Goal: Information Seeking & Learning: Learn about a topic

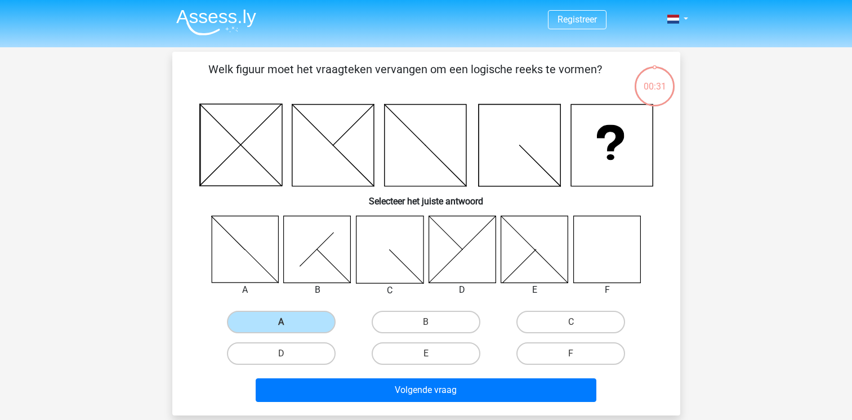
scroll to position [52, 0]
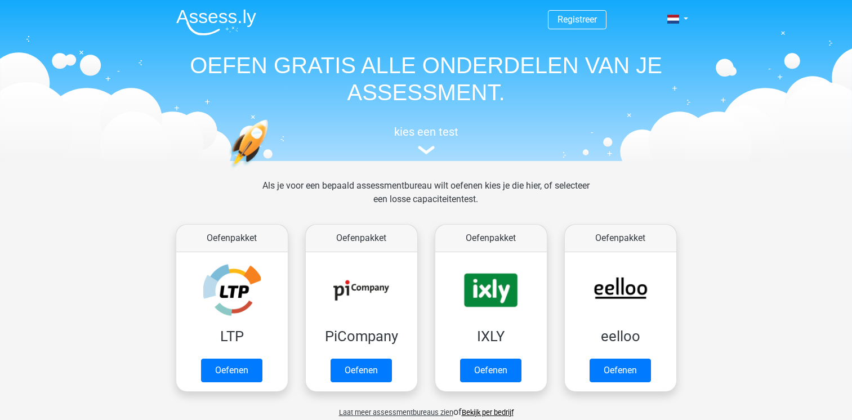
scroll to position [394, 0]
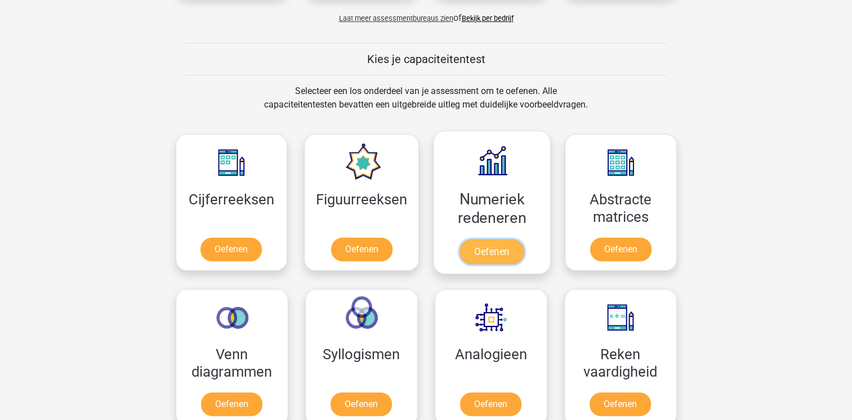
click at [484, 249] on link "Oefenen" at bounding box center [492, 251] width 64 height 25
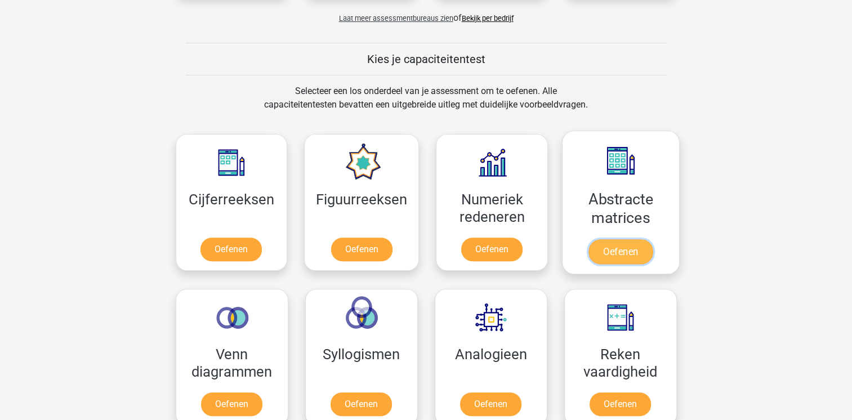
click at [604, 255] on link "Oefenen" at bounding box center [621, 251] width 64 height 25
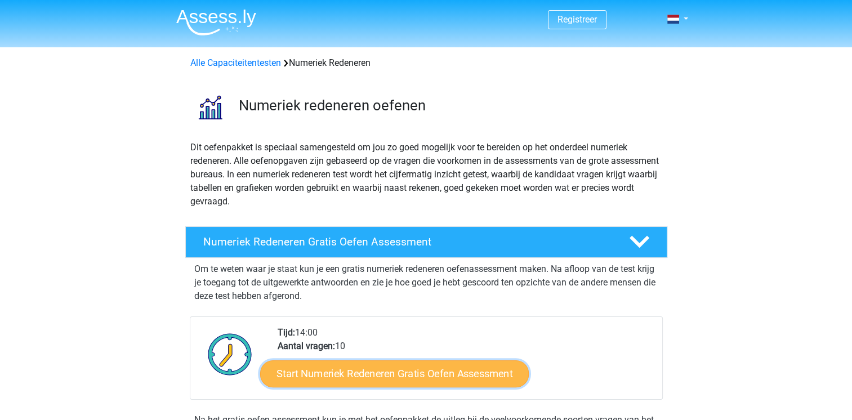
click at [464, 376] on link "Start Numeriek Redeneren Gratis Oefen Assessment" at bounding box center [394, 373] width 269 height 27
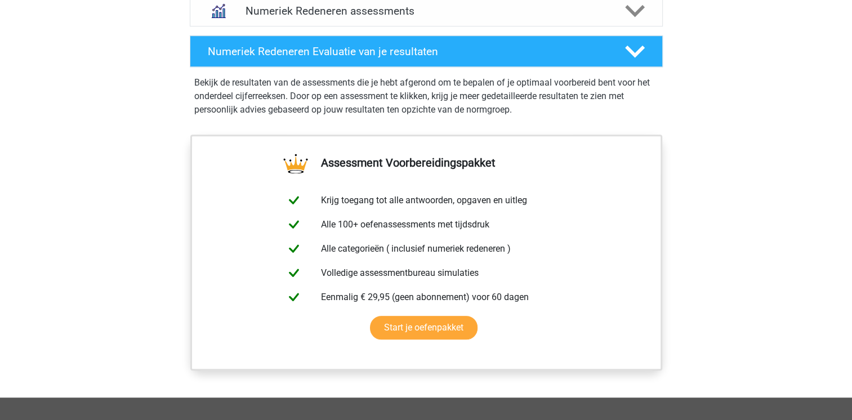
scroll to position [394, 0]
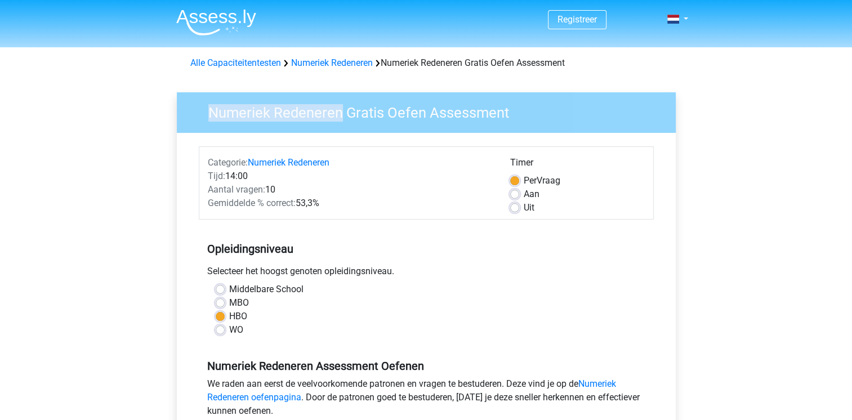
drag, startPoint x: 334, startPoint y: 114, endPoint x: 204, endPoint y: 114, distance: 130.1
click at [204, 114] on h3 "Numeriek Redeneren Gratis Oefen Assessment" at bounding box center [431, 111] width 473 height 22
drag, startPoint x: 204, startPoint y: 114, endPoint x: 219, endPoint y: 113, distance: 14.7
copy h3 "Numeriek Redeneren"
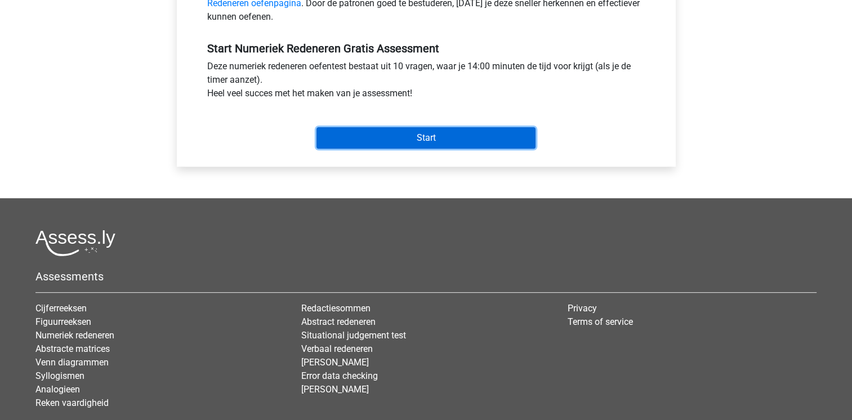
click at [388, 135] on input "Start" at bounding box center [426, 137] width 219 height 21
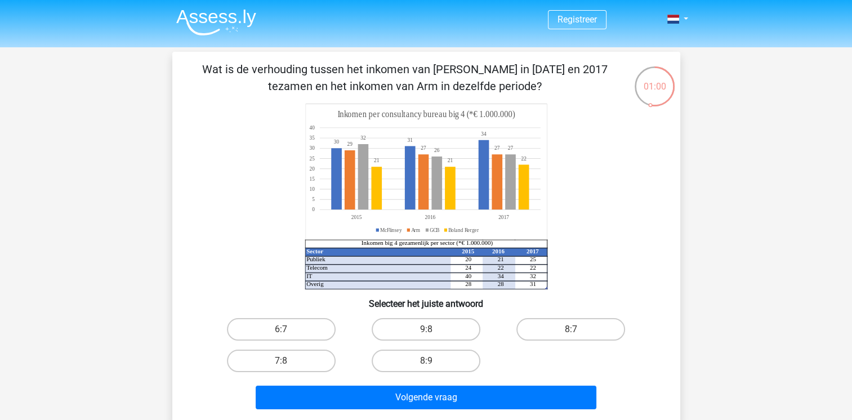
drag, startPoint x: 532, startPoint y: 206, endPoint x: 346, endPoint y: 187, distance: 186.8
click at [346, 187] on icon "Sector 2015 2016 2017 Publiek 20 21 25 Telecom 24 22 22 IT 40 34 32 Overig 28 2…" at bounding box center [426, 197] width 454 height 186
drag, startPoint x: 344, startPoint y: 172, endPoint x: 438, endPoint y: 186, distance: 95.7
click at [438, 186] on icon "Sector 2015 2016 2017 Publiek 20 21 25 Telecom 24 22 22 IT 40 34 32 Overig 28 2…" at bounding box center [426, 197] width 454 height 186
drag, startPoint x: 535, startPoint y: 284, endPoint x: 360, endPoint y: 269, distance: 175.8
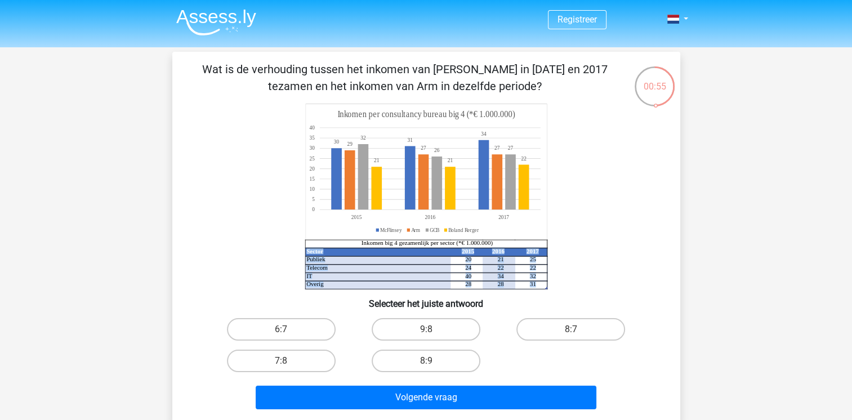
click at [360, 269] on icon "Sector 2015 2016 2017 Publiek 20 21 25 Telecom 24 22 22 IT 40 34 32 Overig 28 2…" at bounding box center [426, 197] width 454 height 186
drag, startPoint x: 507, startPoint y: 81, endPoint x: 166, endPoint y: 75, distance: 341.4
click at [166, 75] on div "00:52 Vraag 1 van de 10 Categorie: numeriek redeneren set 1 Sector 2015 2016 20…" at bounding box center [426, 237] width 526 height 371
copy p "Wat is de verhouding tussen het inkomen van McFlinsey in 2015 en 2017 tezamen e…"
drag, startPoint x: 538, startPoint y: 284, endPoint x: 344, endPoint y: 262, distance: 194.9
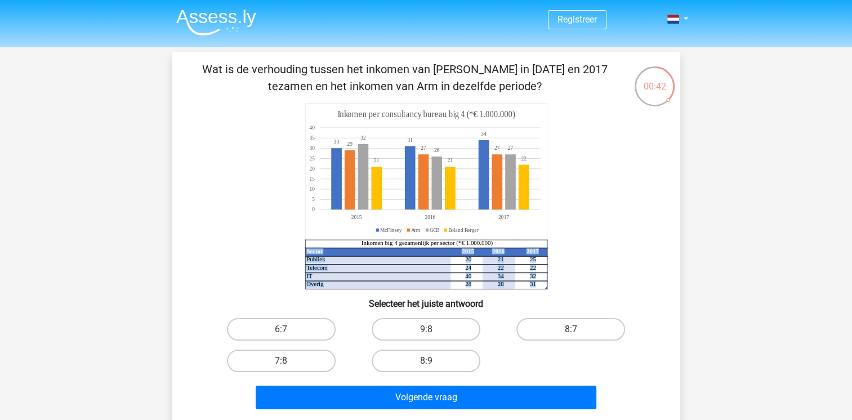
click at [344, 262] on icon "Sector 2015 2016 2017 Publiek 20 21 25 Telecom 24 22 22 IT 40 34 32 Overig 28 2…" at bounding box center [426, 197] width 454 height 186
drag, startPoint x: 344, startPoint y: 262, endPoint x: 326, endPoint y: 269, distance: 19.6
copy g "Sector 2015 2016 2017 Publiek 20 21 25 Telecom 24 22 22 IT 40 34 32 Overig 28 2…"
click at [558, 328] on label "8:7" at bounding box center [570, 329] width 109 height 23
click at [571, 329] on input "8:7" at bounding box center [574, 332] width 7 height 7
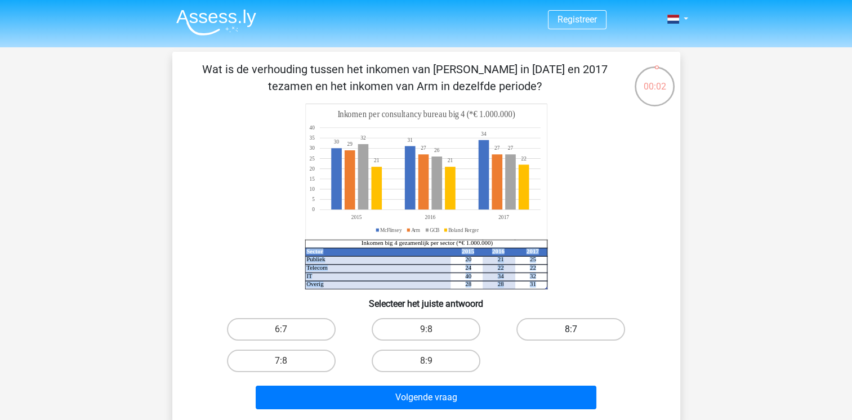
radio input "true"
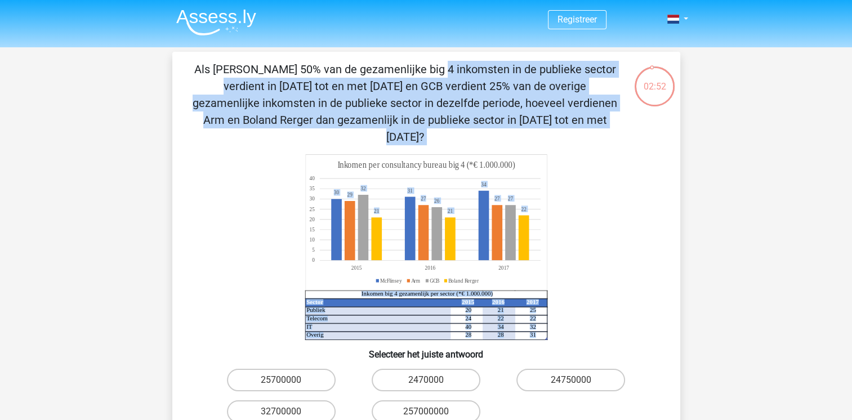
drag, startPoint x: 194, startPoint y: 69, endPoint x: 583, endPoint y: 130, distance: 394.0
click at [583, 130] on div "Als McFlinsey 50% van de gezamenlijke big 4 inkomsten in de publieke sector ver…" at bounding box center [426, 263] width 499 height 404
drag, startPoint x: 583, startPoint y: 130, endPoint x: 511, endPoint y: 93, distance: 80.4
copy div "Als McFlinsey 50% van de gezamenlijke big 4 inkomsten in de publieke sector ver…"
click at [295, 400] on label "32700000" at bounding box center [281, 411] width 109 height 23
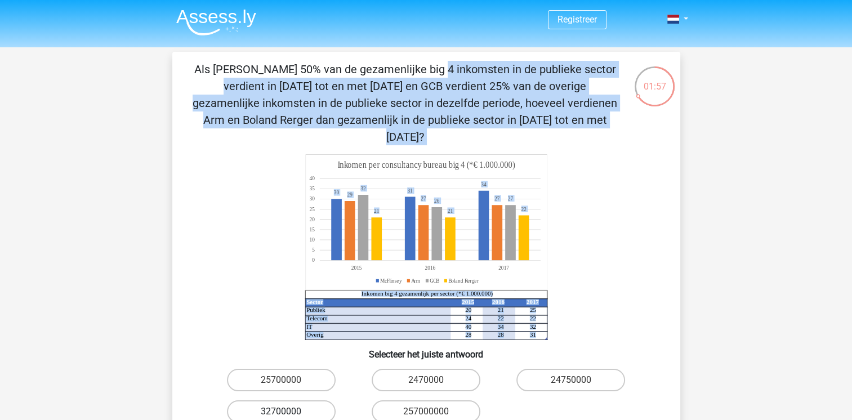
click at [288, 412] on input "32700000" at bounding box center [284, 415] width 7 height 7
radio input "true"
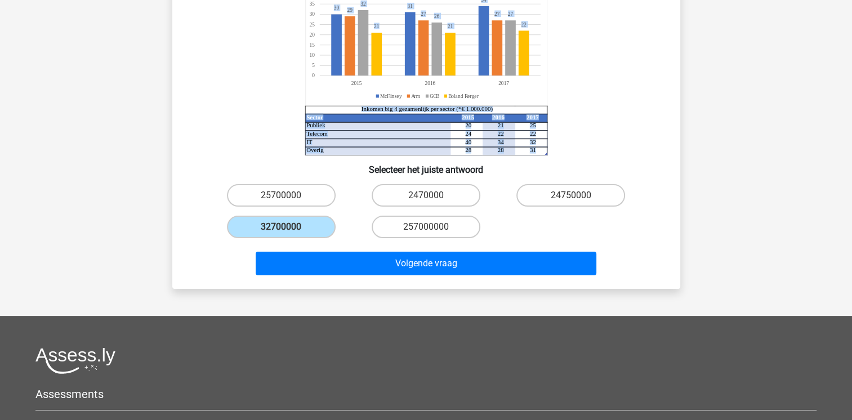
scroll to position [360, 0]
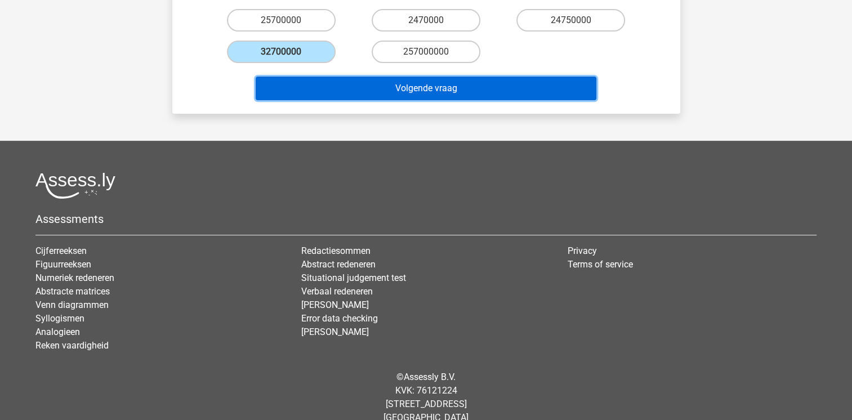
click at [499, 77] on button "Volgende vraag" at bounding box center [426, 89] width 341 height 24
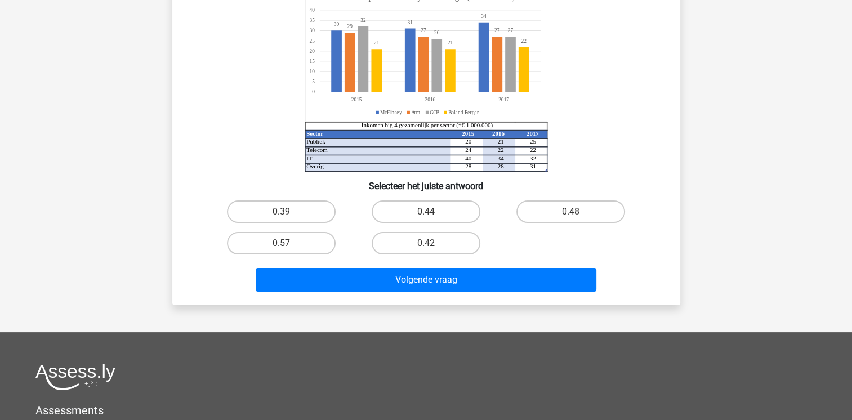
scroll to position [52, 0]
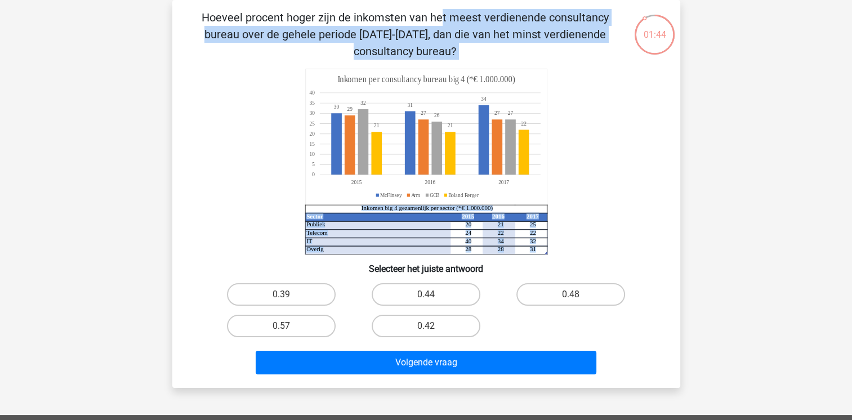
drag, startPoint x: 201, startPoint y: 11, endPoint x: 541, endPoint y: 255, distance: 418.3
click at [541, 255] on div "Hoeveel procent hoger zijn de inkomsten van het meest verdienende consultancy b…" at bounding box center [426, 194] width 499 height 370
drag, startPoint x: 541, startPoint y: 255, endPoint x: 497, endPoint y: 237, distance: 46.8
copy div "Hoeveel procent hoger zijn de inkomsten van het meest verdienende consultancy b…"
click at [559, 195] on icon "Sector 2015 2016 2017 Publiek 20 21 25 Telecom 24 22 22 IT 40 34 32 Overig 28 2…" at bounding box center [426, 162] width 454 height 186
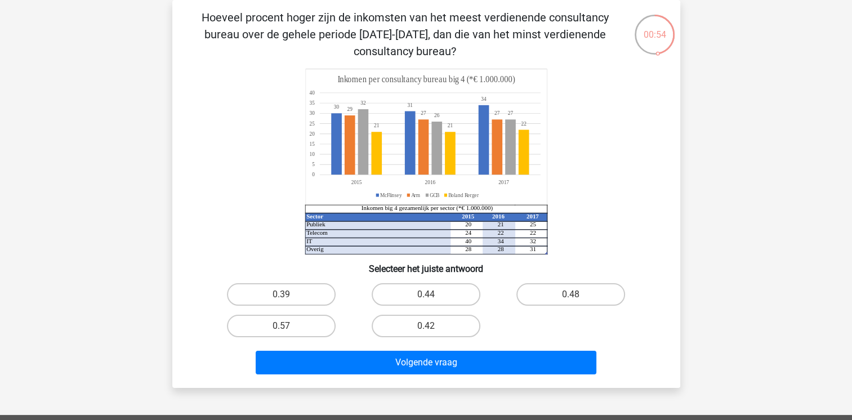
click at [595, 107] on icon "Sector 2015 2016 2017 Publiek 20 21 25 Telecom 24 22 22 IT 40 34 32 Overig 28 2…" at bounding box center [426, 162] width 454 height 186
click at [295, 293] on label "0.39" at bounding box center [281, 294] width 109 height 23
click at [288, 295] on input "0.39" at bounding box center [284, 298] width 7 height 7
radio input "true"
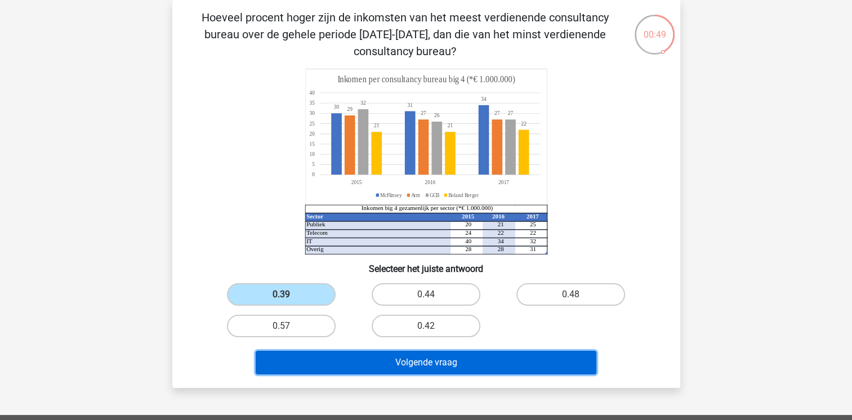
click at [389, 359] on button "Volgende vraag" at bounding box center [426, 363] width 341 height 24
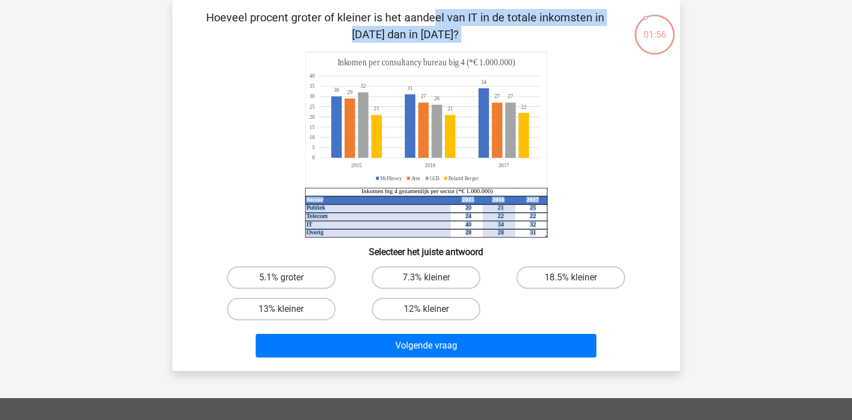
drag, startPoint x: 194, startPoint y: 17, endPoint x: 599, endPoint y: 233, distance: 459.1
click at [599, 233] on div "Hoeveel procent groter of kleiner is het aandeel van IT in de totale inkomsten …" at bounding box center [426, 185] width 499 height 353
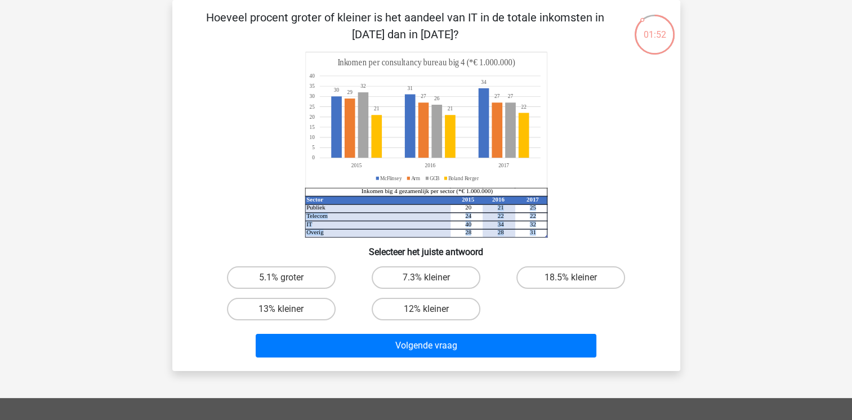
drag, startPoint x: 354, startPoint y: 190, endPoint x: 475, endPoint y: 211, distance: 123.4
click at [475, 211] on icon "Sector 2015 2016 2017 Publiek 20 21 25 Telecom 24 22 22 IT 40 34 32 Overig 28 2…" at bounding box center [426, 145] width 454 height 186
drag, startPoint x: 191, startPoint y: 17, endPoint x: 617, endPoint y: 37, distance: 426.3
click at [617, 37] on p "Hoeveel procent groter of kleiner is het aandeel van IT in de totale inkomsten …" at bounding box center [405, 26] width 430 height 34
copy p "Hoeveel procent groter of kleiner is het aandeel van IT in de totale inkomsten …"
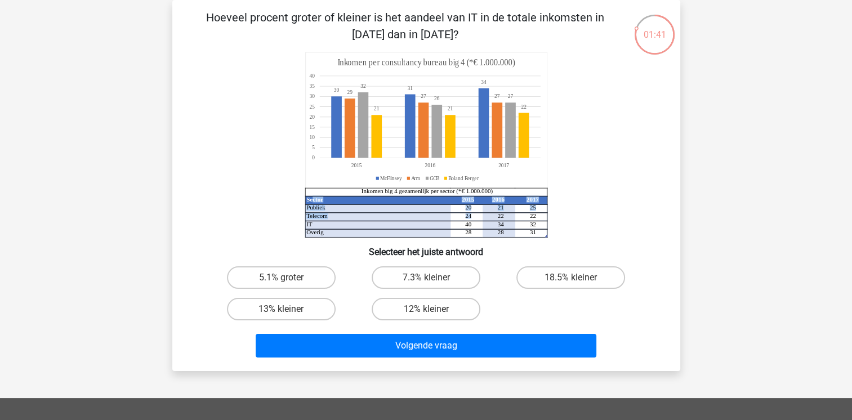
drag, startPoint x: 311, startPoint y: 190, endPoint x: 475, endPoint y: 212, distance: 166.0
click at [475, 212] on icon "Sector 2015 2016 2017 Publiek 20 21 25 Telecom 24 22 22 IT 40 34 32 Overig 28 2…" at bounding box center [426, 145] width 454 height 186
drag, startPoint x: 359, startPoint y: 189, endPoint x: 544, endPoint y: 231, distance: 189.4
click at [544, 231] on icon "Sector 2015 2016 2017 Publiek 20 21 25 Telecom 24 22 22 IT 40 34 32 Overig 28 2…" at bounding box center [426, 145] width 454 height 186
click at [522, 235] on icon "Sector 2015 2016 2017 Publiek 20 21 25 Telecom 24 22 22 IT 40 34 32 Overig 28 2…" at bounding box center [426, 145] width 454 height 186
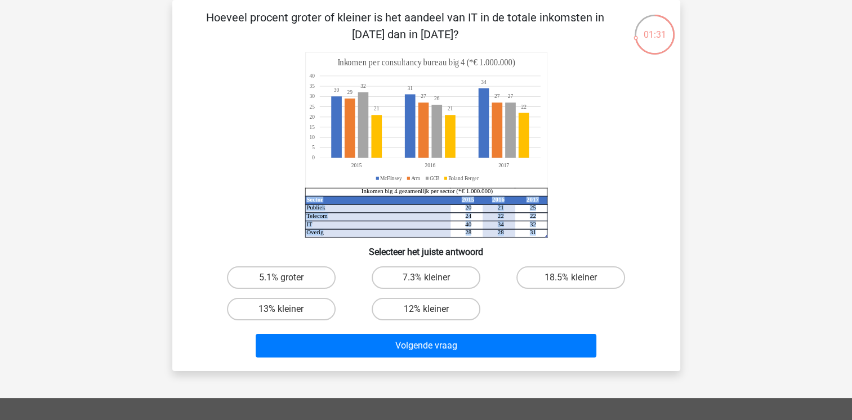
drag, startPoint x: 540, startPoint y: 232, endPoint x: 413, endPoint y: 231, distance: 126.2
click at [413, 231] on icon "Sector 2015 2016 2017 Publiek 20 21 25 Telecom 24 22 22 IT 40 34 32 Overig 28 2…" at bounding box center [426, 145] width 454 height 186
copy g "Sector 2015 2016 2017 Publiek 20 21 25 Telecom 24 22 22 IT 40 34 32 Overig 28 2…"
click at [560, 285] on label "18.5% kleiner" at bounding box center [570, 277] width 109 height 23
click at [571, 285] on input "18.5% kleiner" at bounding box center [574, 281] width 7 height 7
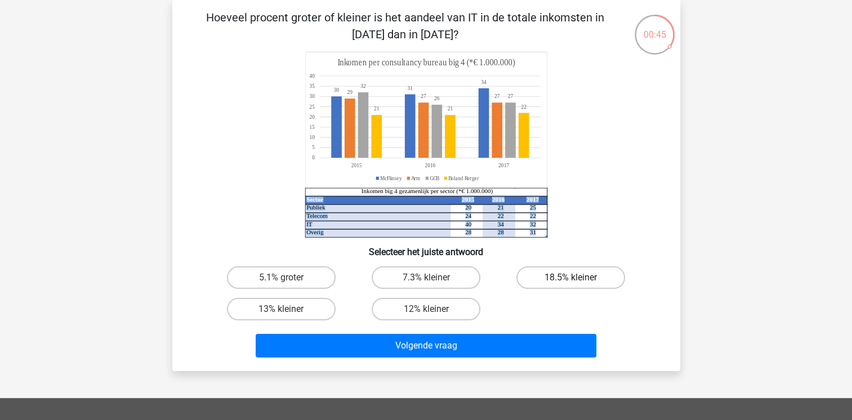
radio input "true"
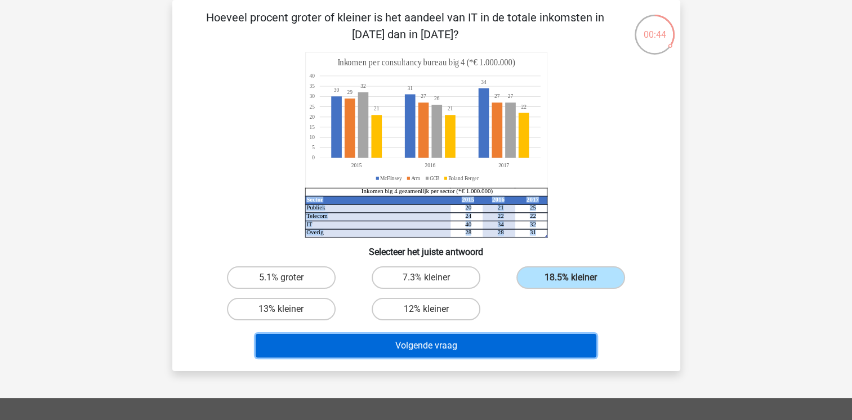
click at [522, 342] on button "Volgende vraag" at bounding box center [426, 346] width 341 height 24
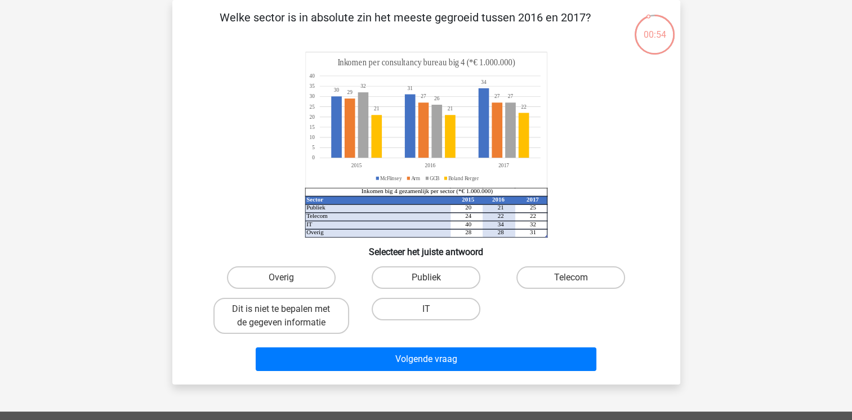
drag, startPoint x: 225, startPoint y: 17, endPoint x: 599, endPoint y: 26, distance: 374.1
click at [599, 26] on p "Welke sector is in absolute zin het meeste gegroeid tussen 2016 en 2017?" at bounding box center [405, 26] width 430 height 34
copy p "Welke sector is in absolute zin het meeste gegroeid tussen 2016 en 2017?"
drag, startPoint x: 308, startPoint y: 203, endPoint x: 474, endPoint y: 204, distance: 166.2
click at [474, 204] on icon "Sector 2015 2016 2017 Publiek 20 21 25 Telecom 24 22 22 IT 40 34 32 Overig 28 2…" at bounding box center [426, 145] width 454 height 186
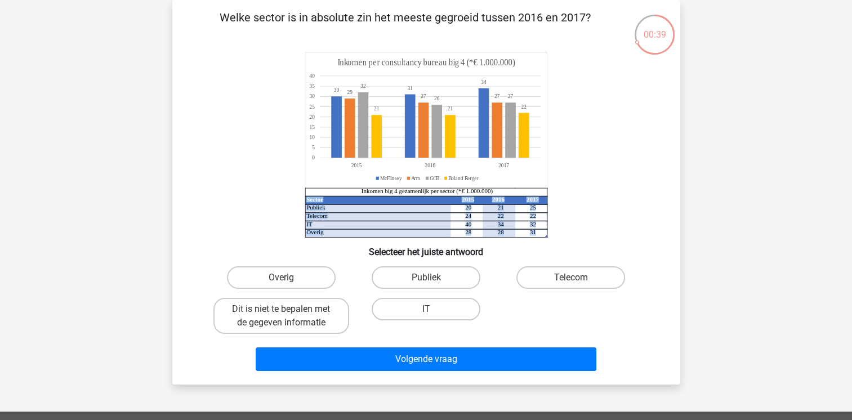
drag, startPoint x: 538, startPoint y: 233, endPoint x: 409, endPoint y: 229, distance: 128.5
click at [409, 229] on icon "Sector 2015 2016 2017 Publiek 20 21 25 Telecom 24 22 22 IT 40 34 32 Overig 28 2…" at bounding box center [426, 145] width 454 height 186
drag, startPoint x: 409, startPoint y: 224, endPoint x: 314, endPoint y: 210, distance: 96.3
click at [314, 210] on tspan "Publiek" at bounding box center [315, 207] width 19 height 7
drag, startPoint x: 534, startPoint y: 231, endPoint x: 352, endPoint y: 224, distance: 182.0
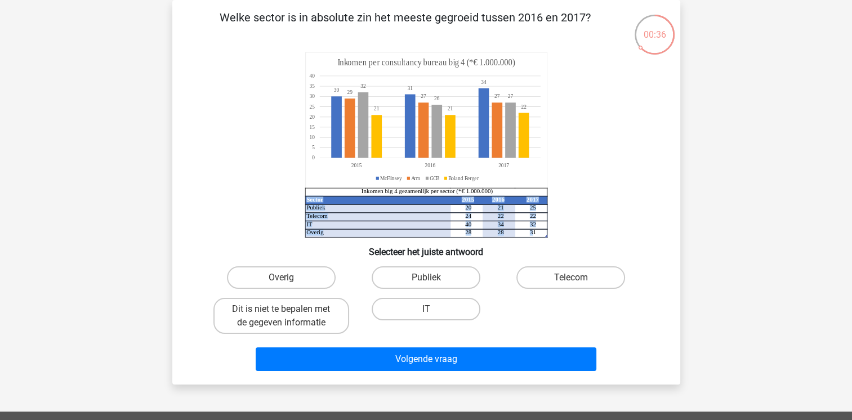
click at [352, 224] on icon "Sector 2015 2016 2017 Publiek 20 21 25 Telecom 24 22 22 IT 40 34 32 Overig 28 2…" at bounding box center [426, 145] width 454 height 186
drag, startPoint x: 355, startPoint y: 220, endPoint x: 313, endPoint y: 230, distance: 43.4
click at [313, 230] on icon "Sector 2015 2016 2017 Publiek 20 21 25 Telecom 24 22 22 IT 40 34 32 Overig 28 2…" at bounding box center [426, 145] width 454 height 186
click at [578, 239] on h6 "Selecteer het juiste antwoord" at bounding box center [426, 248] width 472 height 20
drag, startPoint x: 536, startPoint y: 231, endPoint x: 336, endPoint y: 199, distance: 203.1
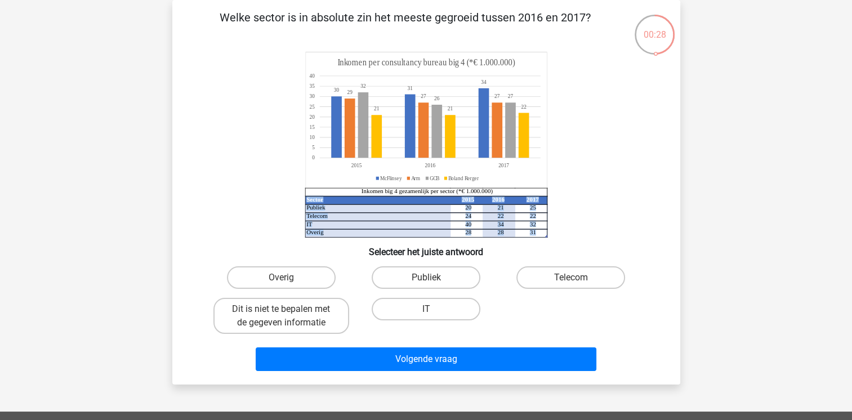
click at [336, 199] on icon "Sector 2015 2016 2017 Publiek 20 21 25 Telecom 24 22 22 IT 40 34 32 Overig 28 2…" at bounding box center [426, 145] width 454 height 186
drag, startPoint x: 336, startPoint y: 199, endPoint x: 323, endPoint y: 201, distance: 13.1
drag, startPoint x: 323, startPoint y: 201, endPoint x: 488, endPoint y: 238, distance: 169.0
click at [480, 241] on h6 "Selecteer het juiste antwoord" at bounding box center [426, 248] width 472 height 20
drag, startPoint x: 536, startPoint y: 233, endPoint x: 367, endPoint y: 222, distance: 169.9
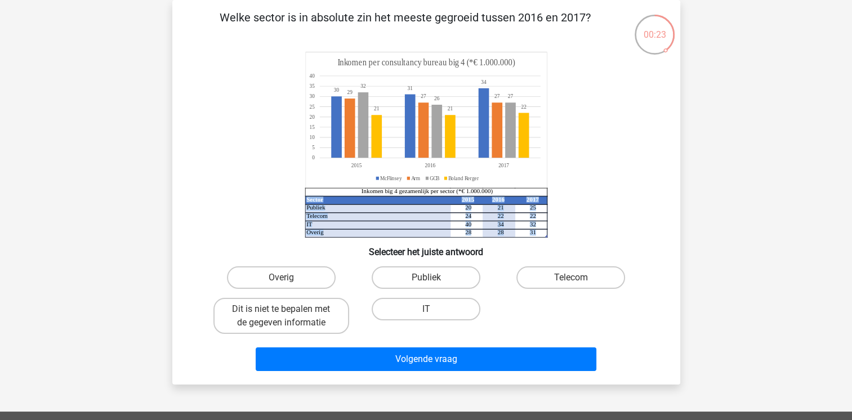
click at [367, 222] on icon "Sector 2015 2016 2017 Publiek 20 21 25 Telecom 24 22 22 IT 40 34 32 Overig 28 2…" at bounding box center [426, 145] width 454 height 186
copy g "Sector 2015 2016 2017 Publiek 20 21 25 Telecom 24 22 22 IT 40 34 32 Overig 28 2…"
drag, startPoint x: 353, startPoint y: 331, endPoint x: 260, endPoint y: 287, distance: 102.6
click at [260, 287] on div "Overig Publiek Telecom Dit is niet te bepalen met de gegeven informatie IT" at bounding box center [426, 300] width 435 height 77
click at [300, 271] on label "Overig" at bounding box center [281, 277] width 109 height 23
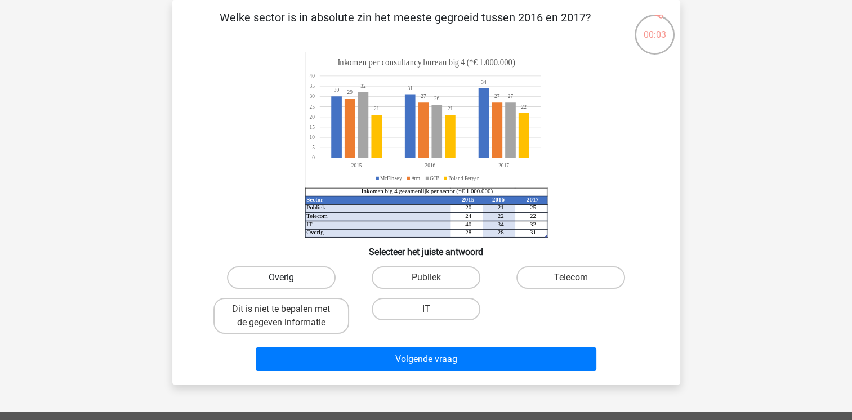
click at [288, 278] on input "Overig" at bounding box center [284, 281] width 7 height 7
radio input "true"
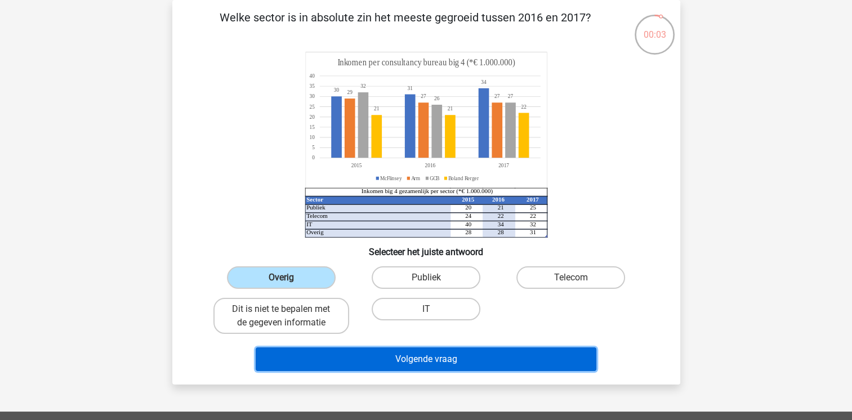
click at [403, 359] on button "Volgende vraag" at bounding box center [426, 360] width 341 height 24
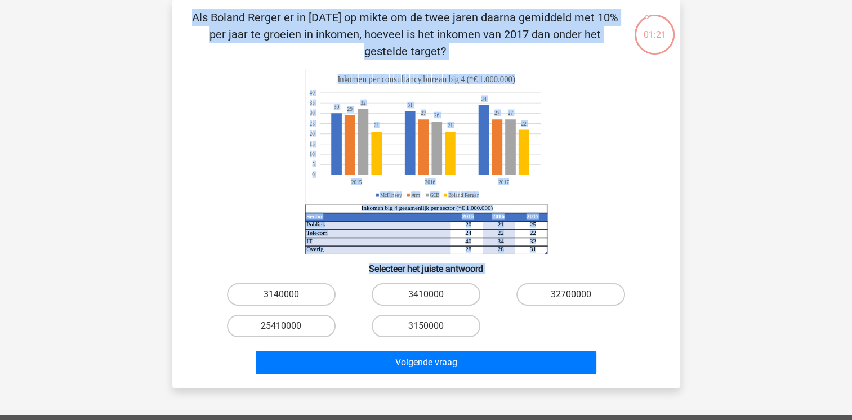
drag, startPoint x: 197, startPoint y: 14, endPoint x: 590, endPoint y: 49, distance: 394.7
click at [590, 49] on p "Als Boland Rerger er in 2015 op mikte om de twee jaren daarna gemiddeld met 10%…" at bounding box center [405, 34] width 430 height 51
copy p "Als Boland Rerger er in 2015 op mikte om de twee jaren daarna gemiddeld met 10%…"
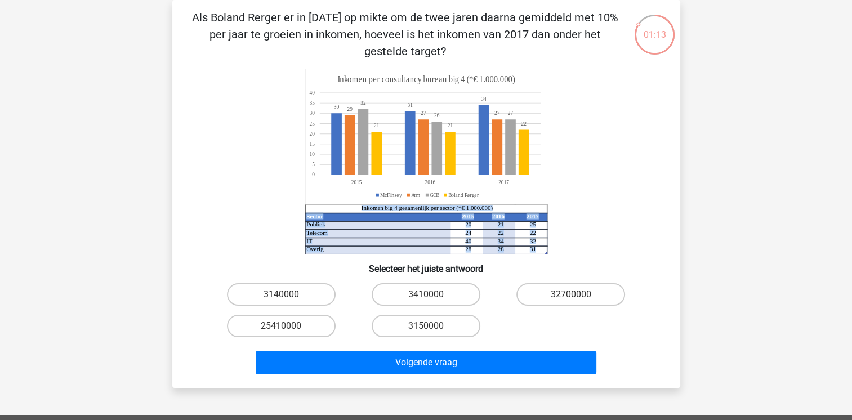
drag, startPoint x: 305, startPoint y: 216, endPoint x: 335, endPoint y: 224, distance: 31.0
click at [335, 224] on icon "Sector 2015 2016 2017 Publiek 20 21 25 Telecom 24 22 22 IT 40 34 32 Overig 28 2…" at bounding box center [426, 162] width 454 height 186
drag, startPoint x: 335, startPoint y: 224, endPoint x: 313, endPoint y: 231, distance: 22.4
copy icon "Sector 2015 2016 2017 Publiek 20 21 25 Telecom 24 22 22 IT 40 34 32 Overig 28 2…"
drag, startPoint x: 259, startPoint y: 295, endPoint x: 376, endPoint y: 296, distance: 117.2
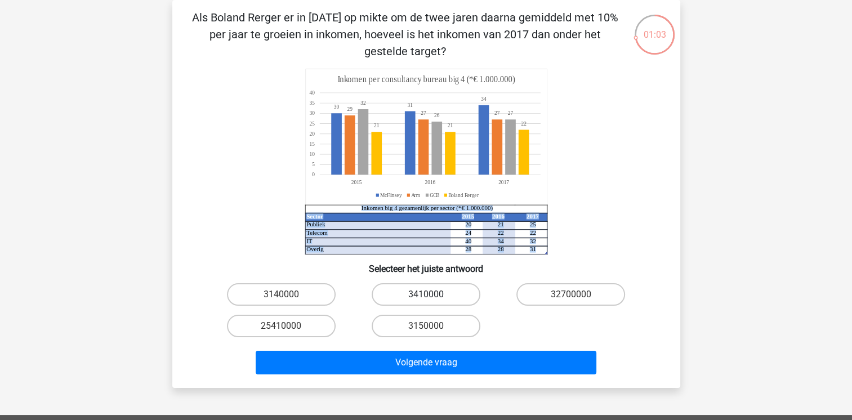
click at [377, 296] on div "3140000 3410000 32700000 25410000 3150000" at bounding box center [426, 310] width 435 height 63
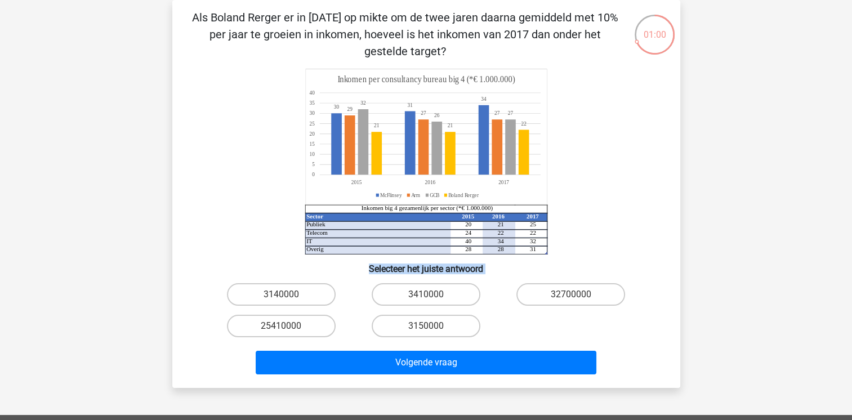
drag, startPoint x: 367, startPoint y: 263, endPoint x: 552, endPoint y: 314, distance: 191.6
click at [552, 314] on div "Als Boland Rerger er in 2015 op mikte om de twee jaren daarna gemiddeld met 10%…" at bounding box center [426, 194] width 499 height 370
click at [447, 293] on label "3410000" at bounding box center [426, 294] width 109 height 23
click at [433, 295] on input "3410000" at bounding box center [429, 298] width 7 height 7
radio input "true"
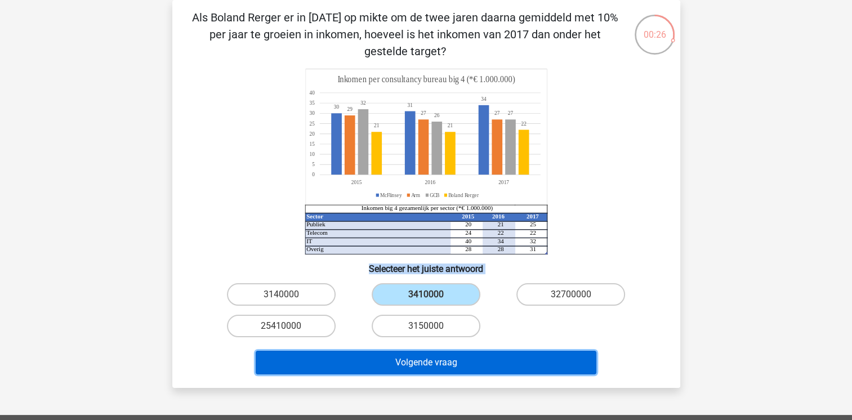
click at [477, 364] on button "Volgende vraag" at bounding box center [426, 363] width 341 height 24
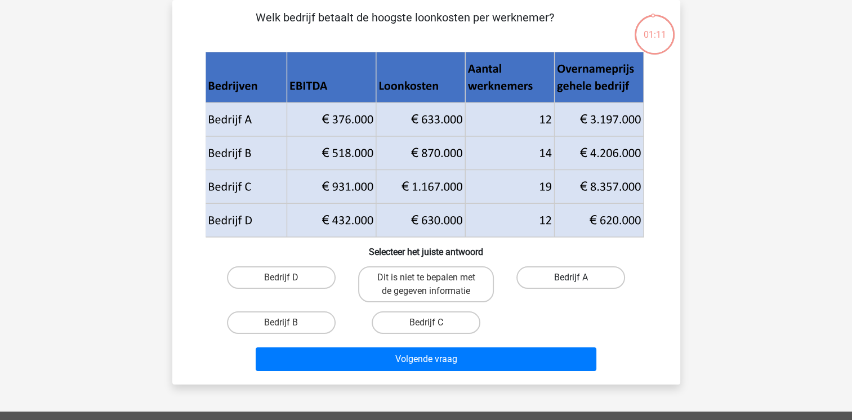
click at [563, 274] on label "Bedrijf A" at bounding box center [570, 277] width 109 height 23
click at [571, 278] on input "Bedrijf A" at bounding box center [574, 281] width 7 height 7
radio input "true"
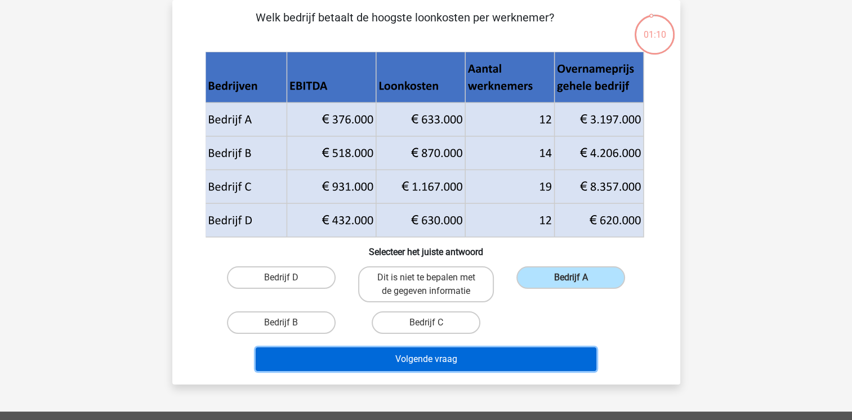
click at [493, 358] on button "Volgende vraag" at bounding box center [426, 360] width 341 height 24
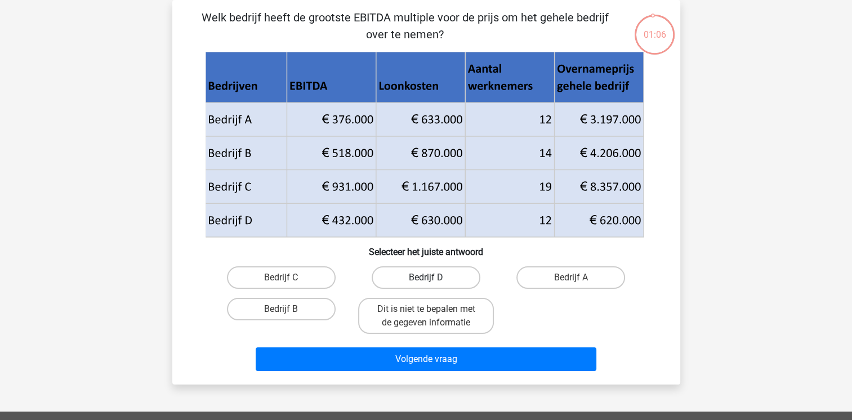
click at [415, 276] on label "Bedrijf D" at bounding box center [426, 277] width 109 height 23
click at [426, 278] on input "Bedrijf D" at bounding box center [429, 281] width 7 height 7
radio input "true"
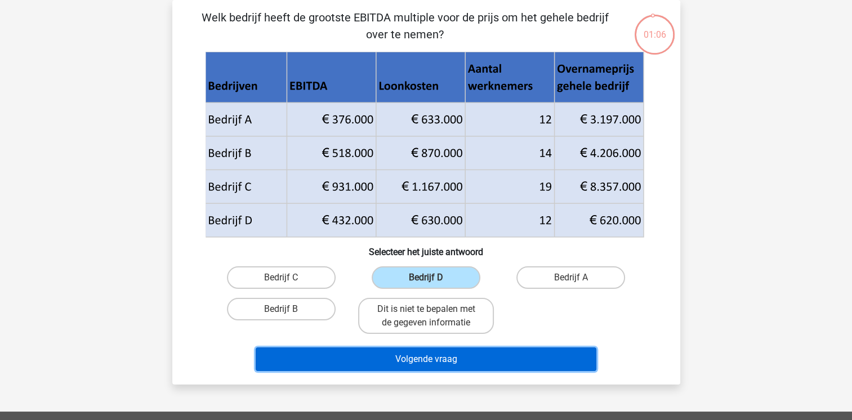
click at [415, 359] on button "Volgende vraag" at bounding box center [426, 360] width 341 height 24
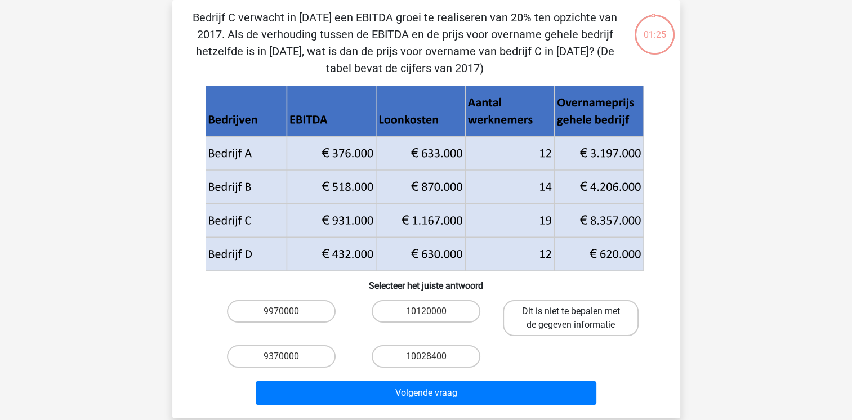
click at [635, 323] on label "Dit is niet te bepalen met de gegeven informatie" at bounding box center [571, 318] width 136 height 36
click at [578, 319] on input "Dit is niet te bepalen met de gegeven informatie" at bounding box center [574, 314] width 7 height 7
radio input "true"
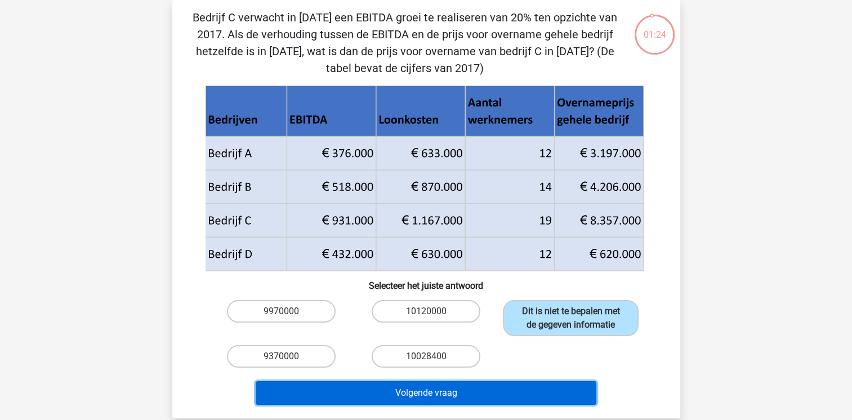
click at [506, 391] on button "Volgende vraag" at bounding box center [426, 393] width 341 height 24
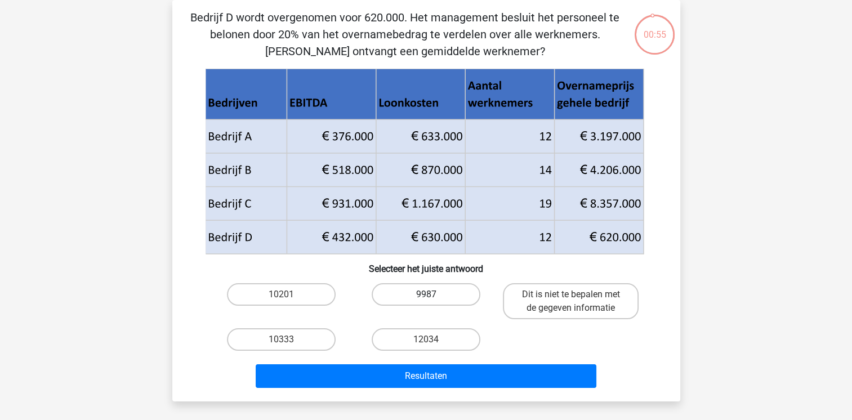
click at [433, 293] on label "9987" at bounding box center [426, 294] width 109 height 23
click at [433, 295] on input "9987" at bounding box center [429, 298] width 7 height 7
radio input "true"
click at [561, 287] on label "Dit is niet te bepalen met de gegeven informatie" at bounding box center [571, 301] width 136 height 36
click at [571, 295] on input "Dit is niet te bepalen met de gegeven informatie" at bounding box center [574, 298] width 7 height 7
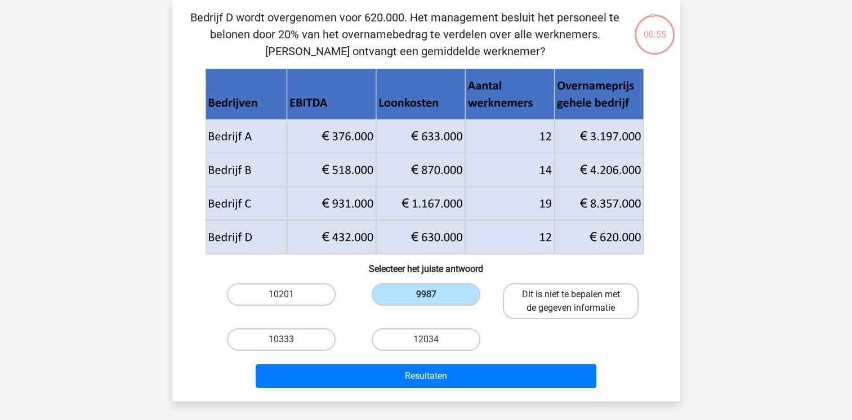
radio input "true"
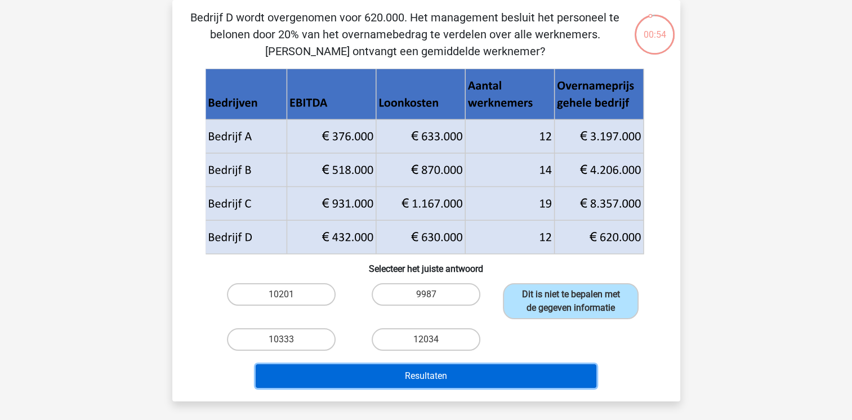
click at [494, 366] on button "Resultaten" at bounding box center [426, 376] width 341 height 24
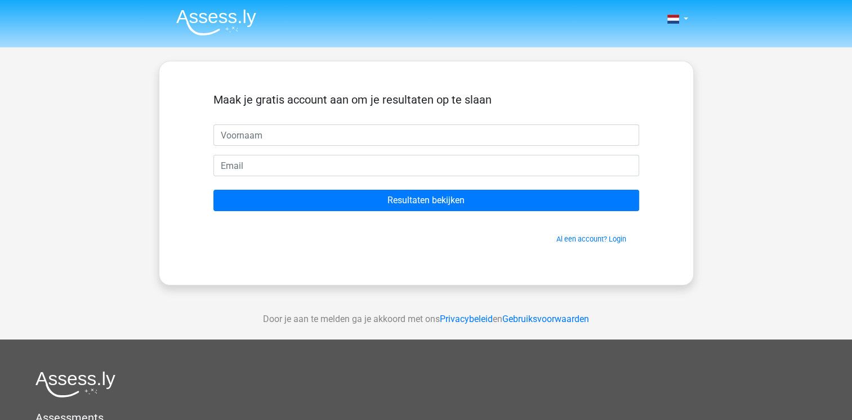
click at [430, 127] on input "text" at bounding box center [426, 134] width 426 height 21
type input "[PERSON_NAME]"
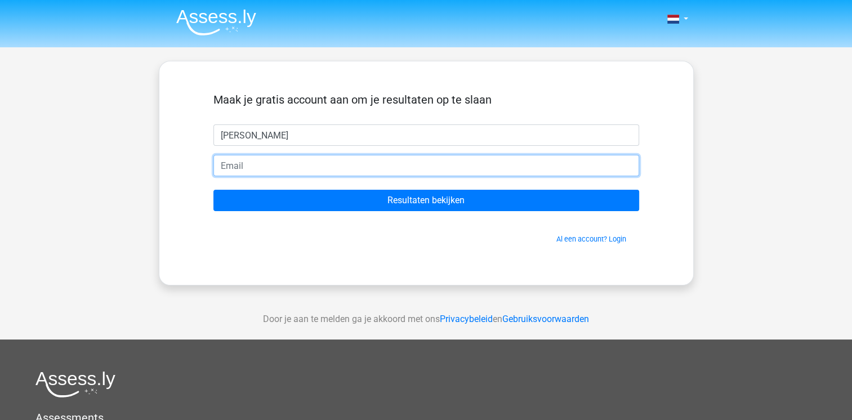
type input "[EMAIL_ADDRESS][DOMAIN_NAME]"
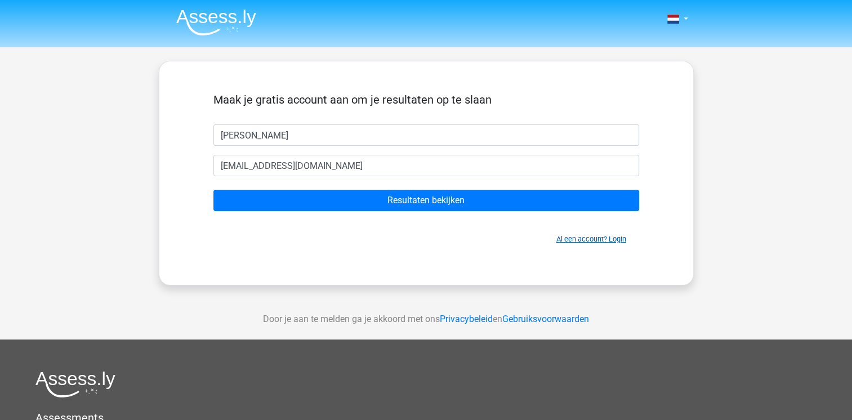
click at [621, 240] on link "Al een account? Login" at bounding box center [591, 239] width 70 height 8
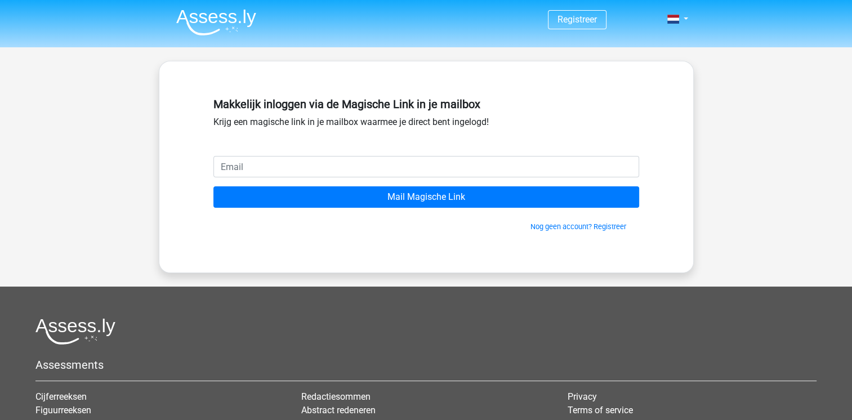
click at [429, 167] on input "email" at bounding box center [426, 166] width 426 height 21
type input "[EMAIL_ADDRESS][DOMAIN_NAME]"
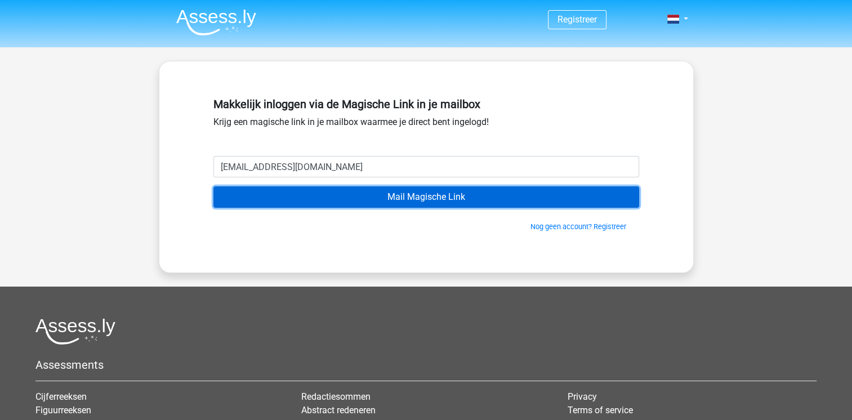
click at [467, 194] on input "Mail Magische Link" at bounding box center [426, 196] width 426 height 21
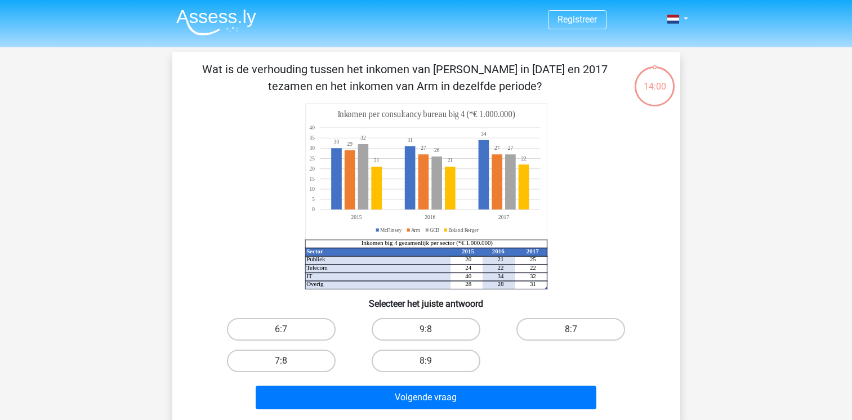
scroll to position [52, 0]
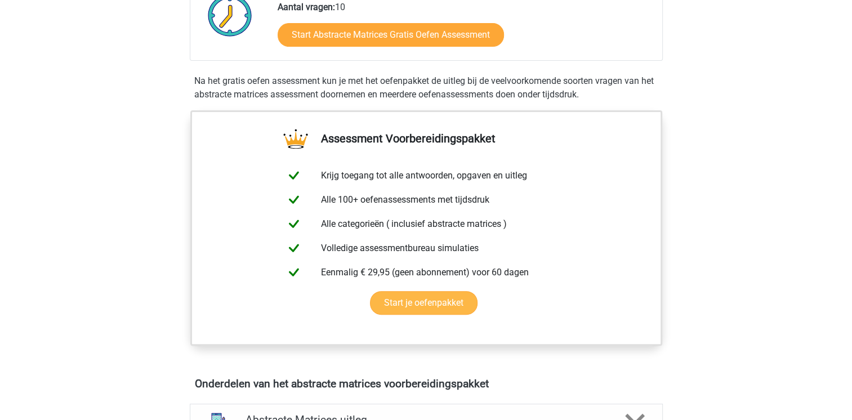
scroll to position [394, 0]
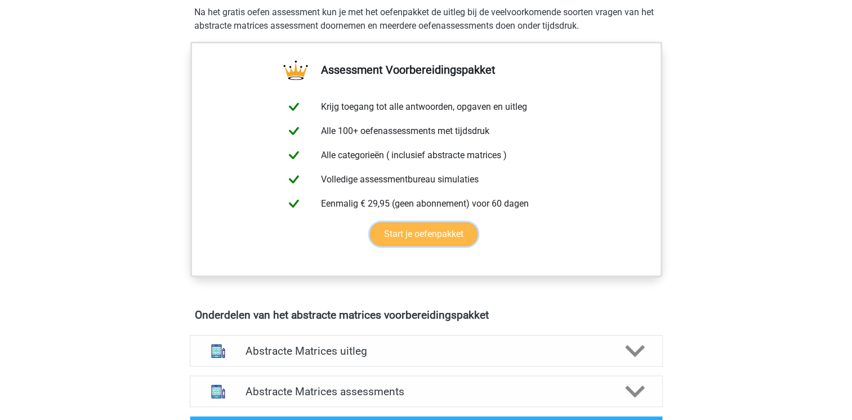
click at [421, 232] on link "Start je oefenpakket" at bounding box center [424, 234] width 108 height 24
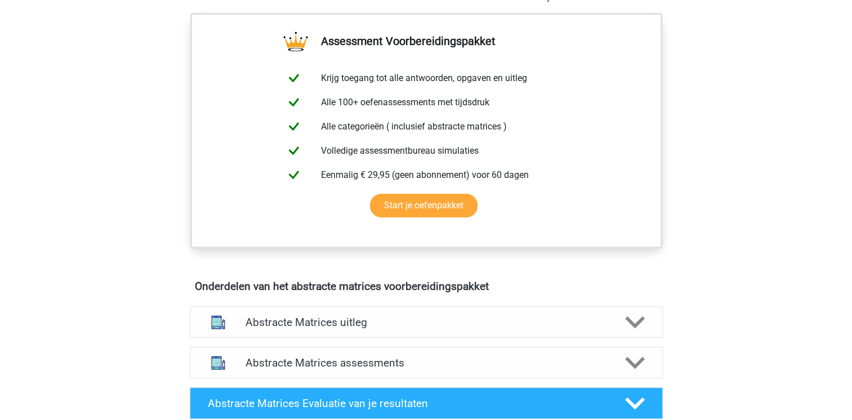
scroll to position [789, 0]
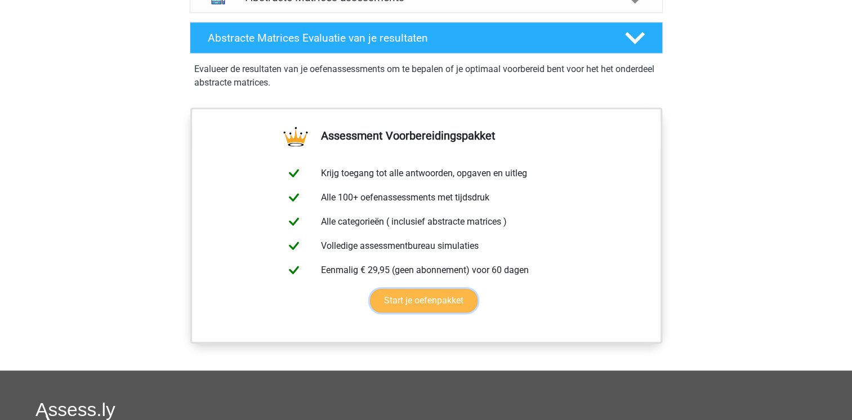
click at [431, 302] on link "Start je oefenpakket" at bounding box center [424, 301] width 108 height 24
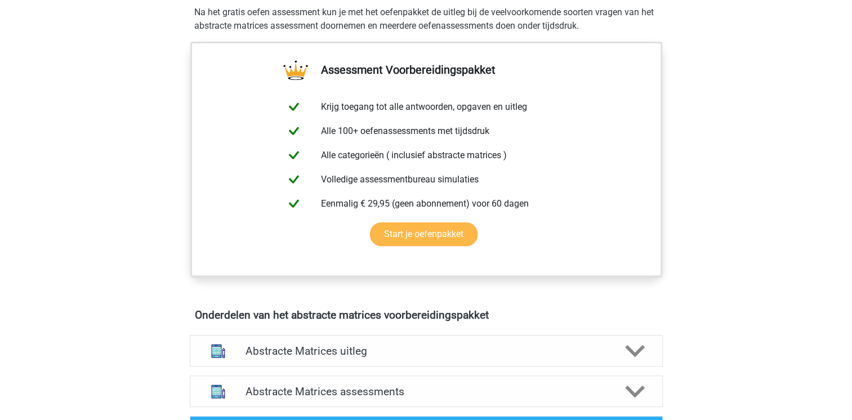
scroll to position [0, 0]
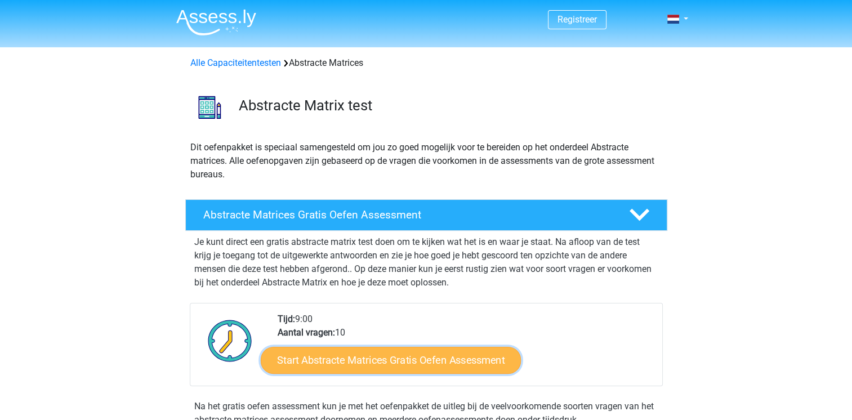
click at [458, 359] on link "Start Abstracte Matrices Gratis Oefen Assessment" at bounding box center [391, 359] width 260 height 27
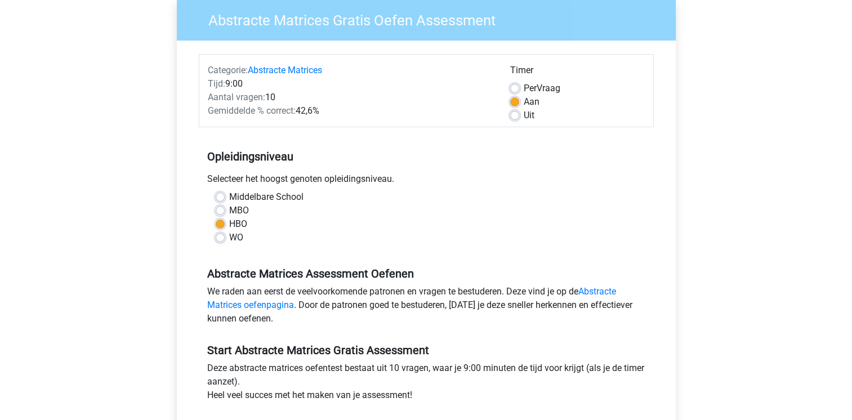
scroll to position [394, 0]
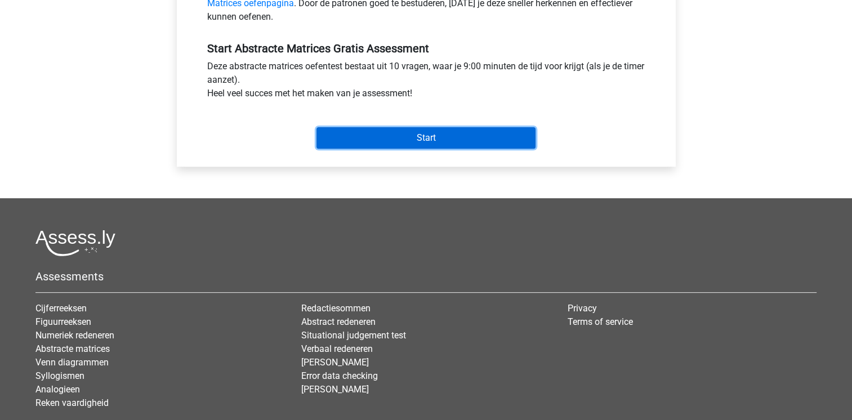
click at [449, 144] on input "Start" at bounding box center [426, 137] width 219 height 21
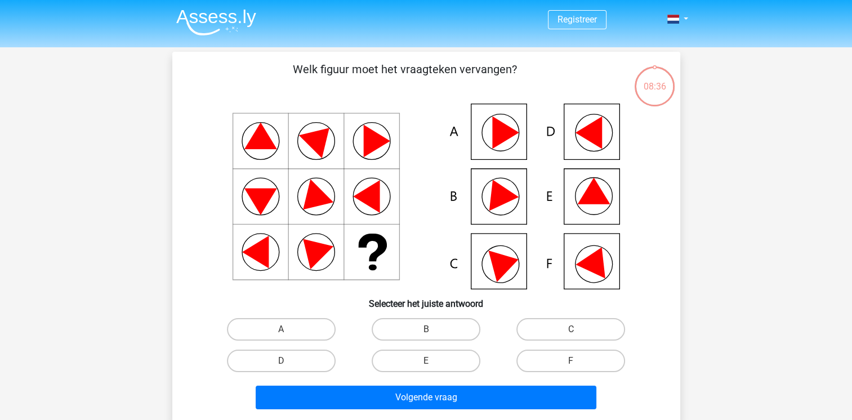
click at [314, 253] on icon at bounding box center [312, 249] width 42 height 42
click at [290, 328] on label "A" at bounding box center [281, 329] width 109 height 23
click at [288, 329] on input "A" at bounding box center [284, 332] width 7 height 7
radio input "true"
click at [573, 331] on input "C" at bounding box center [574, 332] width 7 height 7
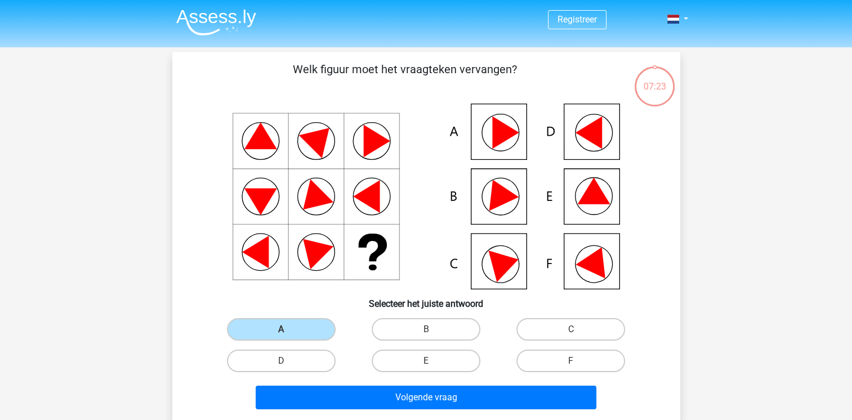
radio input "true"
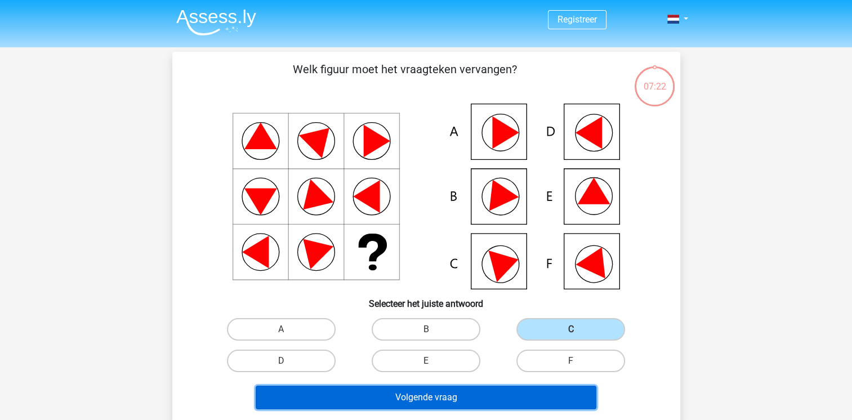
click at [449, 398] on button "Volgende vraag" at bounding box center [426, 398] width 341 height 24
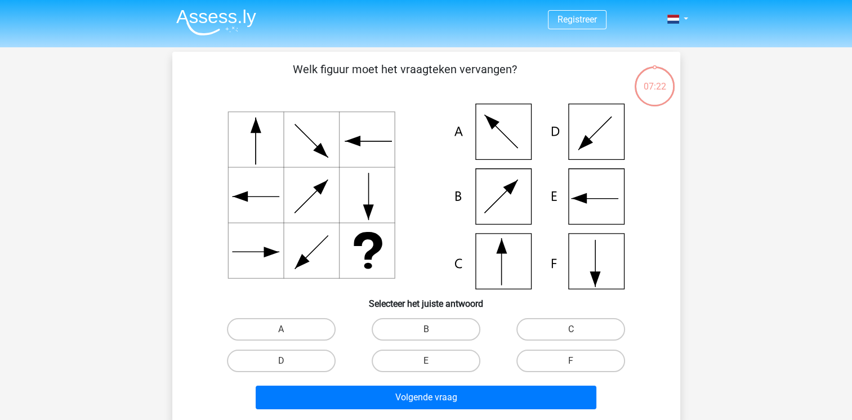
scroll to position [52, 0]
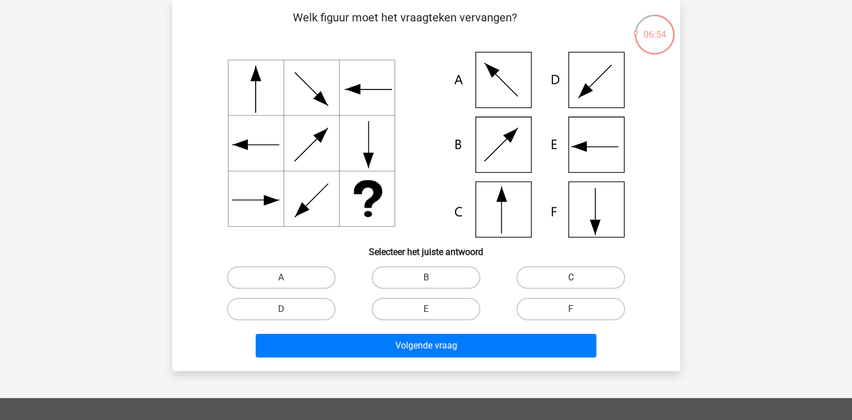
click at [559, 276] on label "C" at bounding box center [570, 277] width 109 height 23
click at [571, 278] on input "C" at bounding box center [574, 281] width 7 height 7
radio input "true"
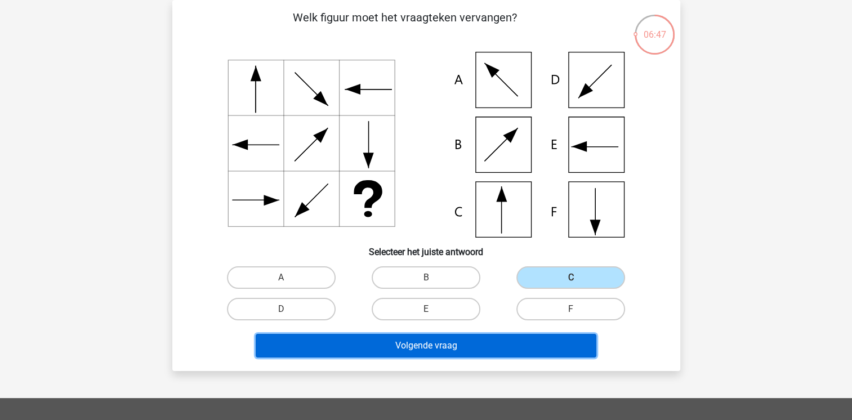
click at [486, 344] on button "Volgende vraag" at bounding box center [426, 346] width 341 height 24
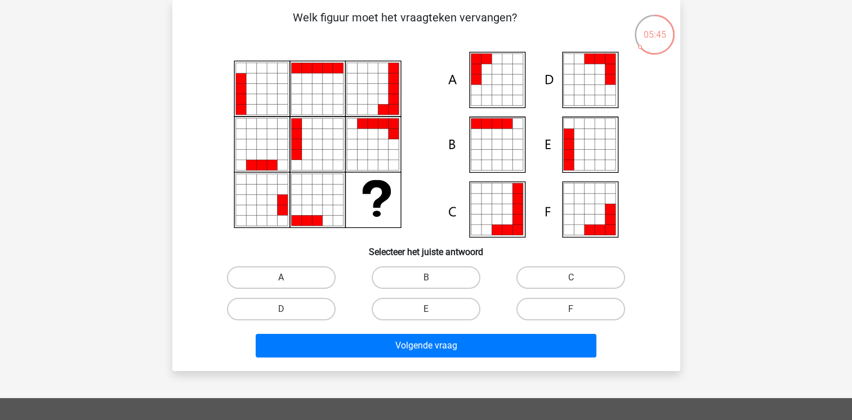
click at [258, 274] on label "A" at bounding box center [281, 277] width 109 height 23
click at [281, 278] on input "A" at bounding box center [284, 281] width 7 height 7
radio input "true"
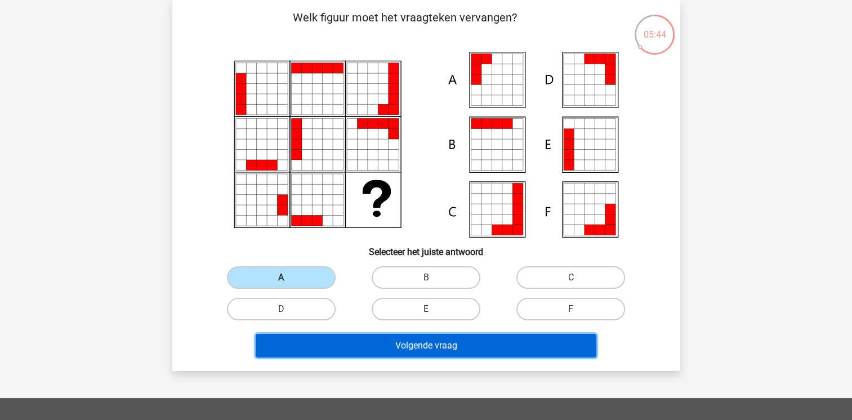
click at [351, 344] on button "Volgende vraag" at bounding box center [426, 346] width 341 height 24
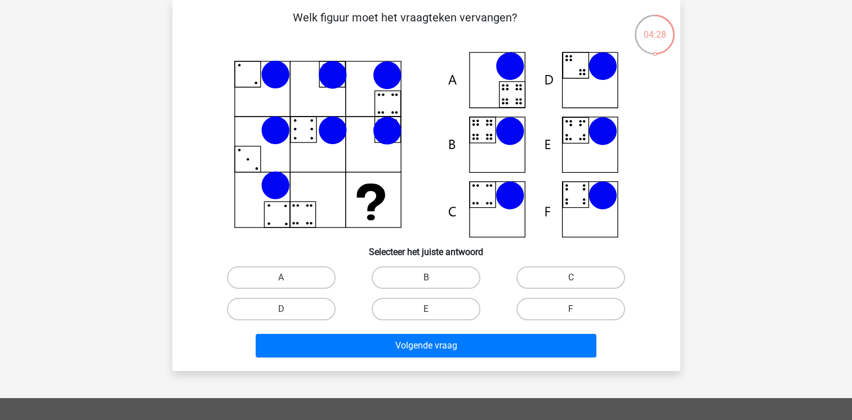
drag, startPoint x: 297, startPoint y: 279, endPoint x: 313, endPoint y: 296, distance: 22.7
click at [297, 279] on label "A" at bounding box center [281, 277] width 109 height 23
click at [288, 279] on input "A" at bounding box center [284, 281] width 7 height 7
radio input "true"
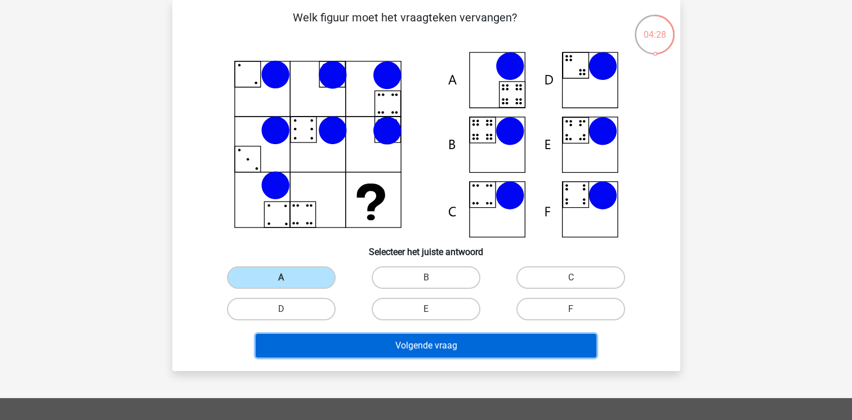
click at [339, 337] on button "Volgende vraag" at bounding box center [426, 346] width 341 height 24
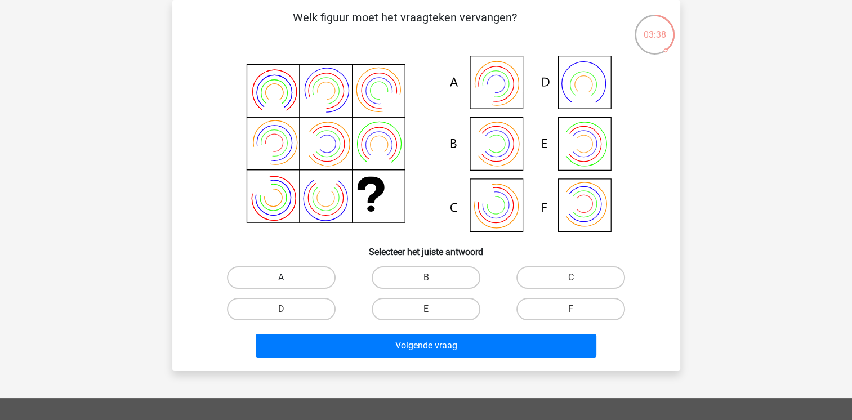
click at [311, 277] on label "A" at bounding box center [281, 277] width 109 height 23
click at [288, 278] on input "A" at bounding box center [284, 281] width 7 height 7
radio input "true"
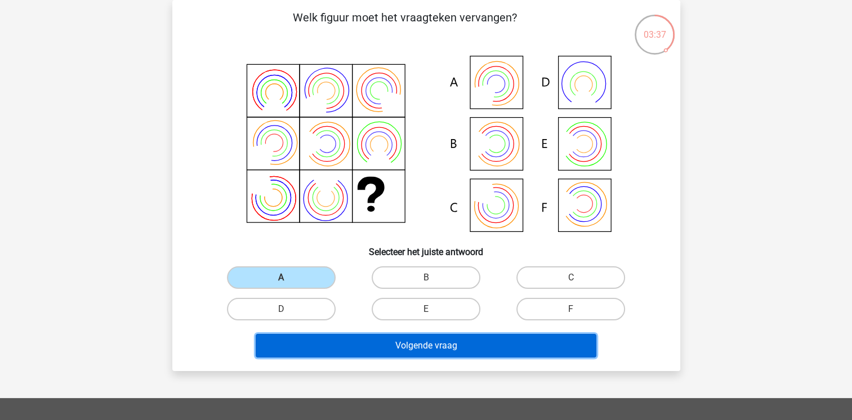
click at [334, 345] on button "Volgende vraag" at bounding box center [426, 346] width 341 height 24
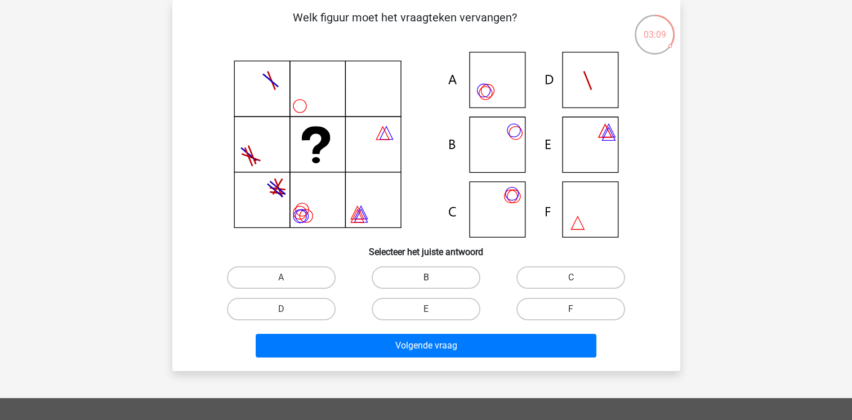
click at [413, 280] on label "B" at bounding box center [426, 277] width 109 height 23
click at [426, 280] on input "B" at bounding box center [429, 281] width 7 height 7
radio input "true"
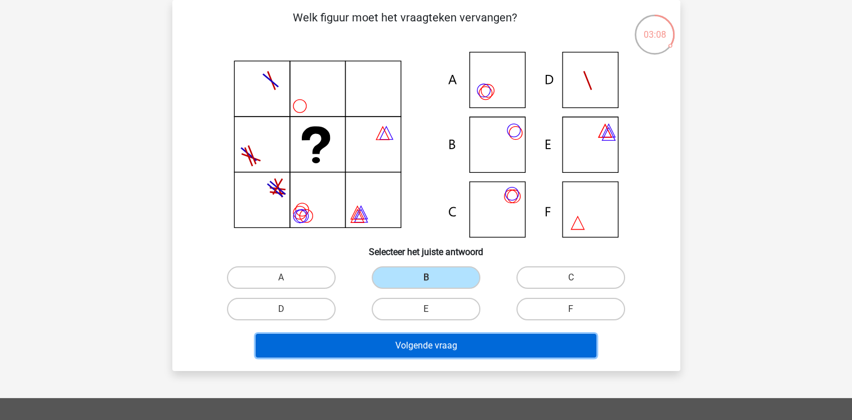
click at [411, 341] on button "Volgende vraag" at bounding box center [426, 346] width 341 height 24
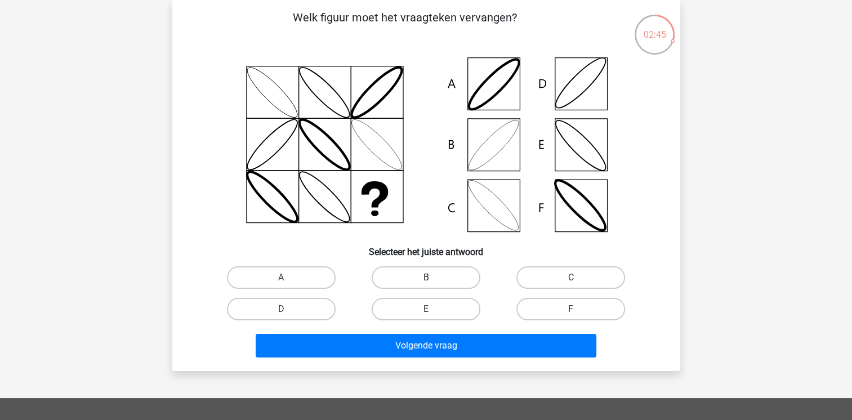
click at [441, 269] on label "B" at bounding box center [426, 277] width 109 height 23
click at [433, 278] on input "B" at bounding box center [429, 281] width 7 height 7
radio input "true"
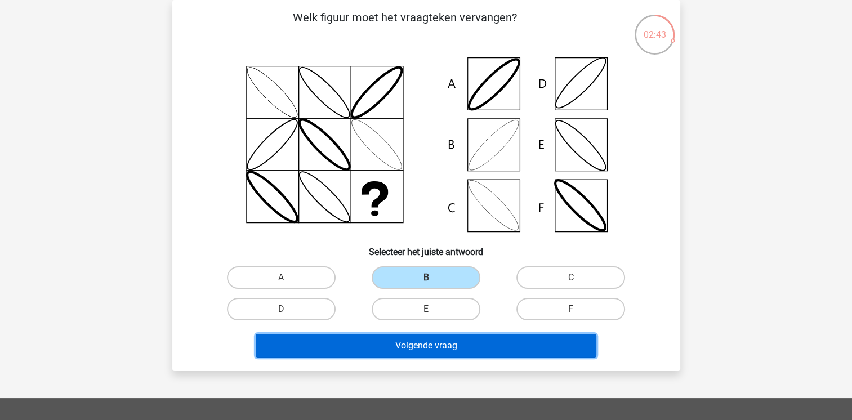
click at [425, 349] on button "Volgende vraag" at bounding box center [426, 346] width 341 height 24
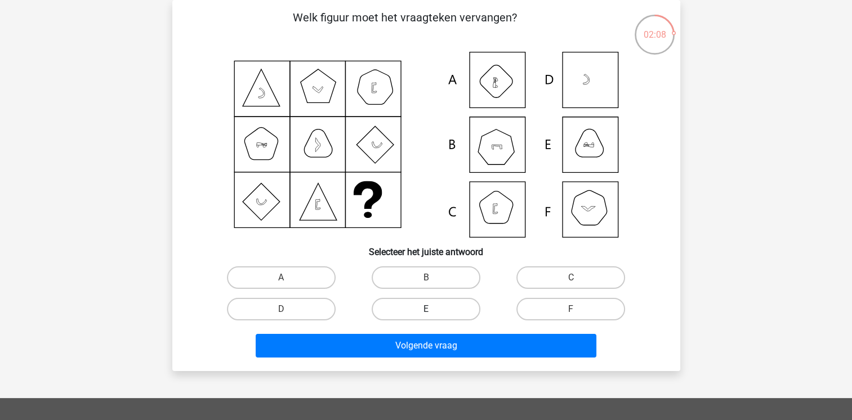
click at [443, 305] on label "E" at bounding box center [426, 309] width 109 height 23
click at [433, 309] on input "E" at bounding box center [429, 312] width 7 height 7
radio input "true"
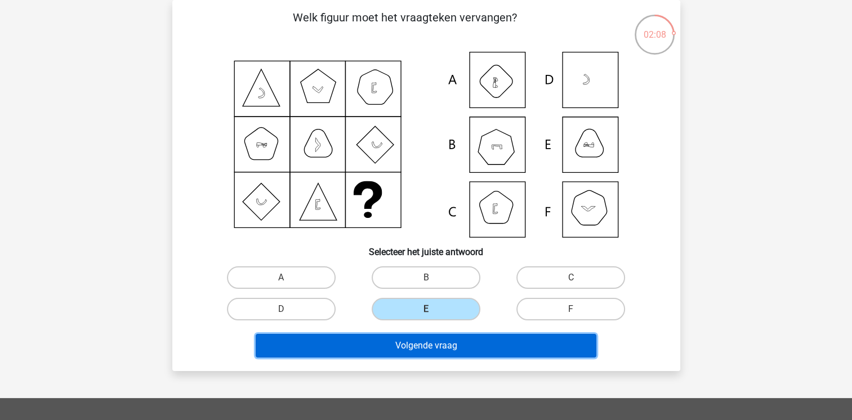
click at [440, 343] on button "Volgende vraag" at bounding box center [426, 346] width 341 height 24
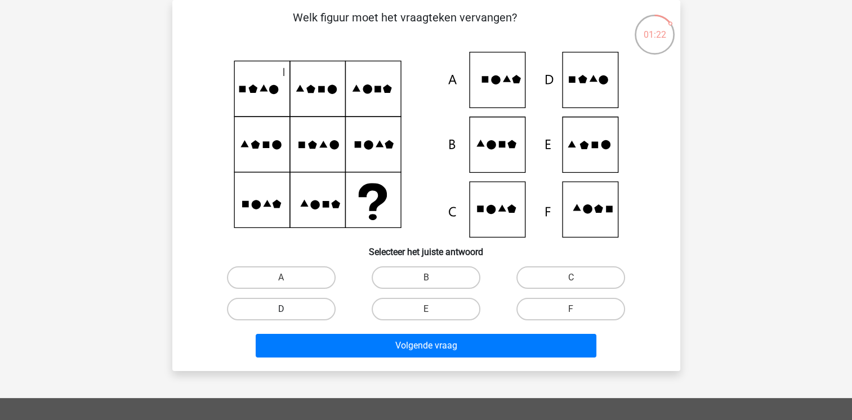
click at [302, 306] on label "D" at bounding box center [281, 309] width 109 height 23
click at [288, 309] on input "D" at bounding box center [284, 312] width 7 height 7
radio input "true"
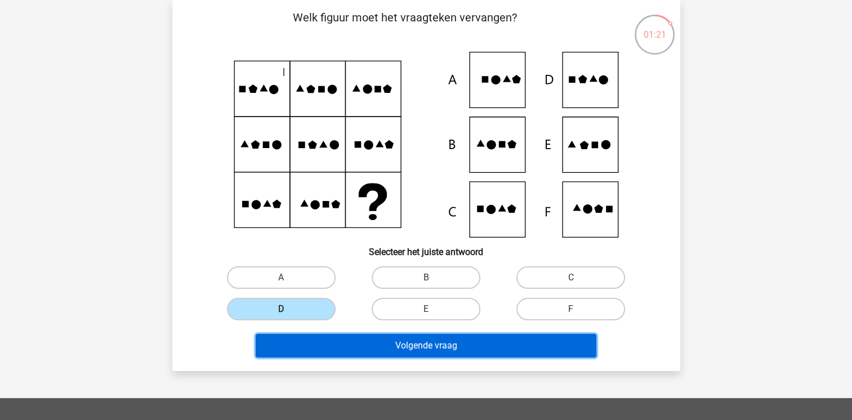
click at [359, 344] on button "Volgende vraag" at bounding box center [426, 346] width 341 height 24
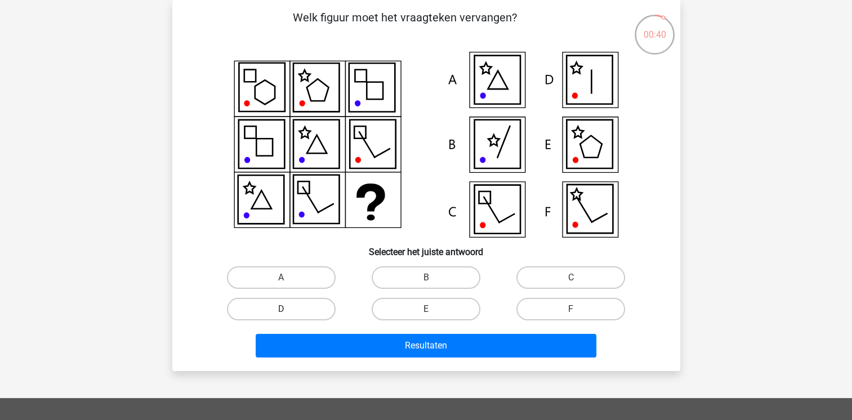
click at [295, 308] on label "D" at bounding box center [281, 309] width 109 height 23
click at [288, 309] on input "D" at bounding box center [284, 312] width 7 height 7
radio input "true"
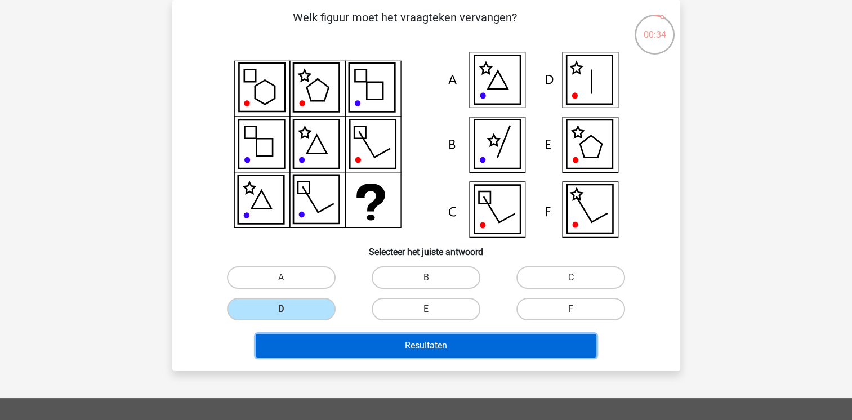
click at [333, 357] on button "Resultaten" at bounding box center [426, 346] width 341 height 24
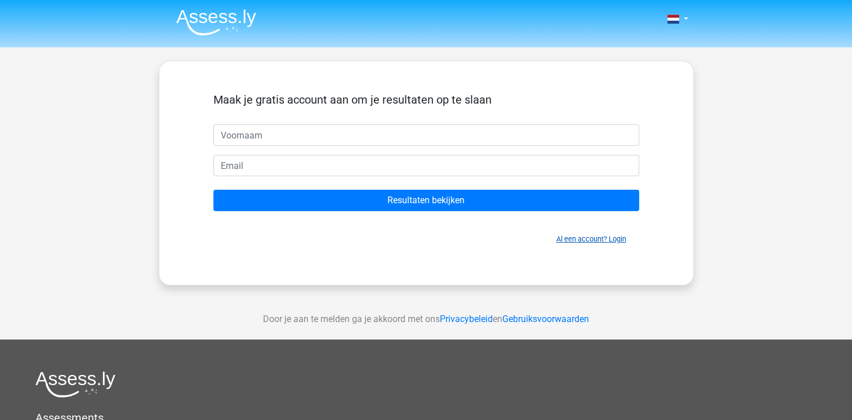
click at [616, 237] on link "Al een account? Login" at bounding box center [591, 239] width 70 height 8
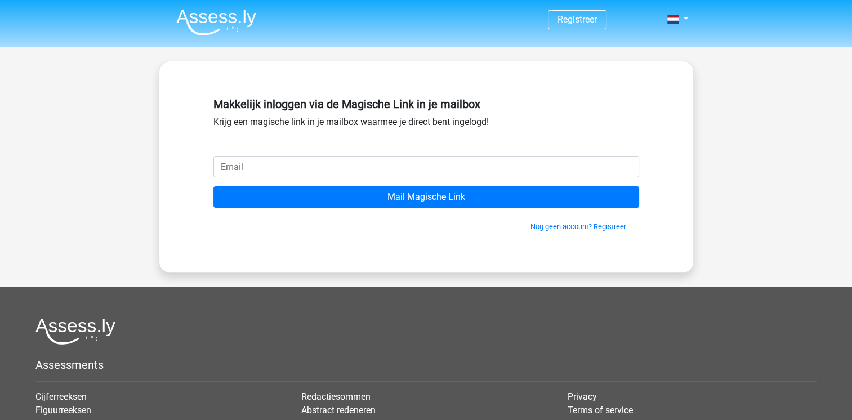
click at [444, 159] on input "email" at bounding box center [426, 166] width 426 height 21
type input "[EMAIL_ADDRESS][DOMAIN_NAME]"
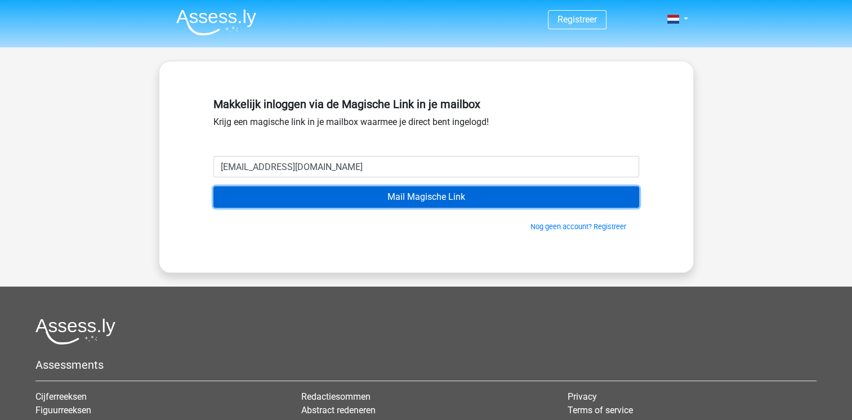
click at [527, 199] on input "Mail Magische Link" at bounding box center [426, 196] width 426 height 21
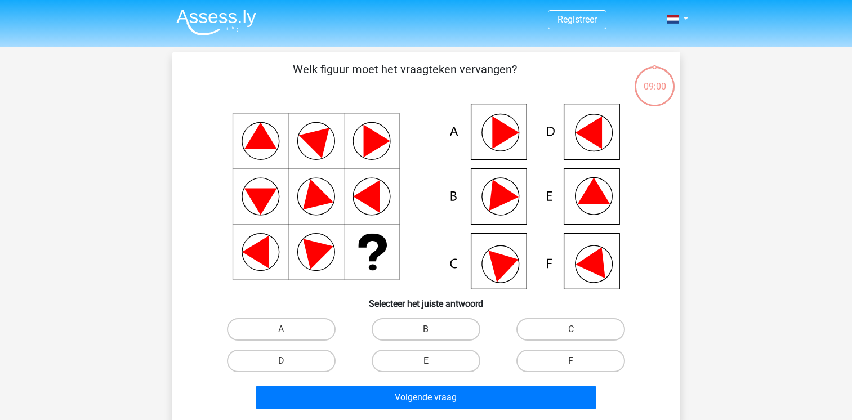
scroll to position [52, 0]
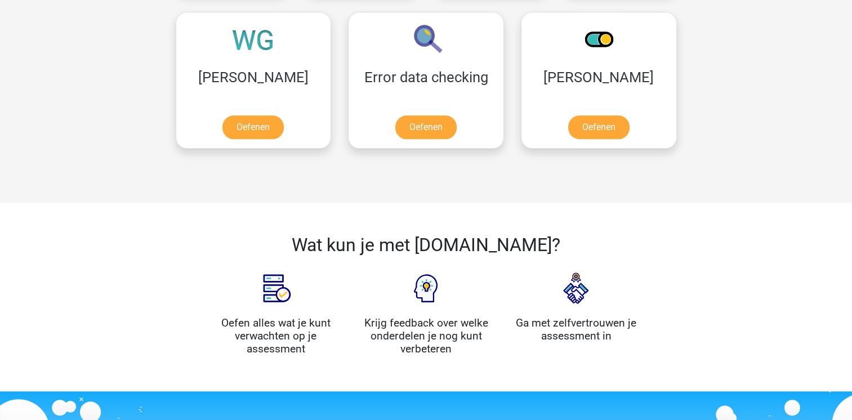
scroll to position [587, 0]
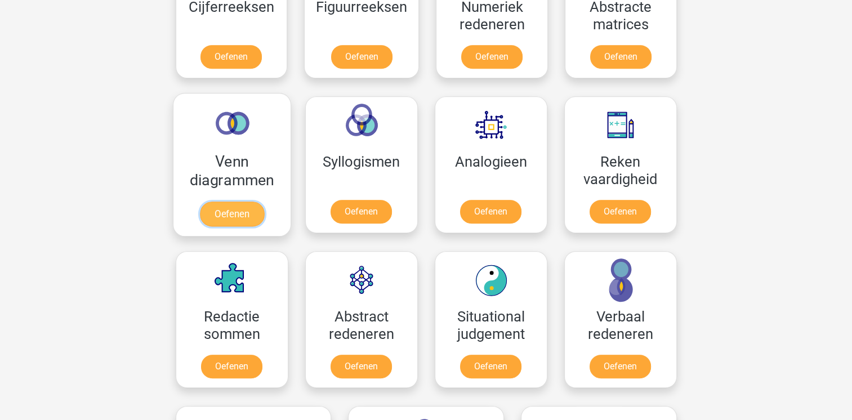
click at [223, 213] on link "Oefenen" at bounding box center [231, 214] width 64 height 25
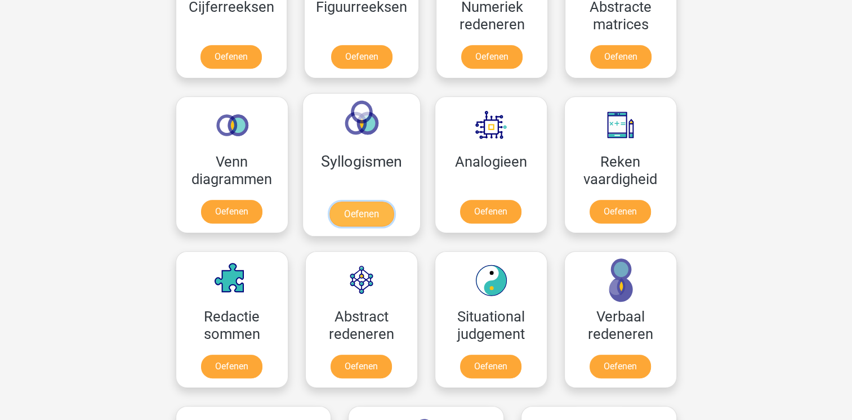
click at [376, 206] on link "Oefenen" at bounding box center [361, 214] width 64 height 25
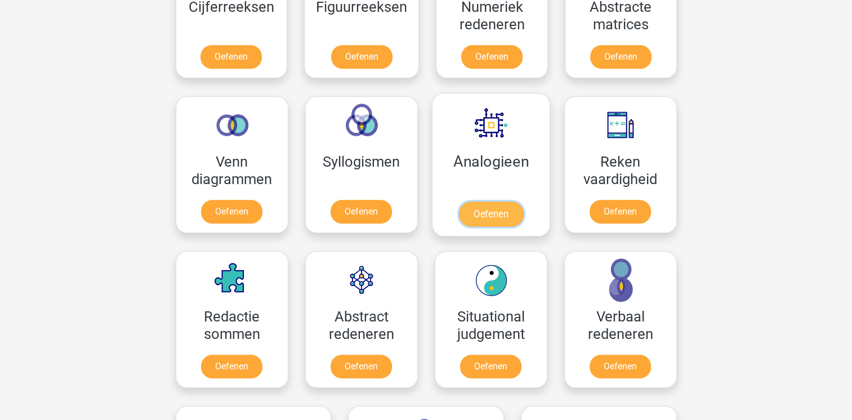
click at [482, 212] on link "Oefenen" at bounding box center [490, 214] width 64 height 25
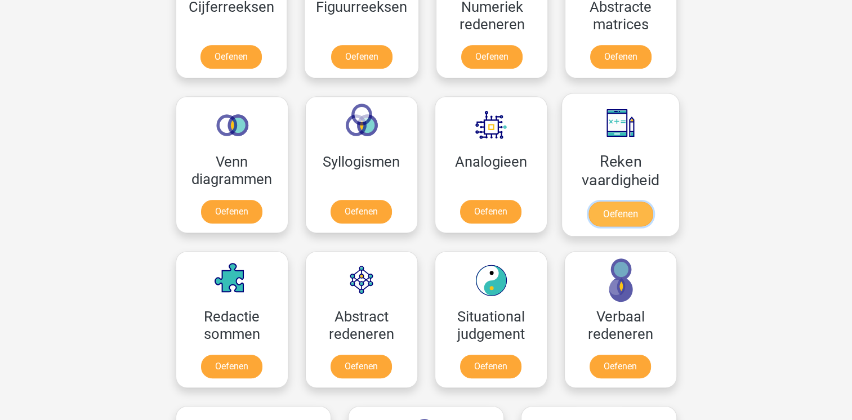
click at [635, 213] on link "Oefenen" at bounding box center [620, 214] width 64 height 25
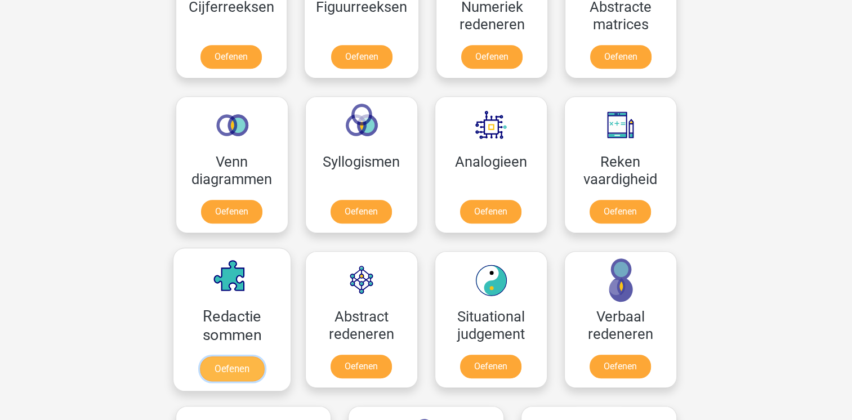
click at [223, 362] on link "Oefenen" at bounding box center [231, 369] width 64 height 25
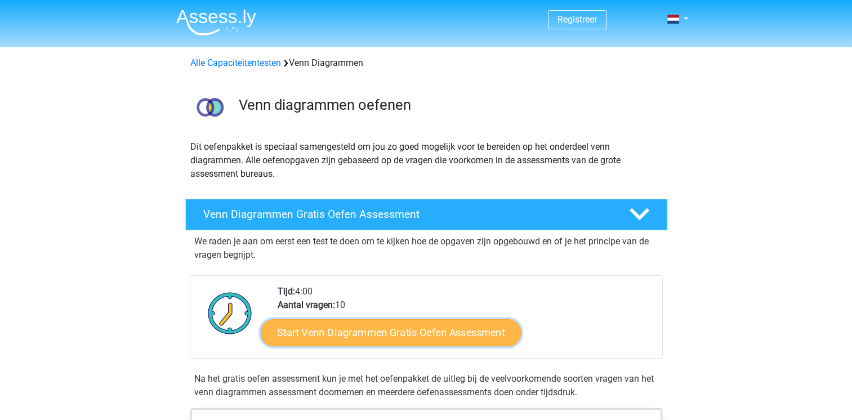
click at [385, 332] on link "Start Venn Diagrammen Gratis Oefen Assessment" at bounding box center [391, 332] width 260 height 27
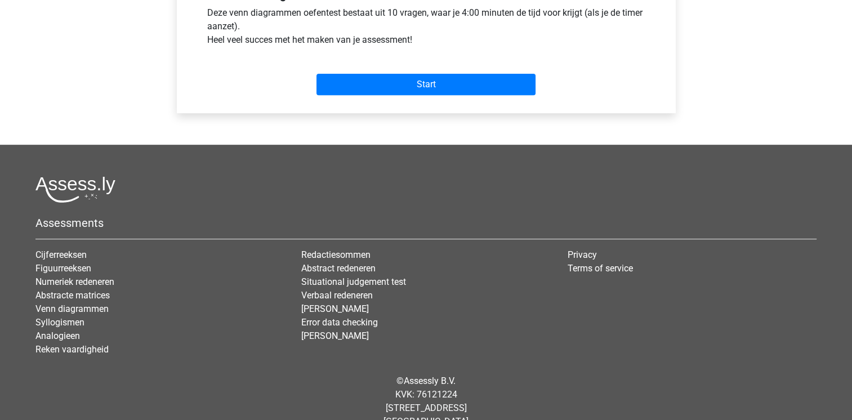
scroll to position [469, 0]
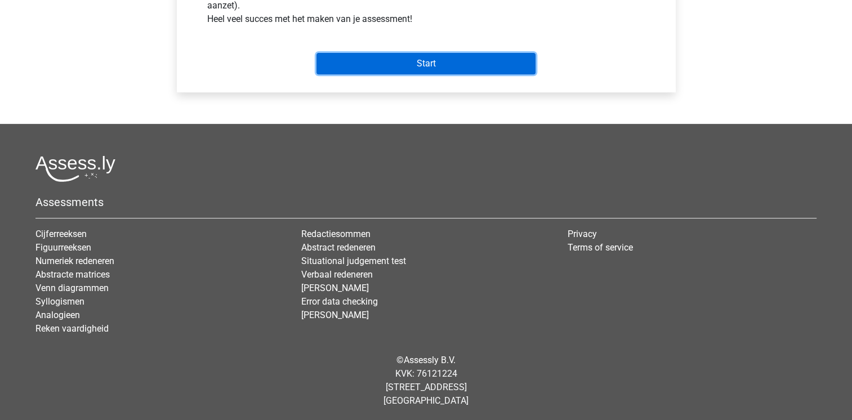
click at [402, 57] on input "Start" at bounding box center [426, 63] width 219 height 21
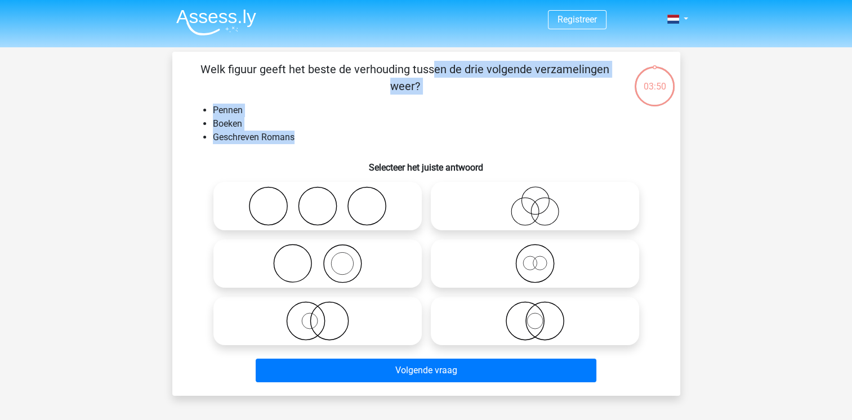
drag, startPoint x: 202, startPoint y: 66, endPoint x: 625, endPoint y: 131, distance: 427.9
click at [625, 131] on div "Welk figuur geeft het beste de verhouding tussen de drie volgende verzamelingen…" at bounding box center [426, 224] width 499 height 326
copy div "Welk figuur geeft het beste de verhouding tussen de drie volgende verzamelingen…"
click at [370, 123] on li "Boeken" at bounding box center [437, 124] width 449 height 14
click at [515, 115] on li "Pennen" at bounding box center [437, 111] width 449 height 14
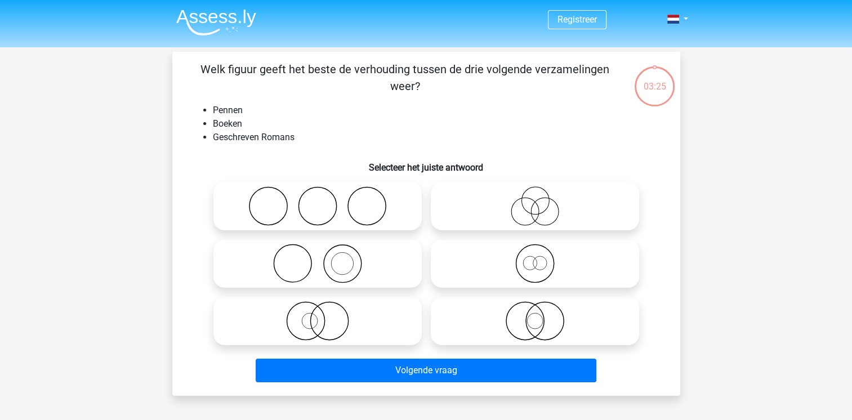
click at [191, 150] on div "Welk figuur geeft het beste de verhouding tussen de drie volgende verzamelingen…" at bounding box center [426, 224] width 499 height 326
click at [342, 203] on icon at bounding box center [317, 205] width 199 height 39
click at [325, 201] on input "radio" at bounding box center [321, 196] width 7 height 7
radio input "true"
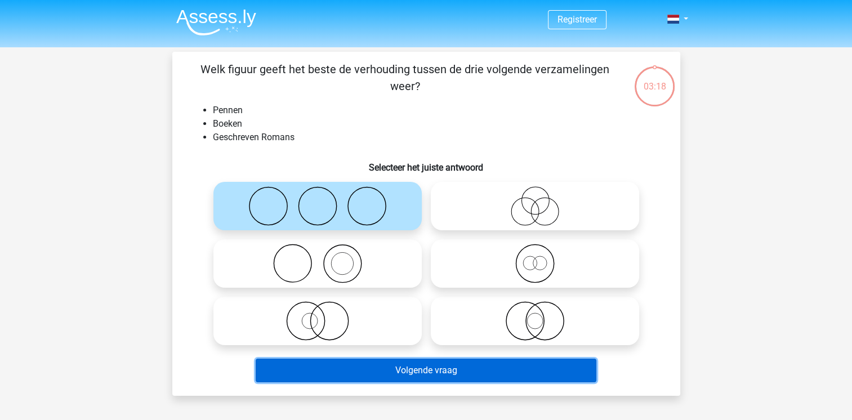
click at [393, 377] on button "Volgende vraag" at bounding box center [426, 371] width 341 height 24
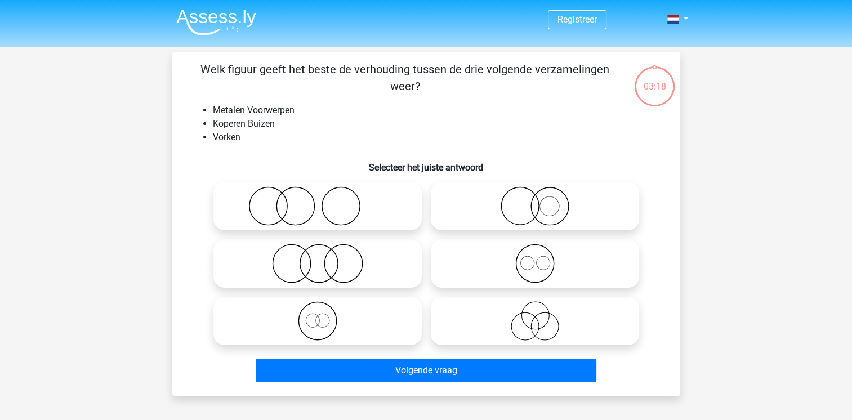
scroll to position [52, 0]
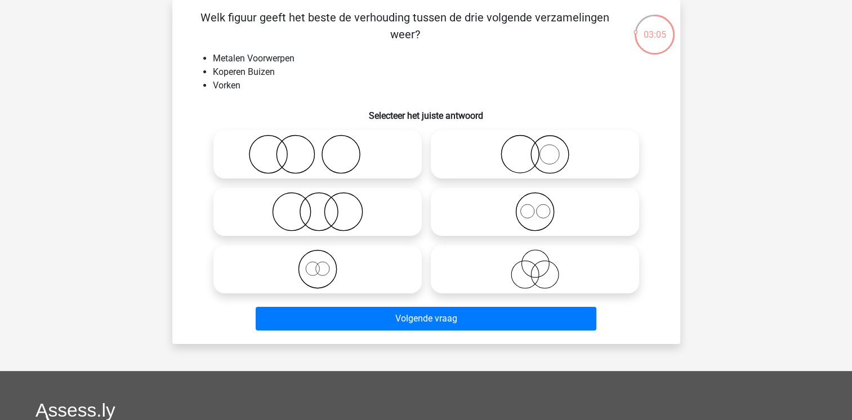
click at [359, 161] on icon at bounding box center [317, 154] width 199 height 39
click at [325, 149] on input "radio" at bounding box center [321, 144] width 7 height 7
radio input "true"
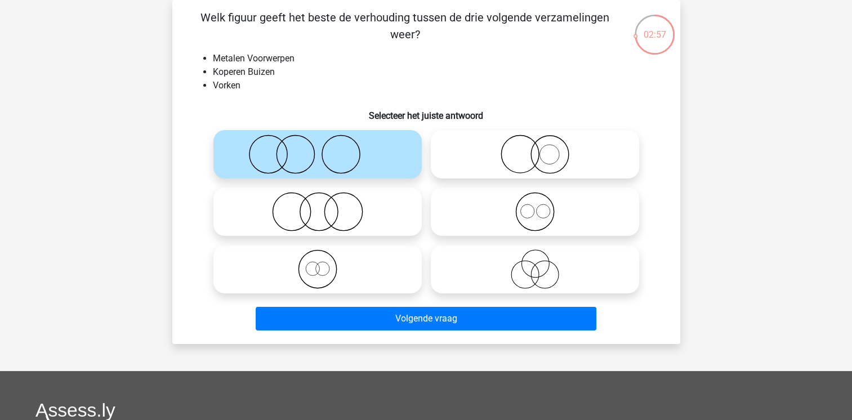
click at [557, 213] on icon at bounding box center [534, 211] width 199 height 39
click at [542, 206] on input "radio" at bounding box center [538, 202] width 7 height 7
radio input "true"
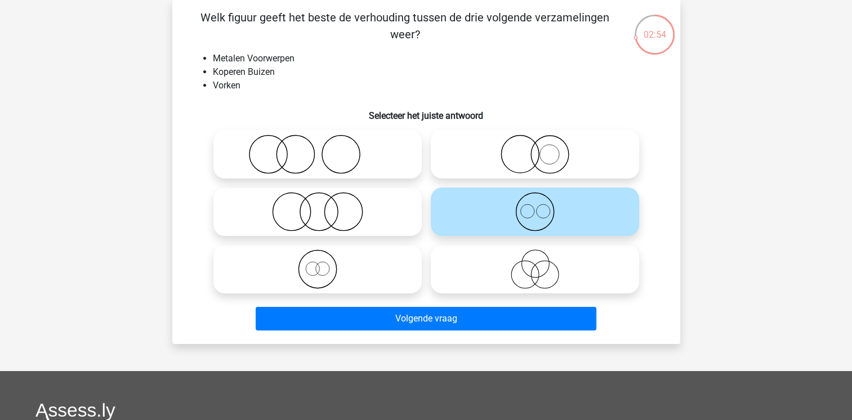
drag, startPoint x: 406, startPoint y: 28, endPoint x: 286, endPoint y: 17, distance: 121.1
click at [286, 17] on p "Welk figuur geeft het beste de verhouding tussen de drie volgende verzamelingen…" at bounding box center [405, 26] width 430 height 34
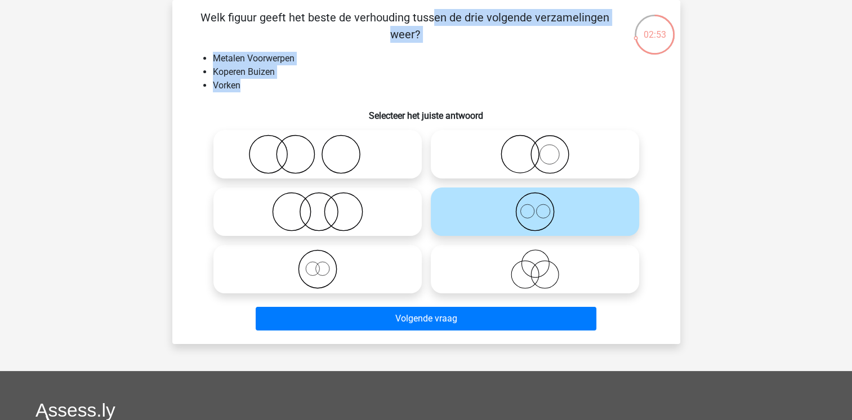
drag, startPoint x: 286, startPoint y: 17, endPoint x: 180, endPoint y: 15, distance: 105.9
click at [180, 15] on div "Welk figuur geeft het beste de verhouding tussen de drie volgende verzamelingen…" at bounding box center [426, 172] width 499 height 326
copy div "Welk figuur geeft het beste de verhouding tussen de drie volgende verzamelingen…"
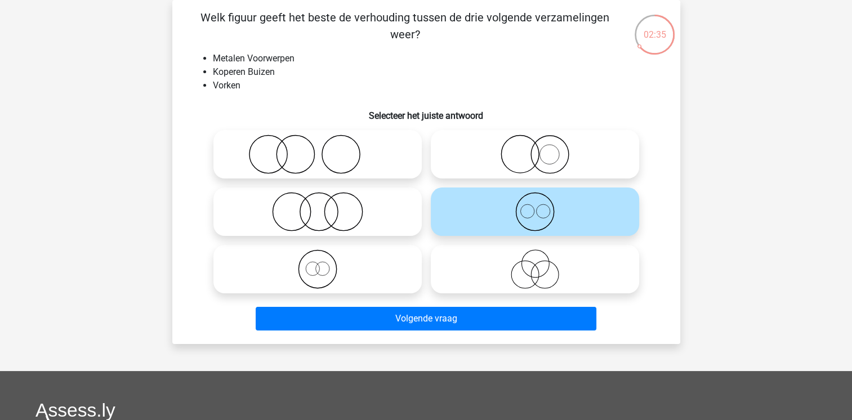
click at [534, 208] on icon at bounding box center [534, 211] width 199 height 39
click at [535, 206] on input "radio" at bounding box center [538, 202] width 7 height 7
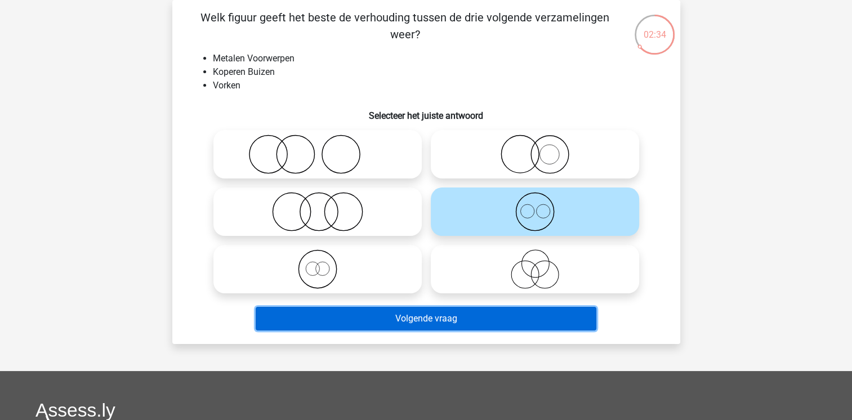
click at [455, 314] on button "Volgende vraag" at bounding box center [426, 319] width 341 height 24
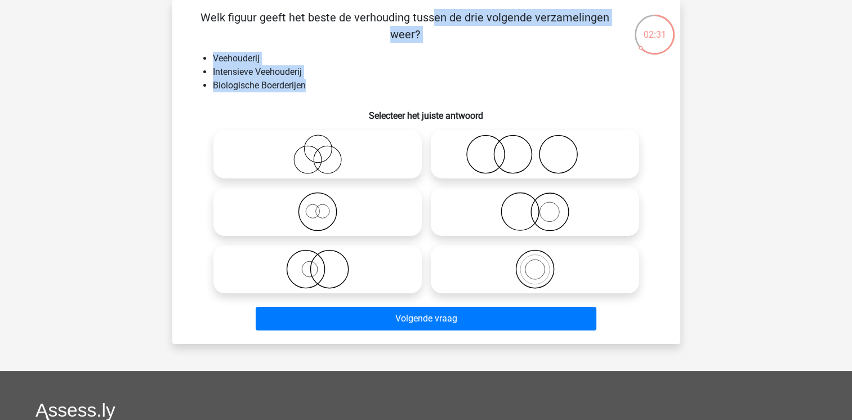
drag, startPoint x: 313, startPoint y: 84, endPoint x: 190, endPoint y: 10, distance: 143.1
click at [190, 10] on div "Welk figuur geeft het beste de verhouding tussen de drie volgende verzamelingen…" at bounding box center [426, 172] width 499 height 326
copy div "Welk figuur geeft het beste de verhouding tussen de drie volgende verzamelingen…"
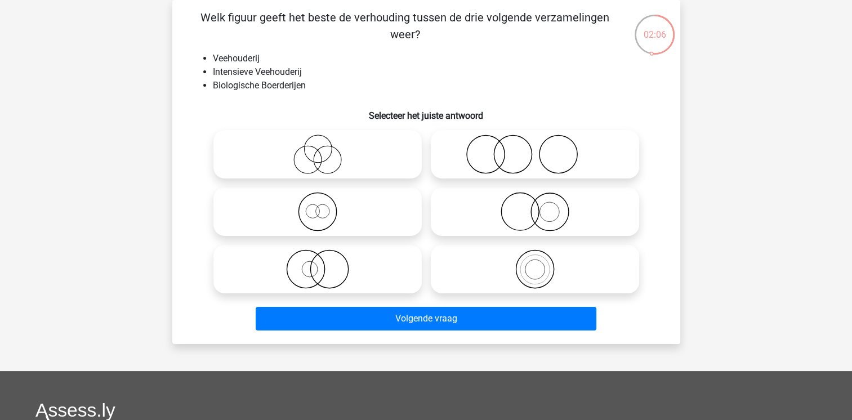
click at [513, 153] on icon at bounding box center [534, 154] width 199 height 39
click at [535, 149] on input "radio" at bounding box center [538, 144] width 7 height 7
radio input "true"
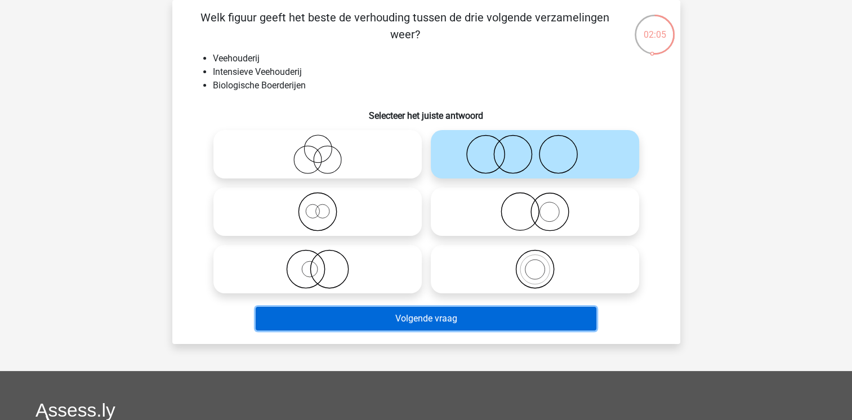
click at [460, 318] on button "Volgende vraag" at bounding box center [426, 319] width 341 height 24
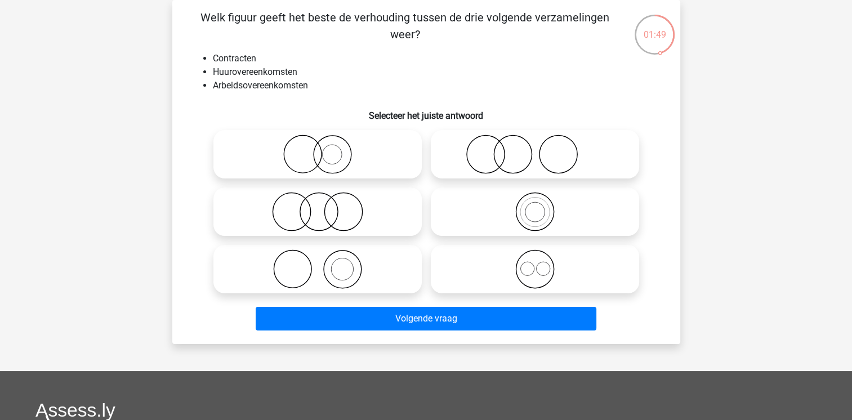
click at [319, 211] on icon at bounding box center [317, 211] width 199 height 39
click at [319, 206] on input "radio" at bounding box center [321, 202] width 7 height 7
radio input "true"
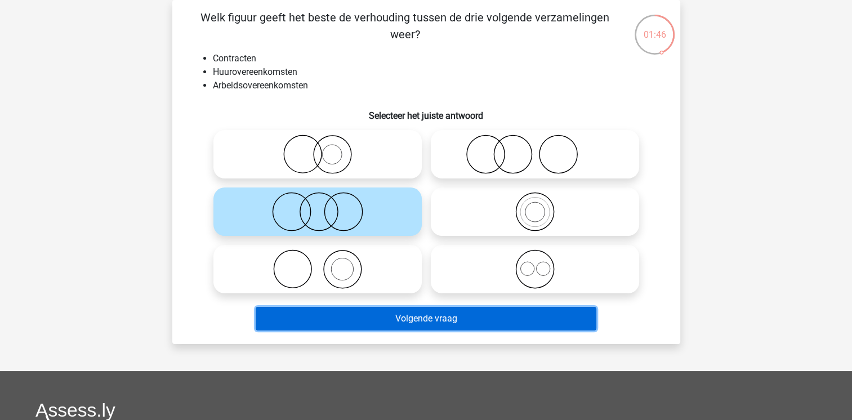
click at [422, 318] on button "Volgende vraag" at bounding box center [426, 319] width 341 height 24
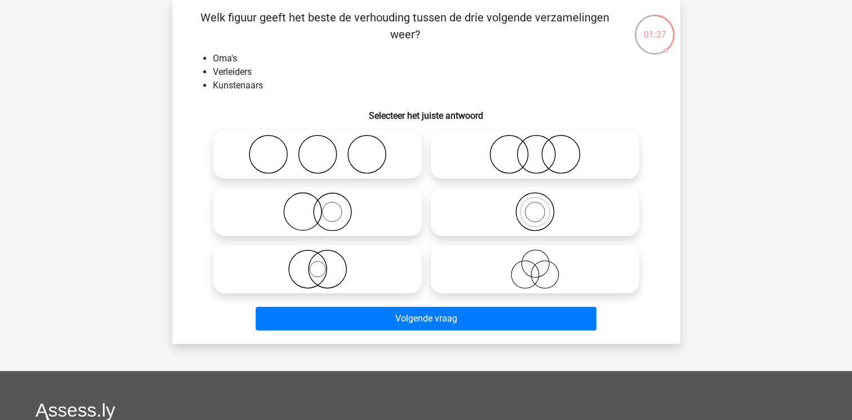
click at [331, 148] on icon at bounding box center [317, 154] width 199 height 39
click at [325, 148] on input "radio" at bounding box center [321, 144] width 7 height 7
radio input "true"
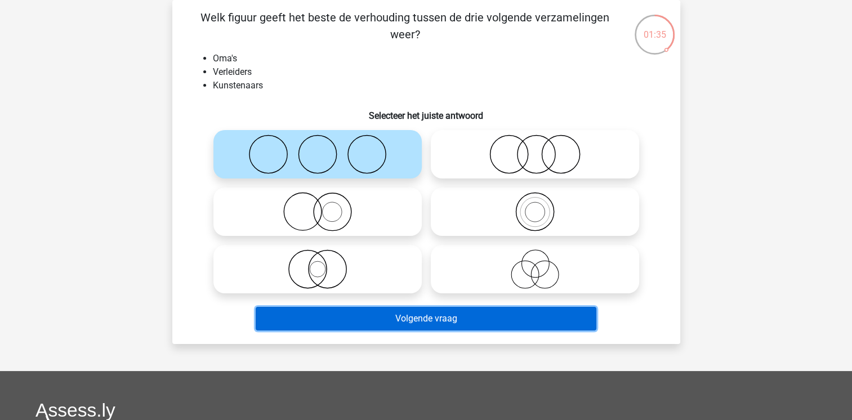
click at [404, 320] on button "Volgende vraag" at bounding box center [426, 319] width 341 height 24
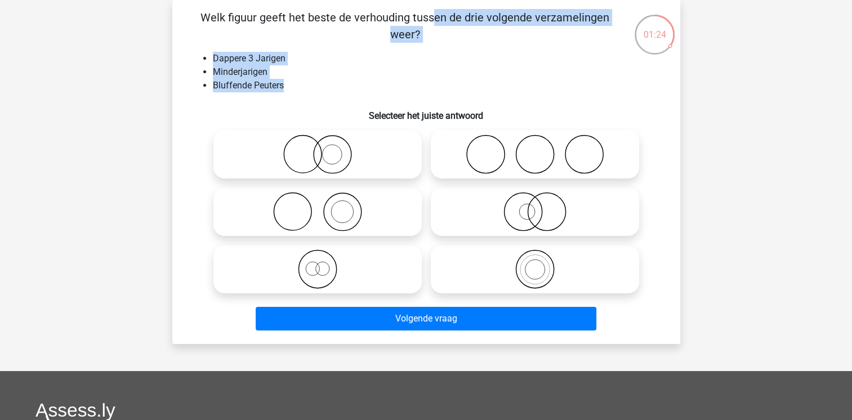
drag, startPoint x: 308, startPoint y: 87, endPoint x: 196, endPoint y: 23, distance: 128.4
click at [196, 23] on div "Welk figuur geeft het beste de verhouding tussen de drie volgende verzamelingen…" at bounding box center [426, 172] width 499 height 326
copy div "Welk figuur geeft het beste de verhouding tussen de drie volgende verzamelingen…"
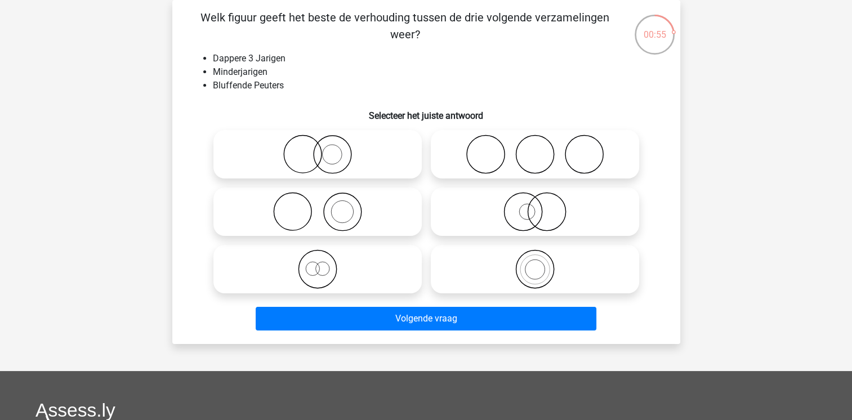
click at [345, 221] on icon at bounding box center [317, 211] width 199 height 39
click at [325, 206] on input "radio" at bounding box center [321, 202] width 7 height 7
radio input "true"
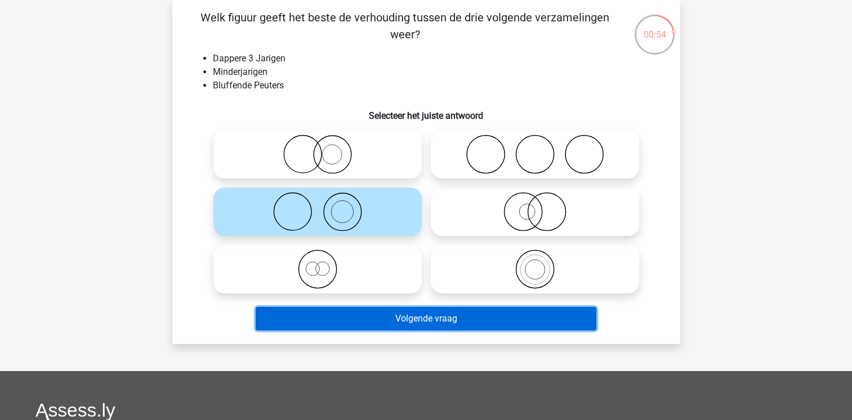
click at [393, 317] on button "Volgende vraag" at bounding box center [426, 319] width 341 height 24
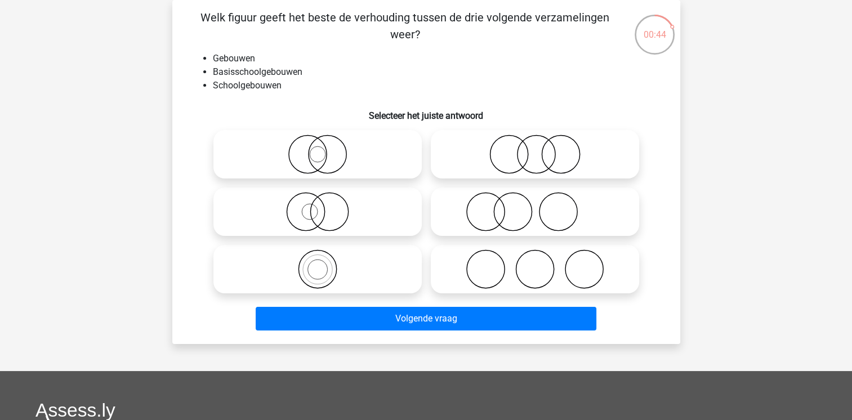
click at [320, 274] on icon at bounding box center [317, 269] width 199 height 39
click at [320, 264] on input "radio" at bounding box center [321, 259] width 7 height 7
radio input "true"
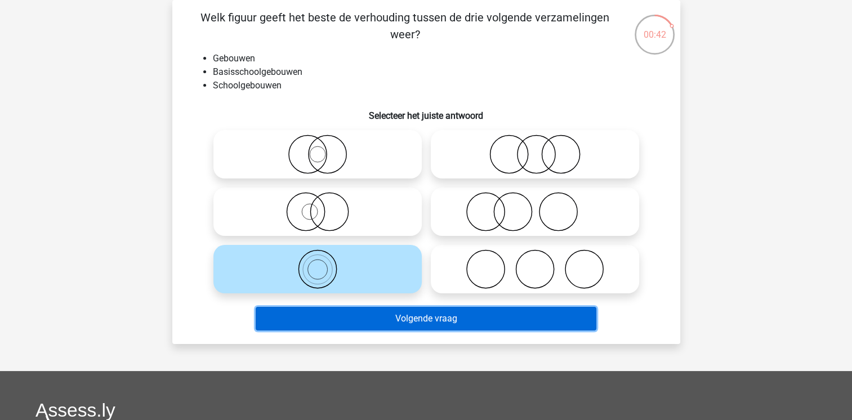
click at [344, 317] on button "Volgende vraag" at bounding box center [426, 319] width 341 height 24
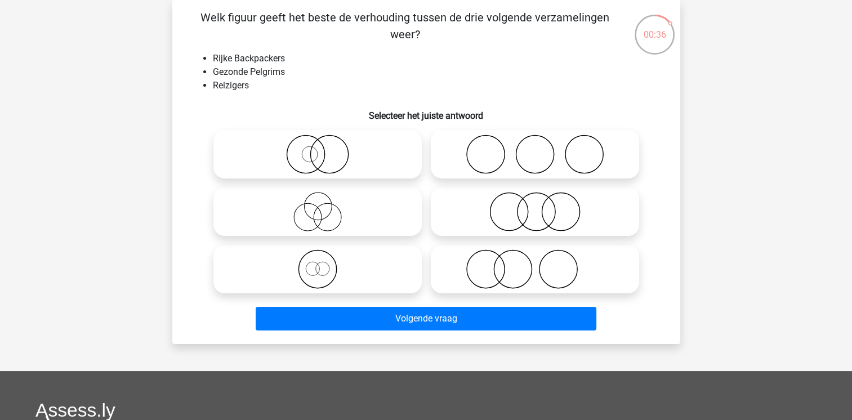
click at [504, 268] on circle at bounding box center [485, 270] width 38 height 38
click at [535, 264] on input "radio" at bounding box center [538, 259] width 7 height 7
radio input "true"
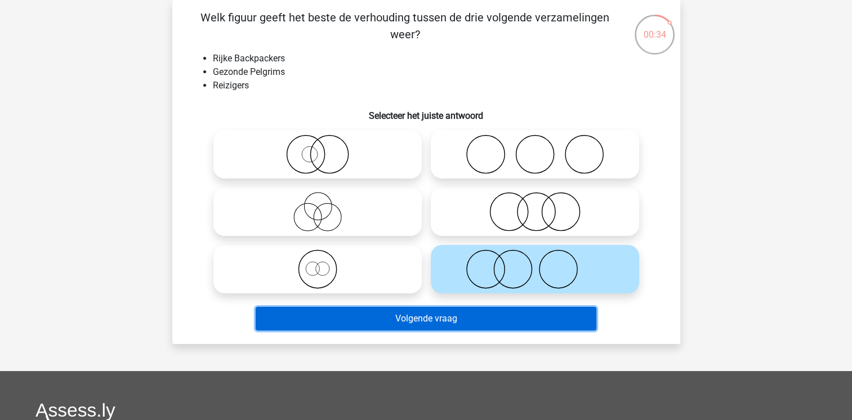
click at [430, 314] on button "Volgende vraag" at bounding box center [426, 319] width 341 height 24
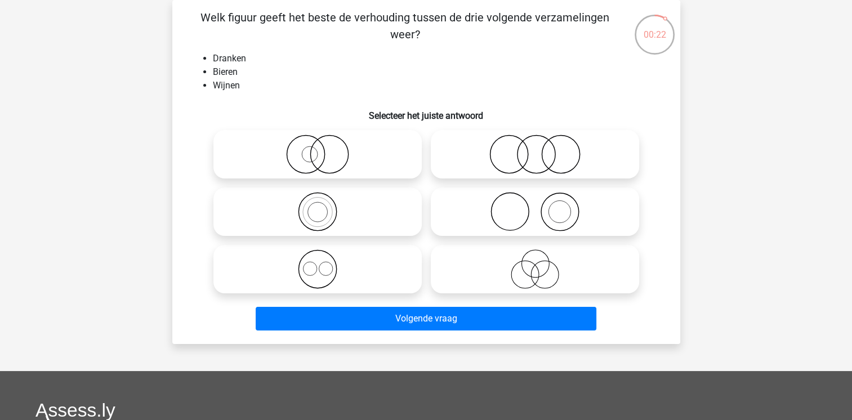
click at [537, 275] on icon at bounding box center [534, 269] width 199 height 39
click at [537, 264] on input "radio" at bounding box center [538, 259] width 7 height 7
radio input "true"
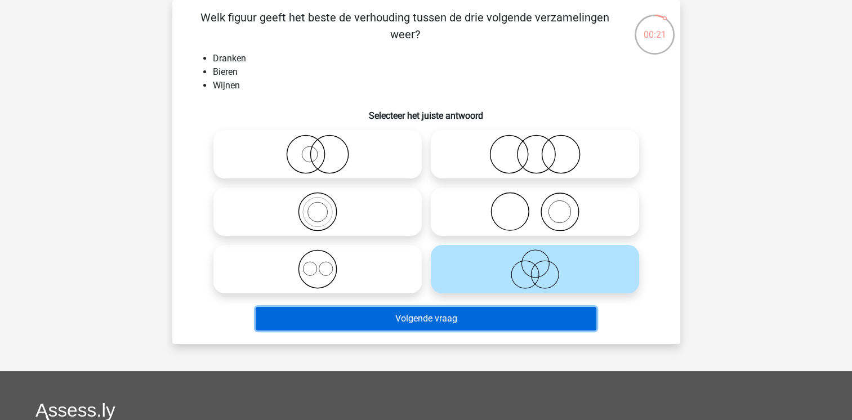
click at [498, 322] on button "Volgende vraag" at bounding box center [426, 319] width 341 height 24
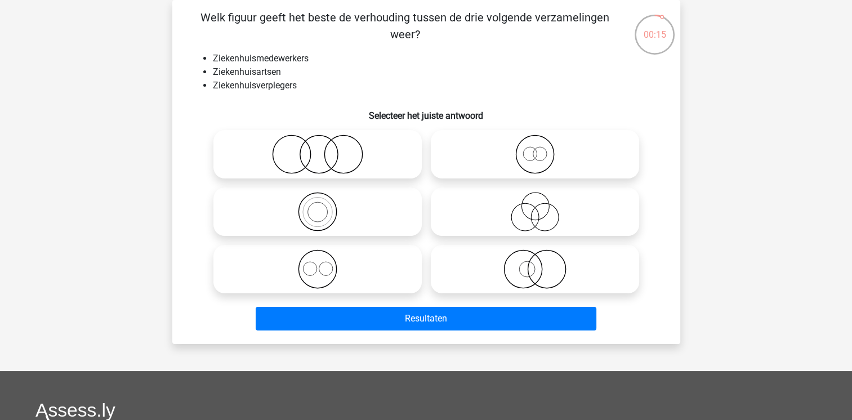
click at [324, 212] on icon at bounding box center [317, 211] width 199 height 39
click at [324, 206] on input "radio" at bounding box center [321, 202] width 7 height 7
radio input "true"
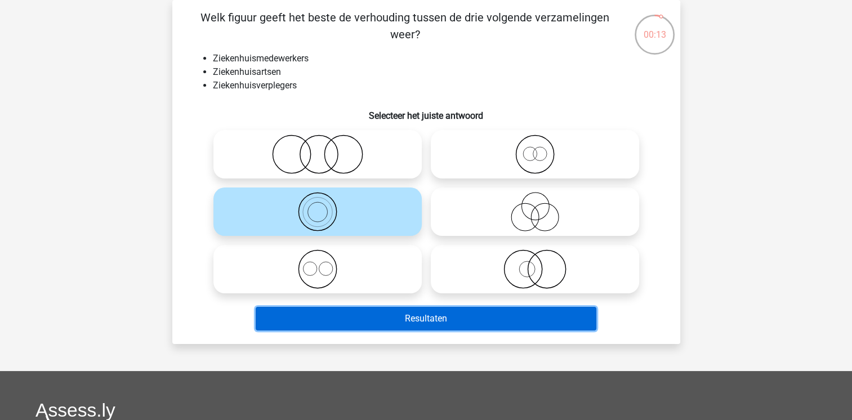
click at [378, 321] on button "Resultaten" at bounding box center [426, 319] width 341 height 24
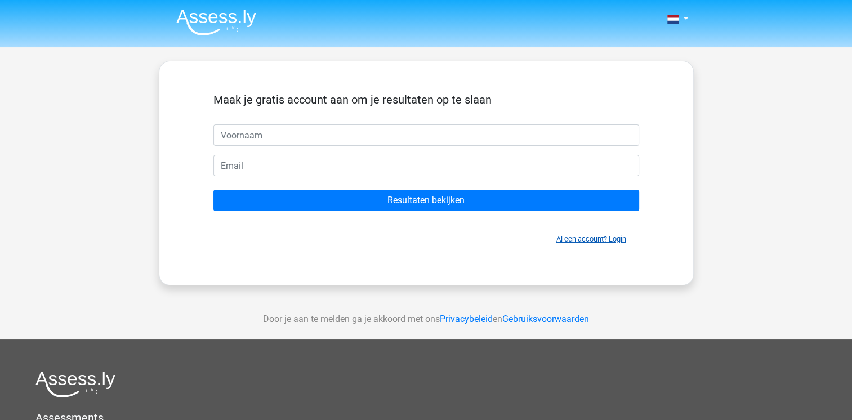
click at [615, 242] on link "Al een account? Login" at bounding box center [591, 239] width 70 height 8
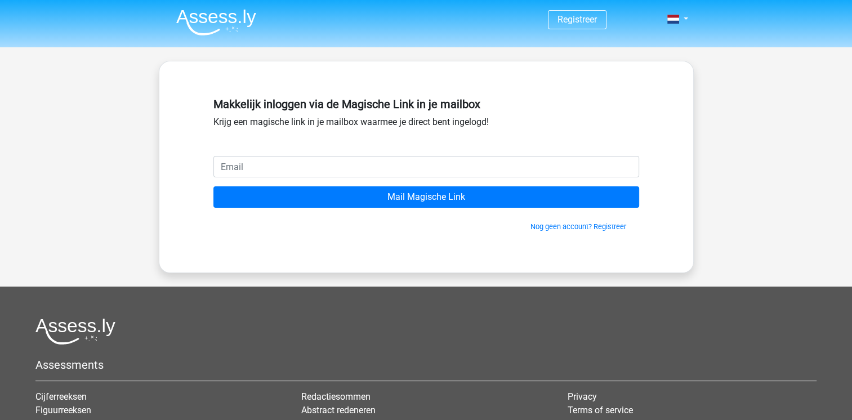
click at [326, 166] on input "email" at bounding box center [426, 166] width 426 height 21
type input "[EMAIL_ADDRESS][DOMAIN_NAME]"
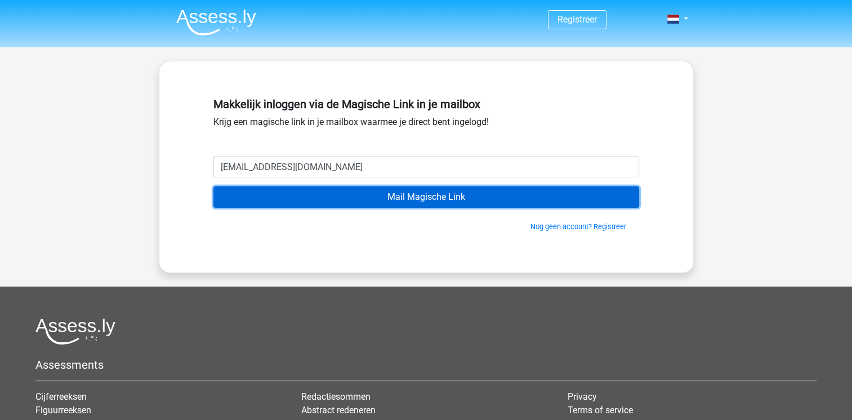
click at [404, 195] on input "Mail Magische Link" at bounding box center [426, 196] width 426 height 21
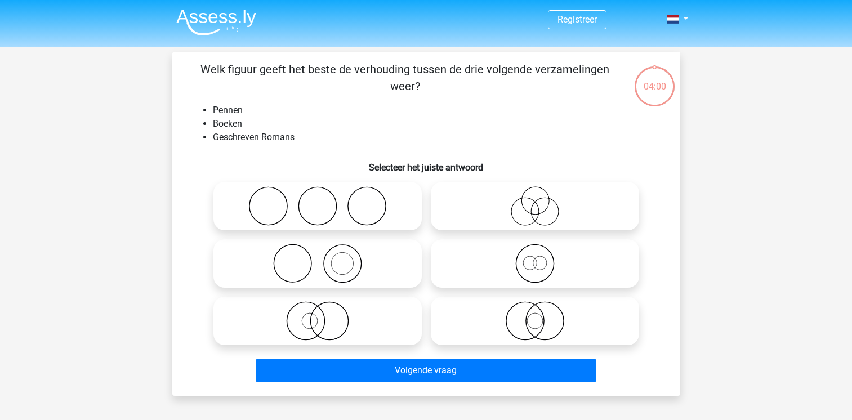
scroll to position [52, 0]
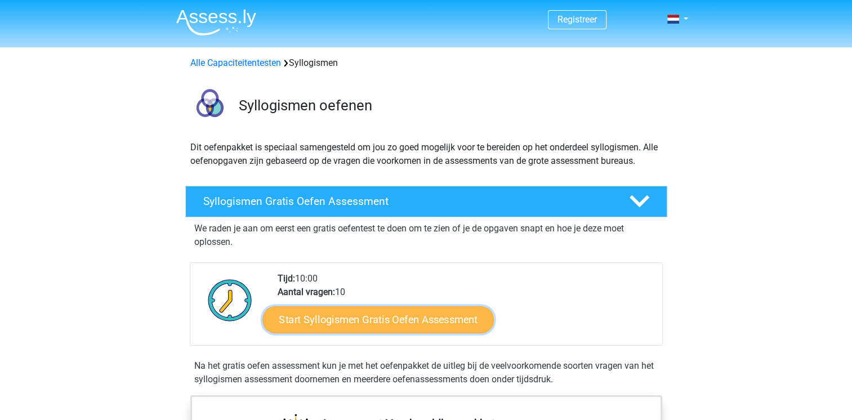
click at [351, 321] on link "Start Syllogismen Gratis Oefen Assessment" at bounding box center [377, 319] width 231 height 27
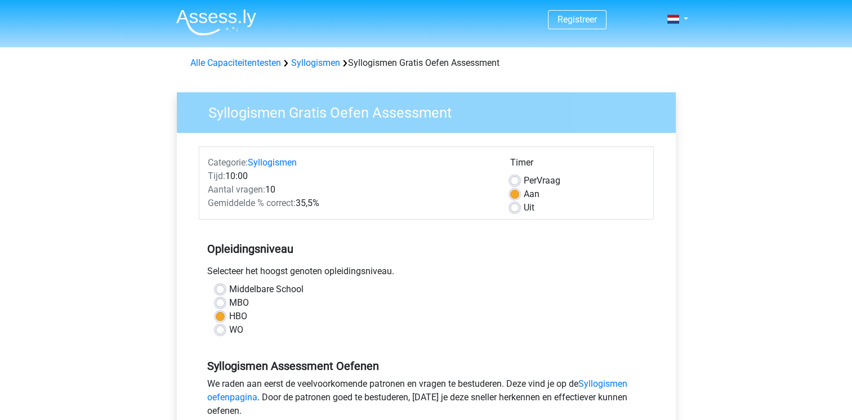
scroll to position [394, 0]
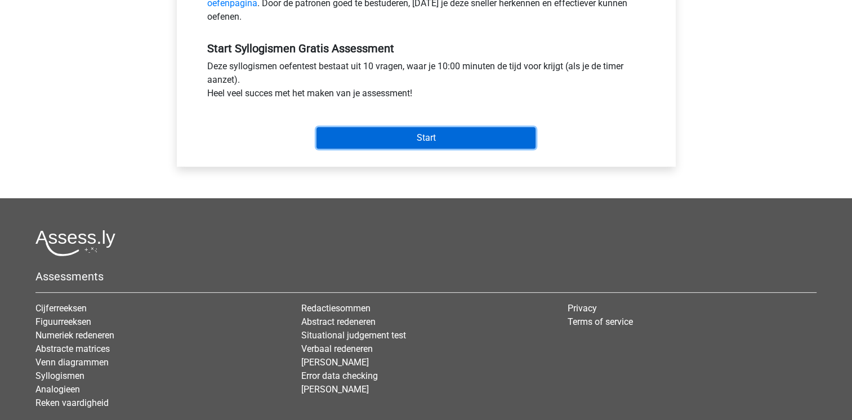
click at [377, 136] on input "Start" at bounding box center [426, 137] width 219 height 21
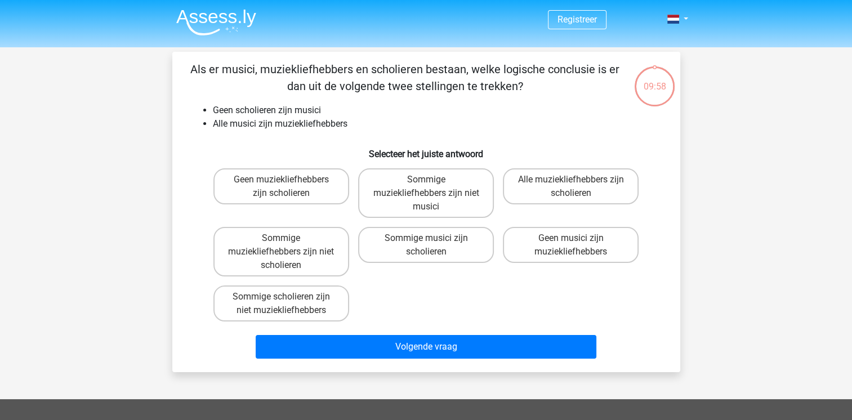
drag, startPoint x: 331, startPoint y: 309, endPoint x: 306, endPoint y: 153, distance: 158.0
click at [250, 249] on div "Geen muziekliefhebbers zijn scholieren Sommige muziekliefhebbers zijn niet musi…" at bounding box center [426, 245] width 435 height 162
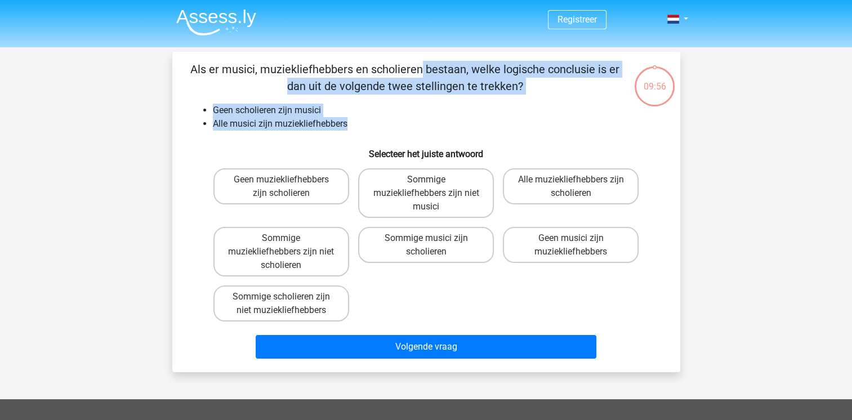
drag, startPoint x: 329, startPoint y: 121, endPoint x: 182, endPoint y: 62, distance: 158.8
click at [182, 62] on div "Als er musici, muziekliefhebbers en scholieren bestaan, welke logische conclusi…" at bounding box center [426, 212] width 499 height 302
copy div "Als er musici, muziekliefhebbers en scholieren bestaan, welke logische conclusi…"
click at [448, 196] on label "Sommige muziekliefhebbers zijn niet musici" at bounding box center [426, 193] width 136 height 50
click at [433, 187] on input "Sommige muziekliefhebbers zijn niet musici" at bounding box center [429, 183] width 7 height 7
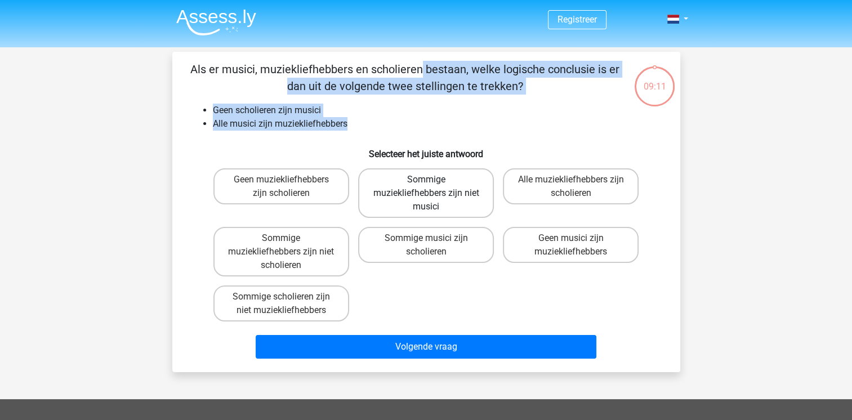
radio input "true"
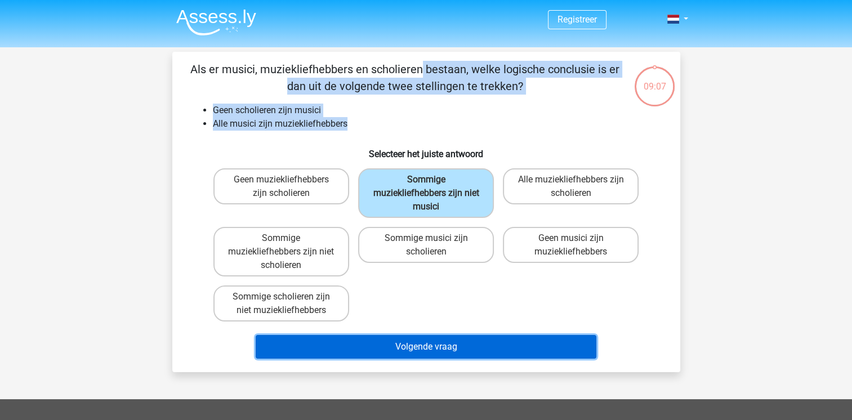
click at [428, 348] on button "Volgende vraag" at bounding box center [426, 347] width 341 height 24
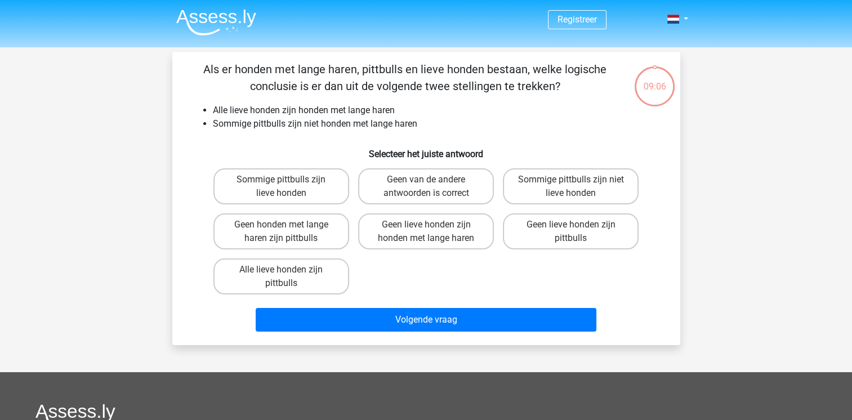
scroll to position [52, 0]
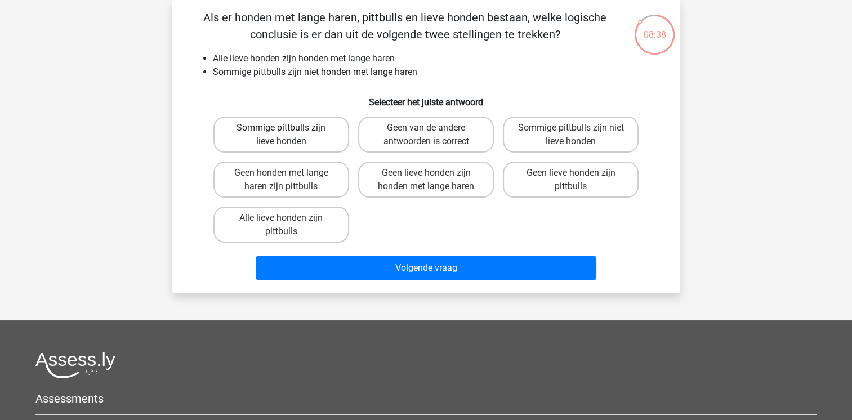
click at [309, 130] on label "Sommige pittbulls zijn lieve honden" at bounding box center [281, 135] width 136 height 36
click at [288, 130] on input "Sommige pittbulls zijn lieve honden" at bounding box center [284, 131] width 7 height 7
radio input "true"
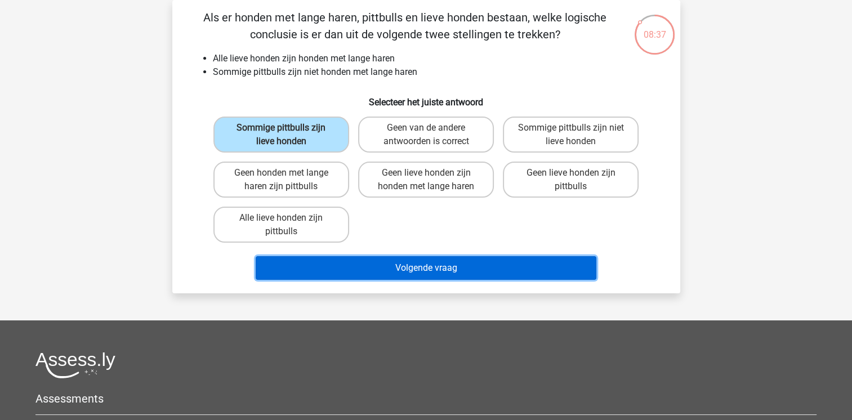
click at [417, 262] on button "Volgende vraag" at bounding box center [426, 268] width 341 height 24
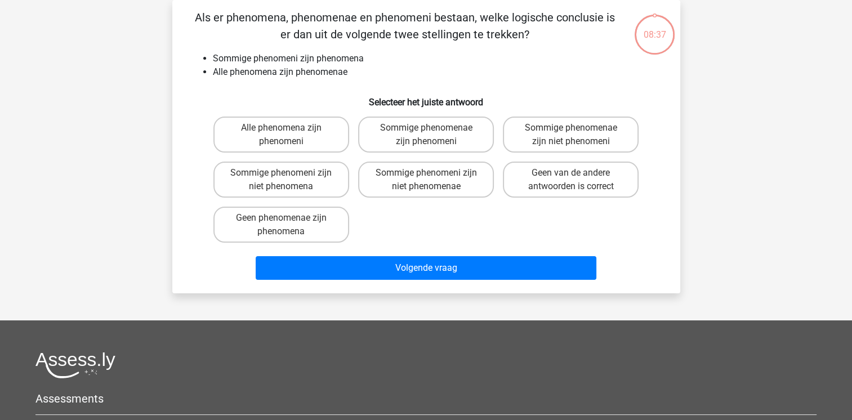
scroll to position [0, 0]
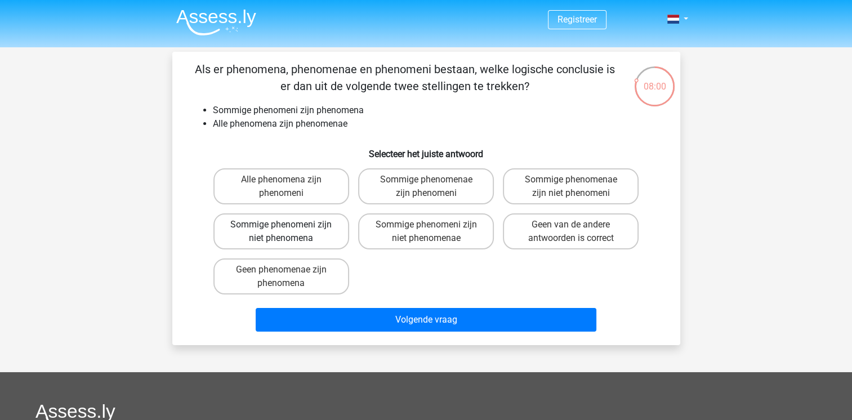
click at [318, 227] on label "Sommige phenomeni zijn niet phenomena" at bounding box center [281, 231] width 136 height 36
click at [288, 227] on input "Sommige phenomeni zijn niet phenomena" at bounding box center [284, 228] width 7 height 7
radio input "true"
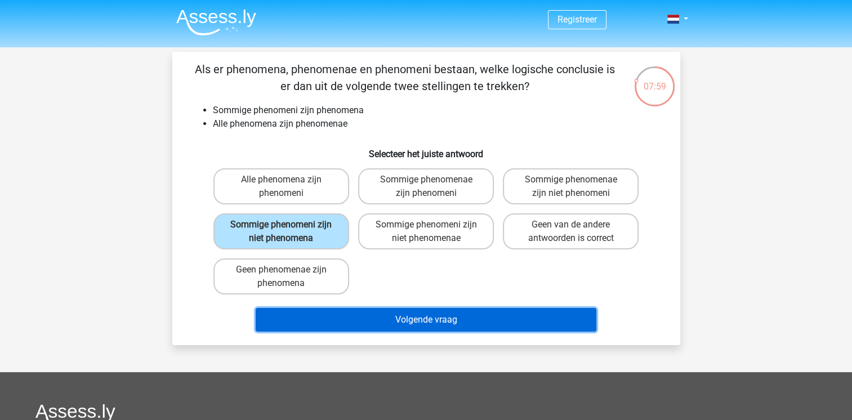
click at [423, 313] on button "Volgende vraag" at bounding box center [426, 320] width 341 height 24
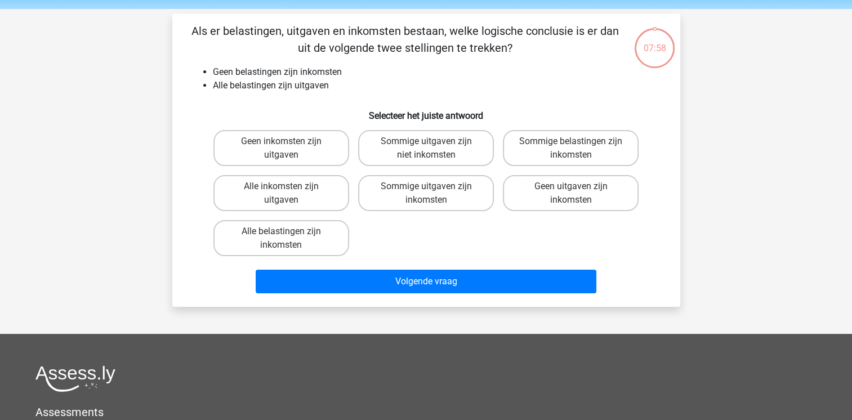
scroll to position [52, 0]
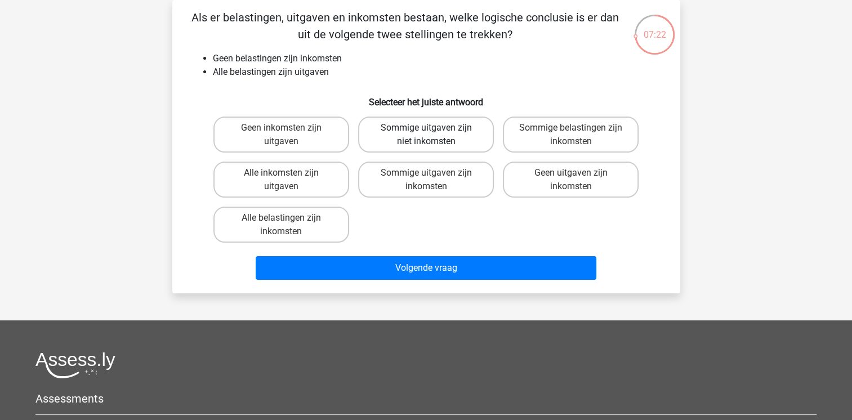
click at [460, 139] on label "Sommige uitgaven zijn niet inkomsten" at bounding box center [426, 135] width 136 height 36
click at [433, 135] on input "Sommige uitgaven zijn niet inkomsten" at bounding box center [429, 131] width 7 height 7
radio input "true"
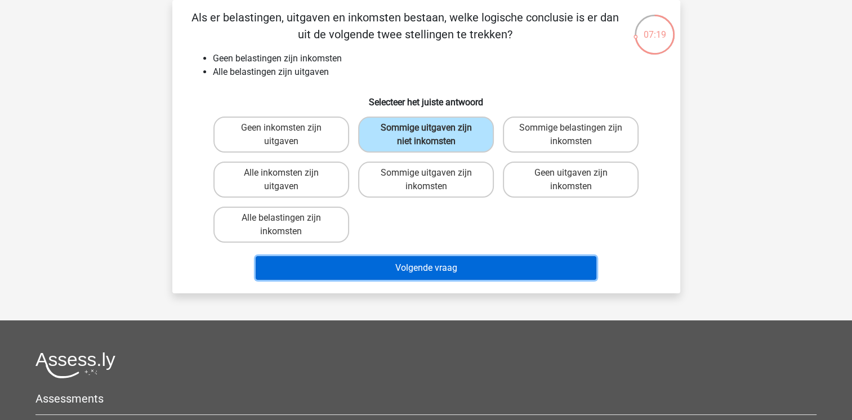
click at [428, 264] on button "Volgende vraag" at bounding box center [426, 268] width 341 height 24
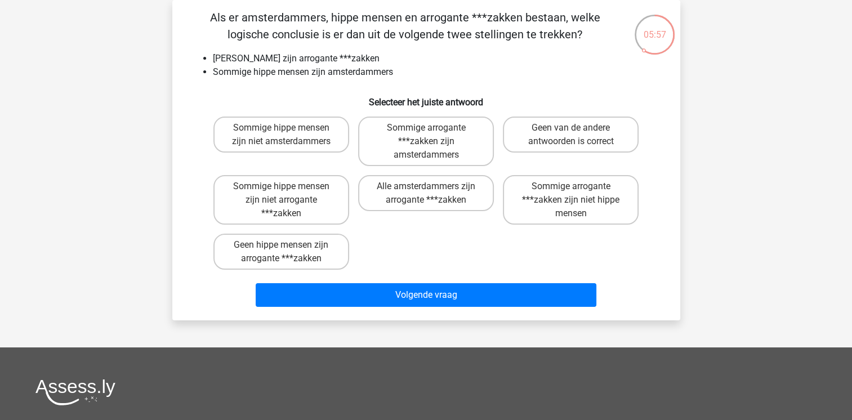
click at [575, 132] on input "Geen van de andere antwoorden is correct" at bounding box center [574, 131] width 7 height 7
radio input "true"
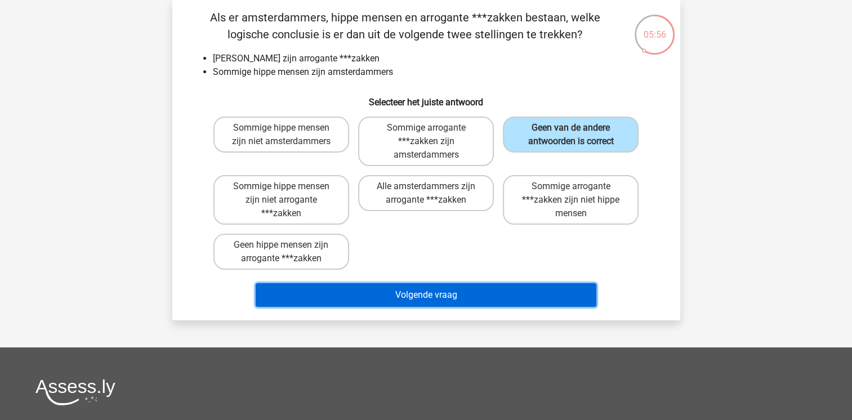
click at [452, 287] on button "Volgende vraag" at bounding box center [426, 295] width 341 height 24
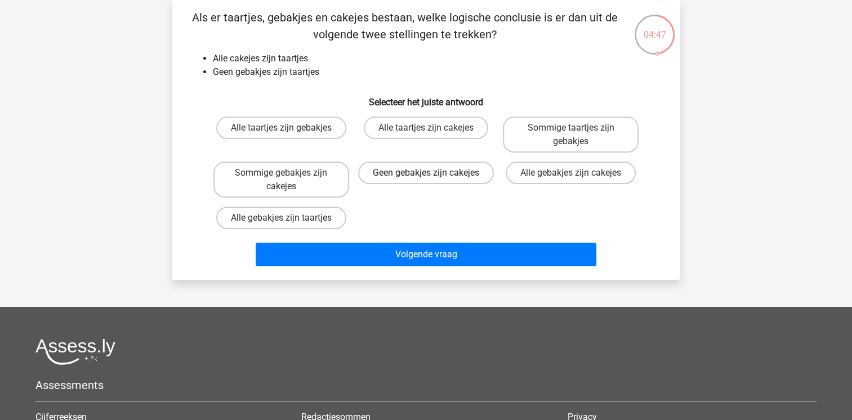
click at [461, 173] on label "Geen gebakjes zijn cakejes" at bounding box center [426, 173] width 136 height 23
click at [433, 173] on input "Geen gebakjes zijn cakejes" at bounding box center [429, 176] width 7 height 7
radio input "true"
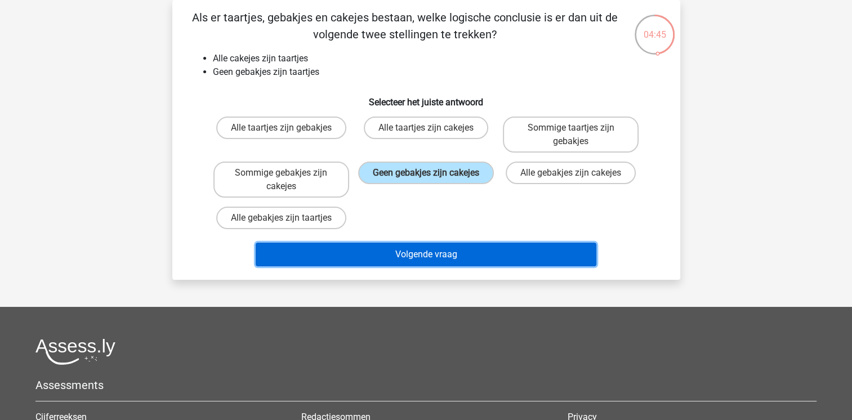
click at [406, 253] on button "Volgende vraag" at bounding box center [426, 255] width 341 height 24
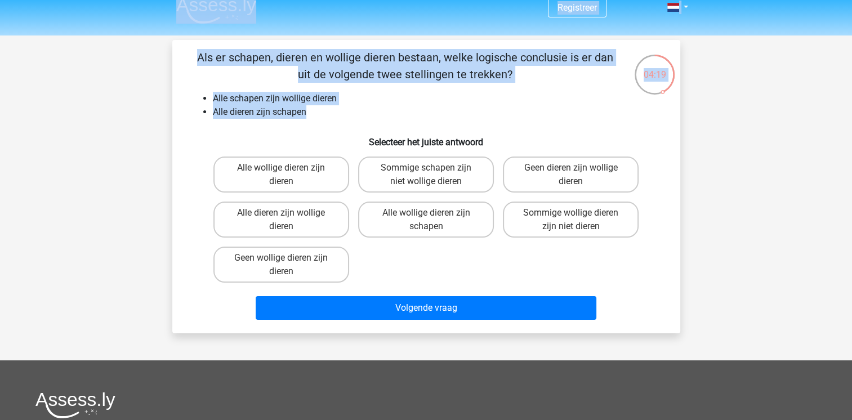
scroll to position [0, 0]
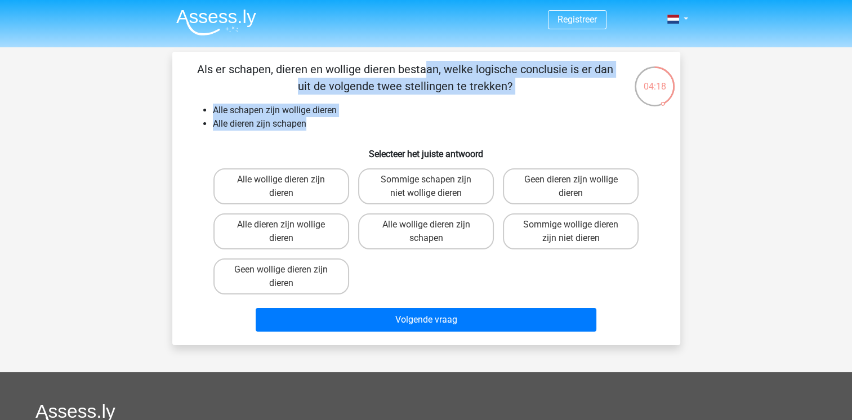
drag, startPoint x: 309, startPoint y: 75, endPoint x: 178, endPoint y: 73, distance: 131.3
click at [178, 73] on div "Als er schapen, dieren en wollige dieren bestaan, welke logische conclusie is e…" at bounding box center [426, 198] width 499 height 275
copy div "Als er schapen, dieren en wollige dieren bestaan, welke logische conclusie is e…"
click at [306, 190] on label "Alle wollige dieren zijn dieren" at bounding box center [281, 186] width 136 height 36
click at [288, 187] on input "Alle wollige dieren zijn dieren" at bounding box center [284, 183] width 7 height 7
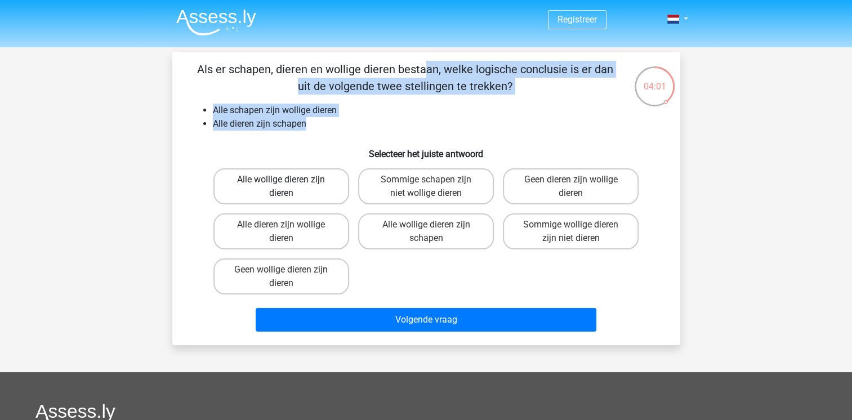
radio input "true"
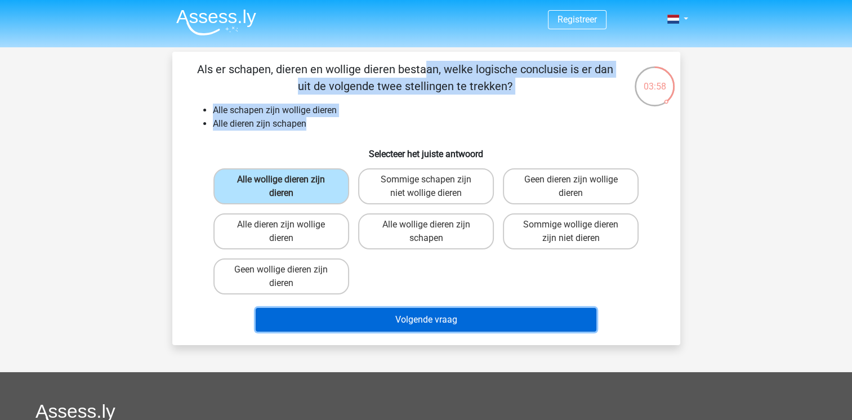
click at [405, 320] on button "Volgende vraag" at bounding box center [426, 320] width 341 height 24
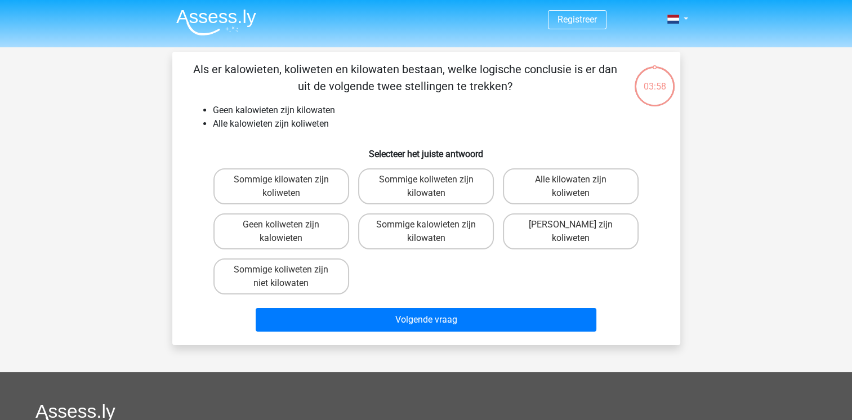
scroll to position [52, 0]
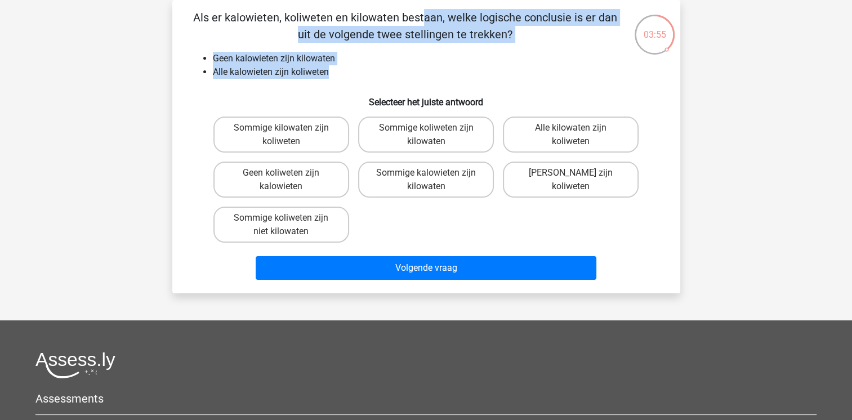
drag, startPoint x: 340, startPoint y: 70, endPoint x: 166, endPoint y: 23, distance: 180.8
click at [166, 23] on div "03:55 Vraag 8 van de 10 Categorie: syllogismen set 1 Als er kalowieten, koliwet…" at bounding box center [426, 146] width 526 height 293
copy div "Als er kalowieten, koliweten en kilowaten bestaan, welke logische conclusie is …"
click at [440, 180] on label "Sommige kalowieten zijn kilowaten" at bounding box center [426, 180] width 136 height 36
click at [433, 180] on input "Sommige kalowieten zijn kilowaten" at bounding box center [429, 176] width 7 height 7
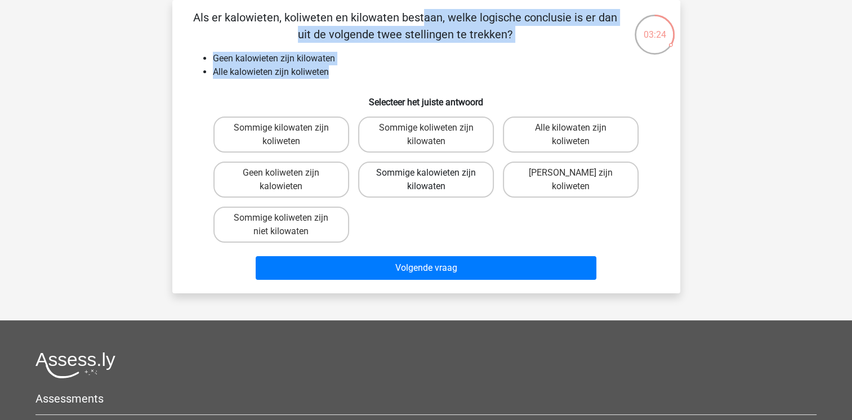
radio input "true"
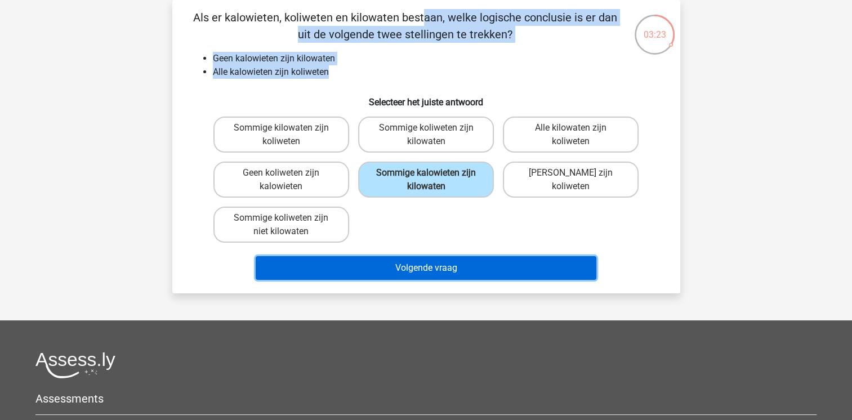
click at [415, 262] on button "Volgende vraag" at bounding box center [426, 268] width 341 height 24
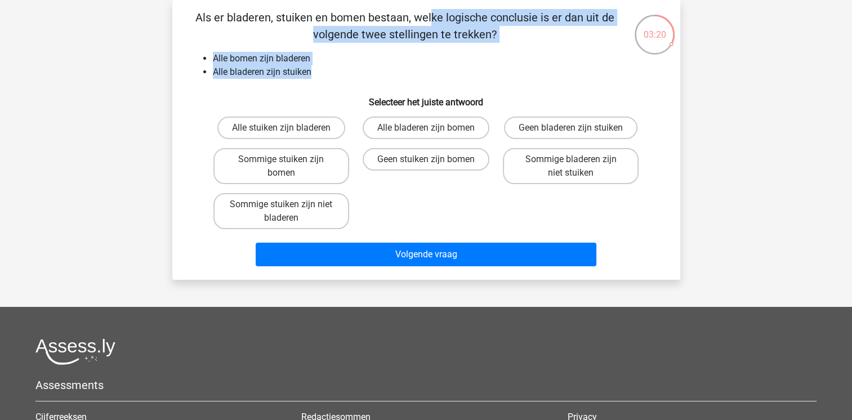
drag, startPoint x: 313, startPoint y: 75, endPoint x: 189, endPoint y: 21, distance: 135.2
click at [189, 21] on div "Als er bladeren, stuiken en bomen bestaan, welke logische conclusie is er dan u…" at bounding box center [426, 140] width 499 height 262
copy div "Als er bladeren, stuiken en bomen bestaan, welke logische conclusie is er dan u…"
click at [274, 126] on label "Alle stuiken zijn bladeren" at bounding box center [281, 128] width 128 height 23
click at [281, 128] on input "Alle stuiken zijn bladeren" at bounding box center [284, 131] width 7 height 7
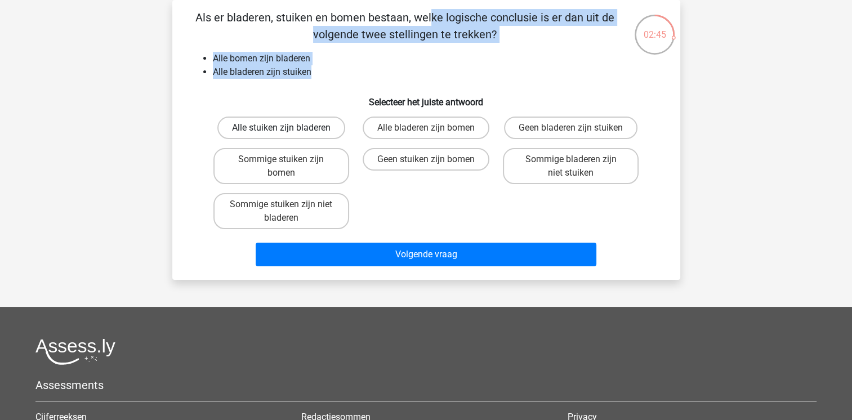
radio input "true"
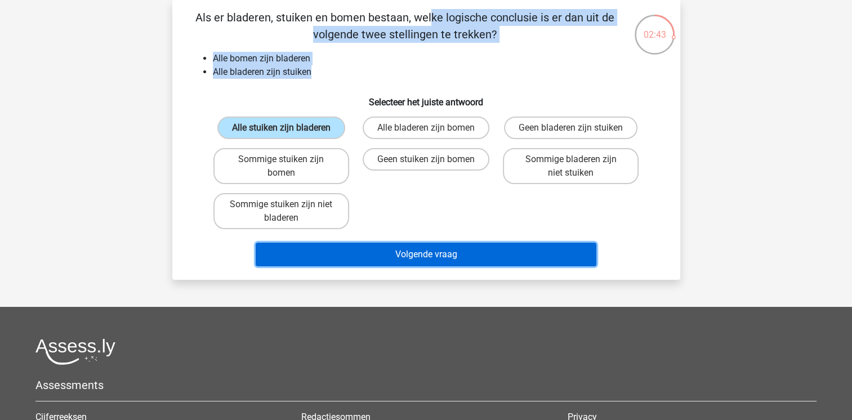
click at [363, 250] on button "Volgende vraag" at bounding box center [426, 255] width 341 height 24
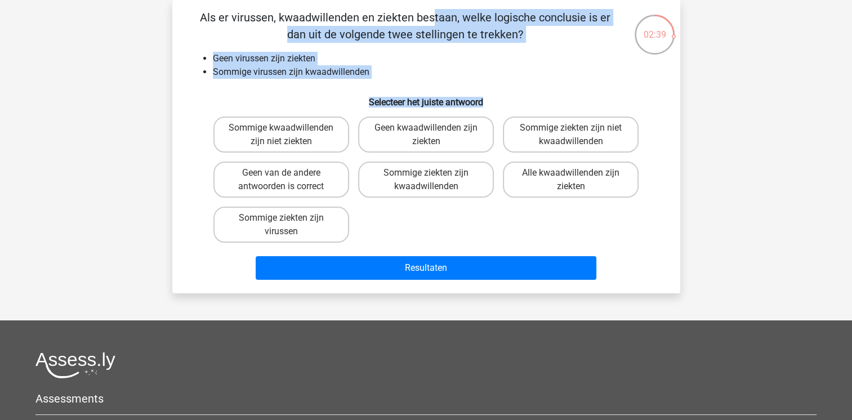
drag, startPoint x: 202, startPoint y: 12, endPoint x: 507, endPoint y: 82, distance: 313.0
click at [507, 82] on div "Als er virussen, kwaadwillenden en ziekten bestaan, welke logische conclusie is…" at bounding box center [426, 146] width 499 height 275
drag, startPoint x: 291, startPoint y: 135, endPoint x: 327, endPoint y: 149, distance: 38.9
click at [327, 149] on label "Sommige kwaadwillenden zijn niet ziekten" at bounding box center [281, 135] width 136 height 36
click at [288, 135] on input "Sommige kwaadwillenden zijn niet ziekten" at bounding box center [284, 131] width 7 height 7
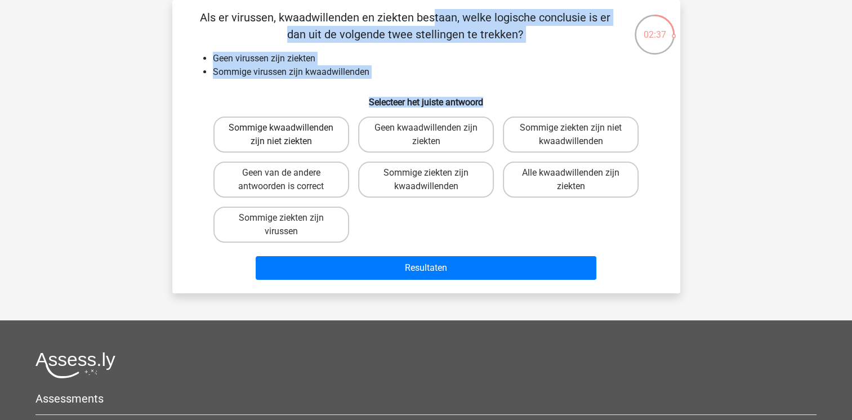
radio input "true"
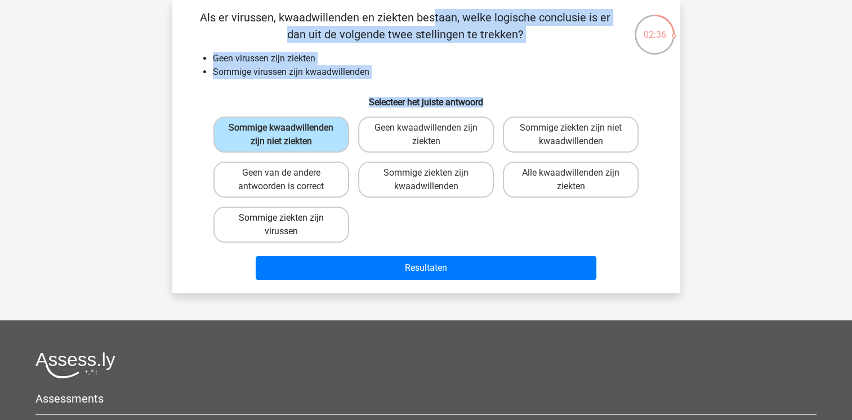
click at [303, 231] on label "Sommige ziekten zijn virussen" at bounding box center [281, 225] width 136 height 36
click at [288, 225] on input "Sommige ziekten zijn virussen" at bounding box center [284, 221] width 7 height 7
radio input "true"
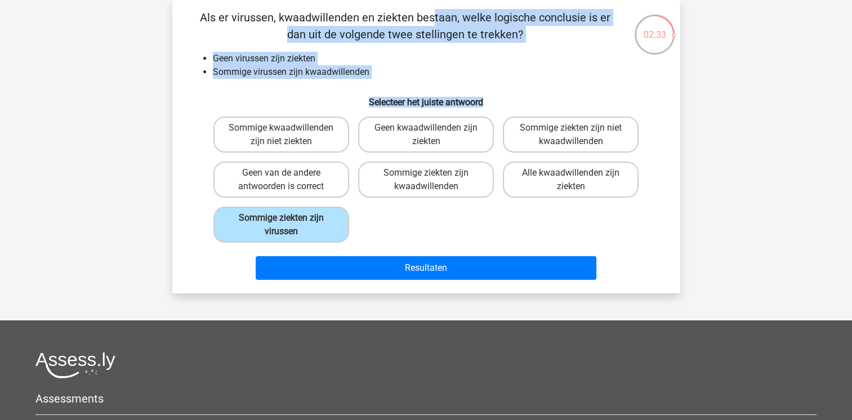
copy div "Als er virussen, kwaadwillenden en ziekten bestaan, welke logische conclusie is…"
click at [415, 73] on li "Sommige virussen zijn kwaadwillenden" at bounding box center [437, 72] width 449 height 14
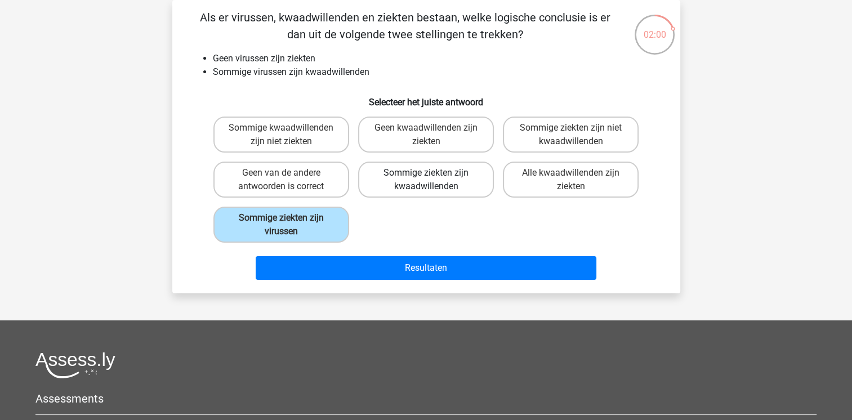
click at [448, 179] on label "Sommige ziekten zijn kwaadwillenden" at bounding box center [426, 180] width 136 height 36
click at [433, 179] on input "Sommige ziekten zijn kwaadwillenden" at bounding box center [429, 176] width 7 height 7
radio input "true"
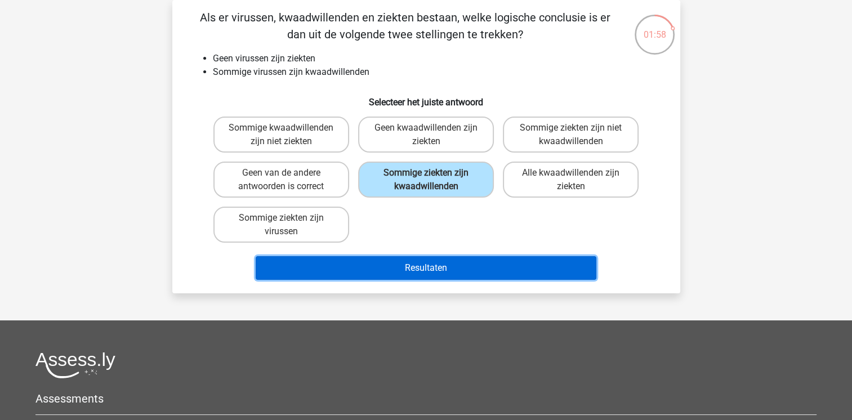
click at [427, 266] on button "Resultaten" at bounding box center [426, 268] width 341 height 24
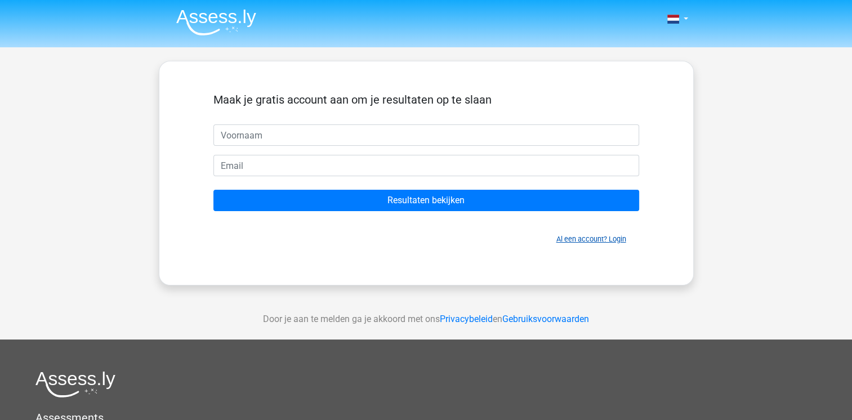
click at [616, 242] on link "Al een account? Login" at bounding box center [591, 239] width 70 height 8
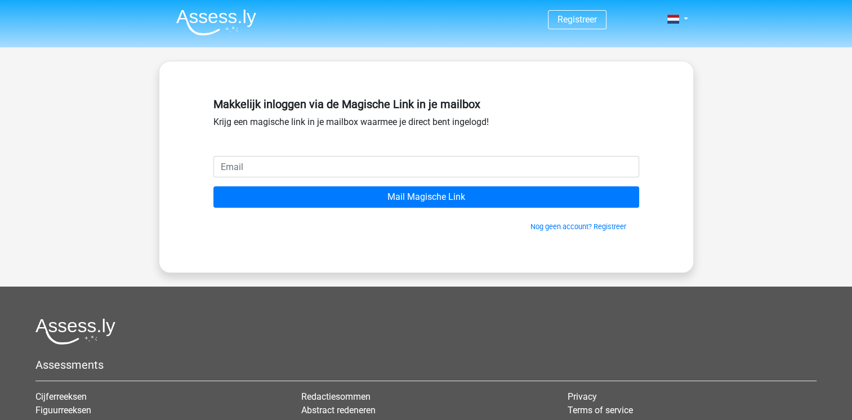
click at [367, 165] on input "email" at bounding box center [426, 166] width 426 height 21
type input "[EMAIL_ADDRESS][DOMAIN_NAME]"
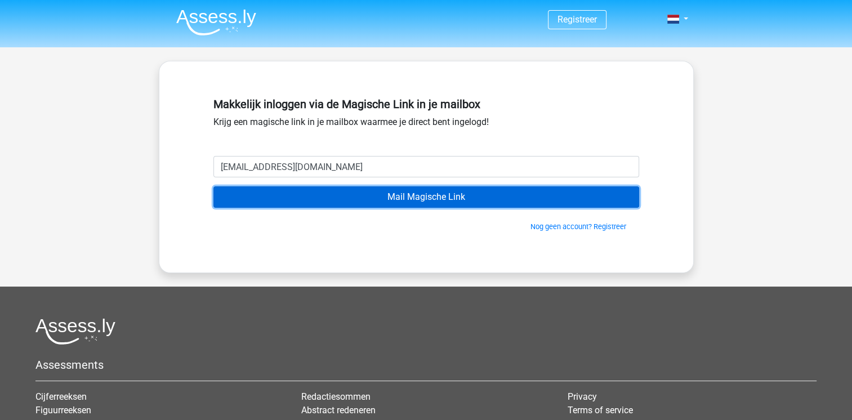
click at [340, 198] on input "Mail Magische Link" at bounding box center [426, 196] width 426 height 21
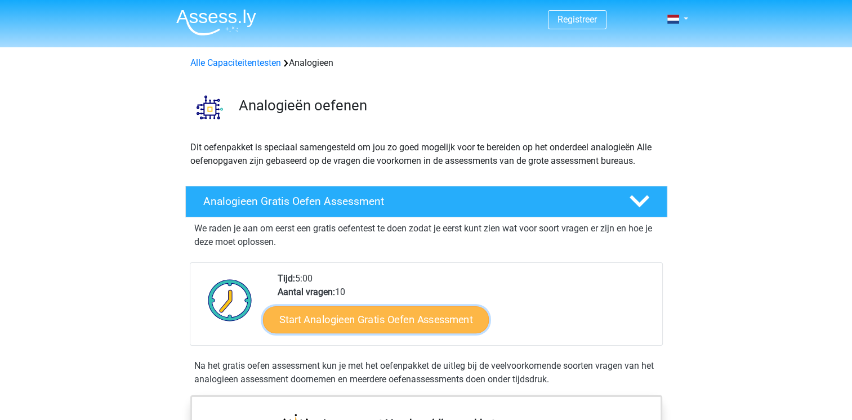
click at [406, 316] on link "Start Analogieen Gratis Oefen Assessment" at bounding box center [376, 319] width 226 height 27
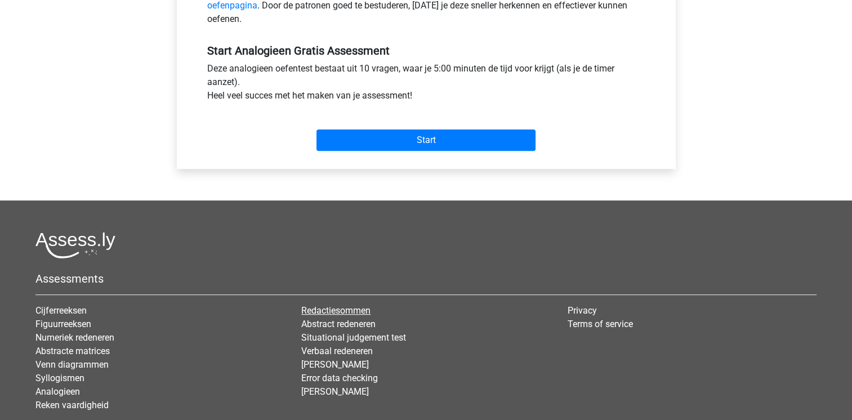
scroll to position [394, 0]
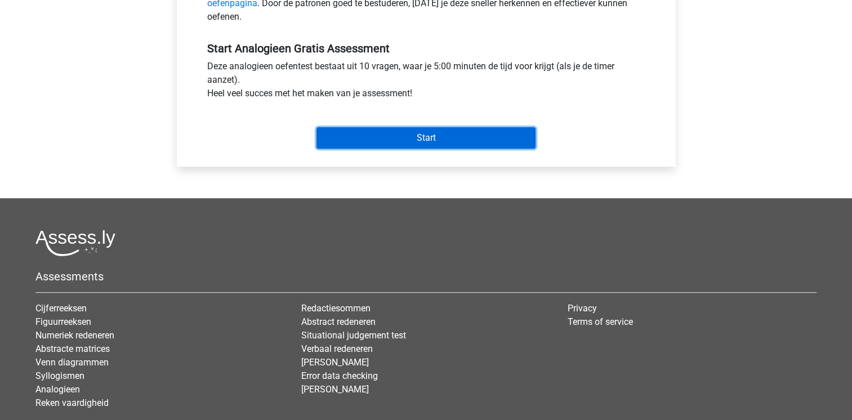
click at [386, 135] on input "Start" at bounding box center [426, 137] width 219 height 21
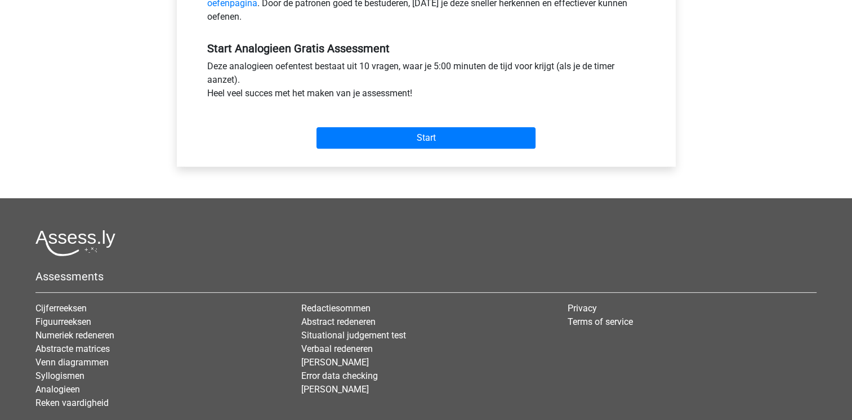
scroll to position [0, 0]
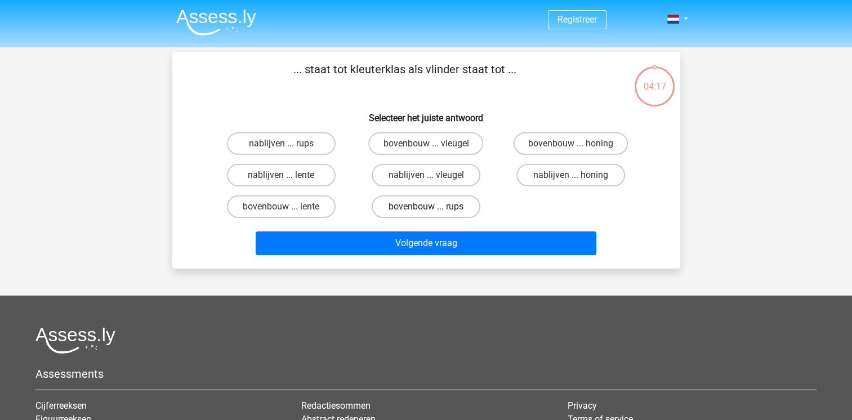
click at [444, 205] on label "bovenbouw ... rups" at bounding box center [426, 206] width 109 height 23
click at [433, 207] on input "bovenbouw ... rups" at bounding box center [429, 210] width 7 height 7
radio input "true"
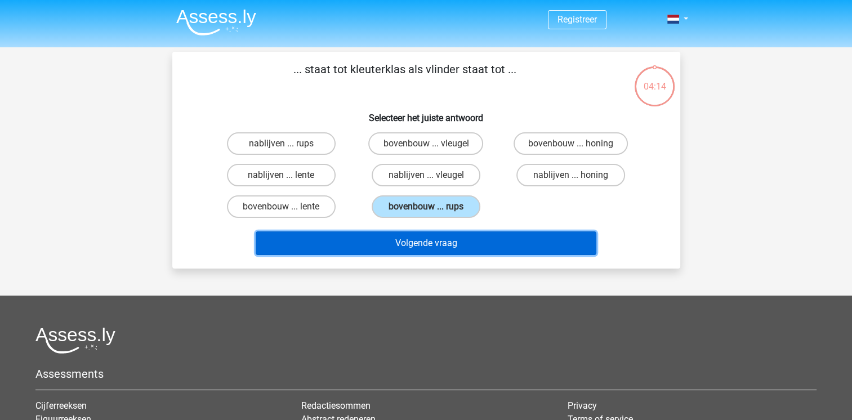
click at [436, 247] on button "Volgende vraag" at bounding box center [426, 243] width 341 height 24
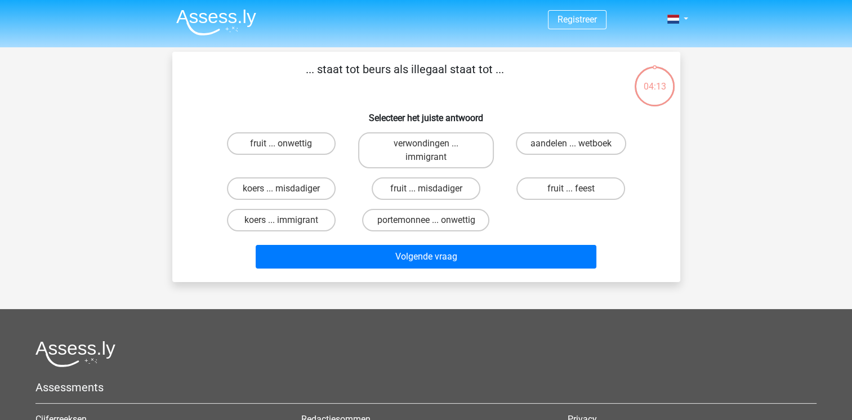
scroll to position [52, 0]
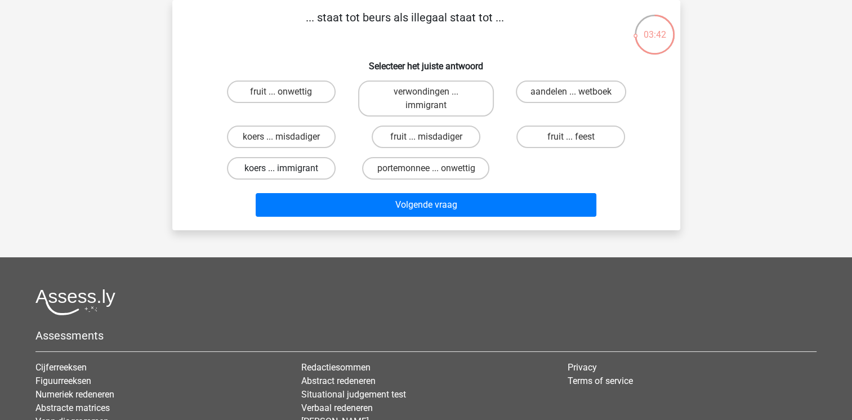
click at [290, 170] on label "koers ... immigrant" at bounding box center [281, 168] width 109 height 23
click at [288, 170] on input "koers ... immigrant" at bounding box center [284, 171] width 7 height 7
radio input "true"
click at [295, 136] on label "koers ... misdadiger" at bounding box center [281, 137] width 109 height 23
click at [288, 137] on input "koers ... misdadiger" at bounding box center [284, 140] width 7 height 7
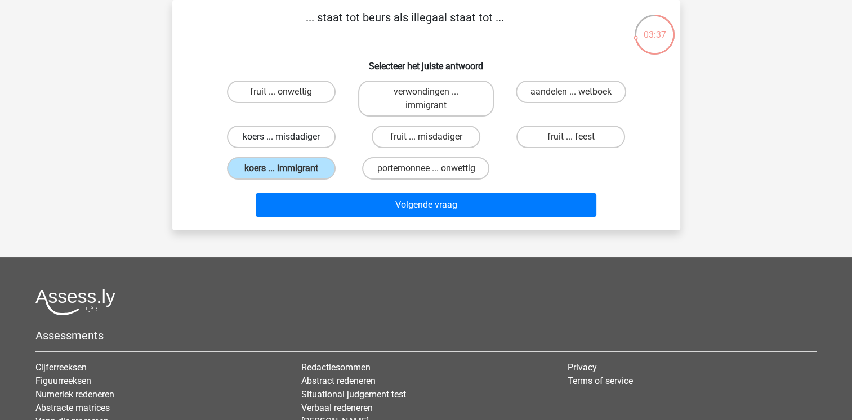
radio input "true"
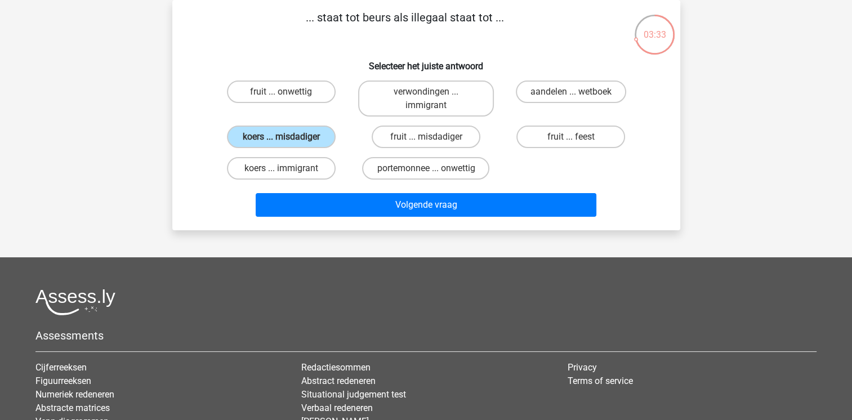
click at [578, 93] on input "aandelen ... wetboek" at bounding box center [574, 95] width 7 height 7
radio input "true"
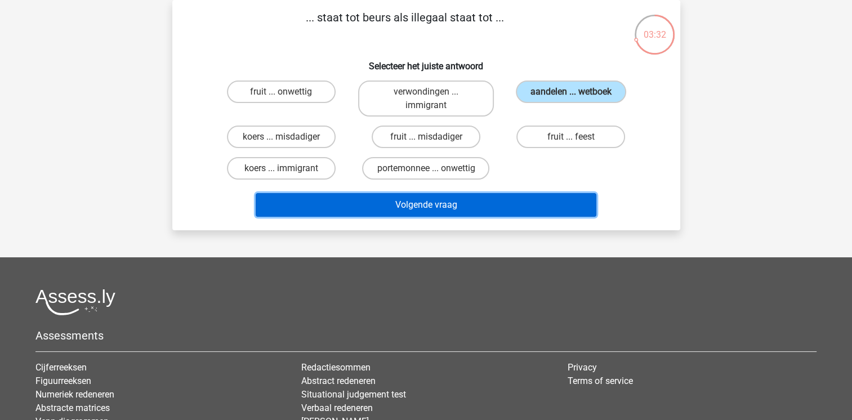
click at [504, 206] on button "Volgende vraag" at bounding box center [426, 205] width 341 height 24
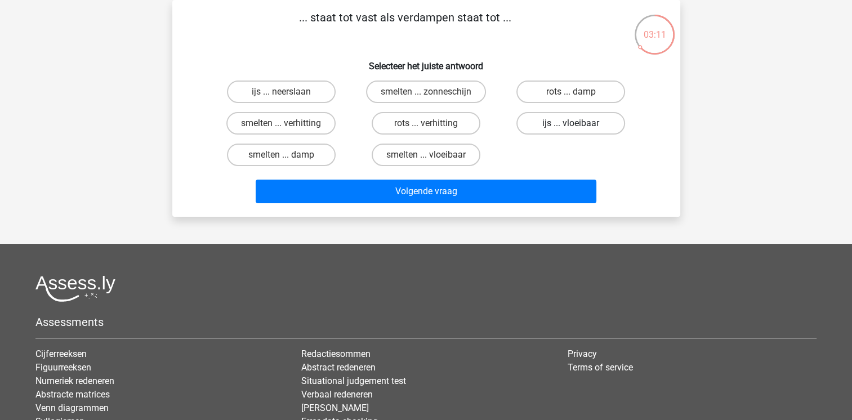
click at [568, 120] on label "ijs ... vloeibaar" at bounding box center [570, 123] width 109 height 23
click at [571, 123] on input "ijs ... vloeibaar" at bounding box center [574, 126] width 7 height 7
radio input "true"
click at [446, 153] on label "smelten ... vloeibaar" at bounding box center [426, 155] width 109 height 23
click at [433, 155] on input "smelten ... vloeibaar" at bounding box center [429, 158] width 7 height 7
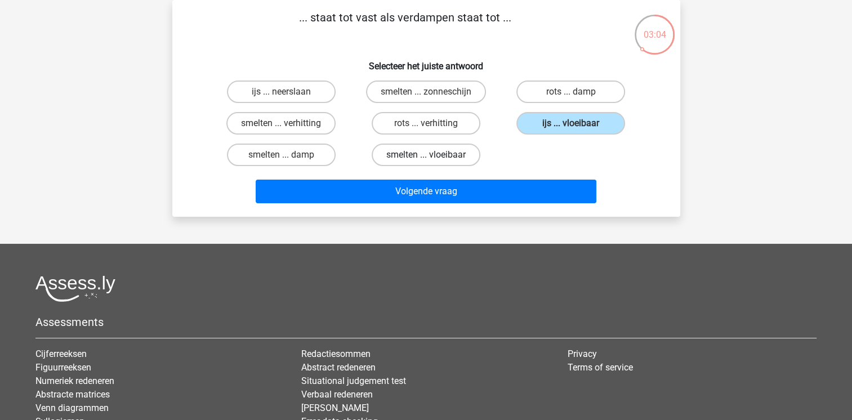
radio input "true"
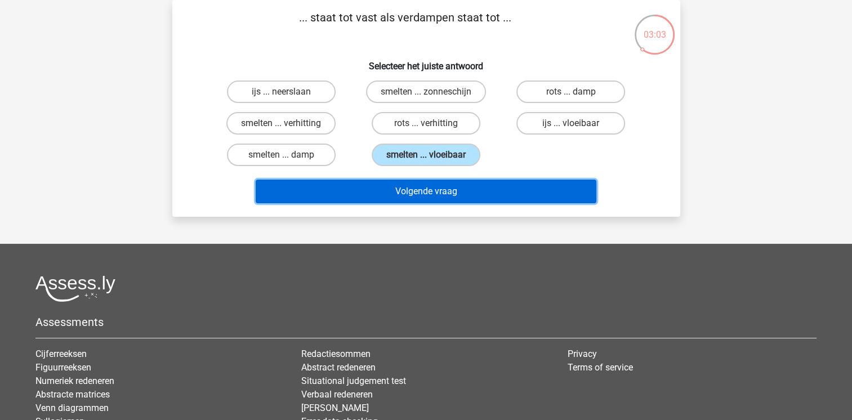
click at [444, 186] on button "Volgende vraag" at bounding box center [426, 192] width 341 height 24
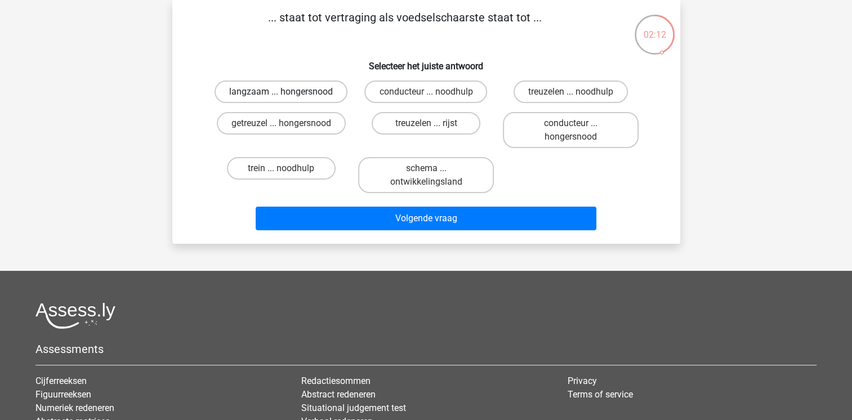
click at [300, 89] on label "langzaam ... hongersnood" at bounding box center [281, 92] width 133 height 23
click at [288, 92] on input "langzaam ... hongersnood" at bounding box center [284, 95] width 7 height 7
radio input "true"
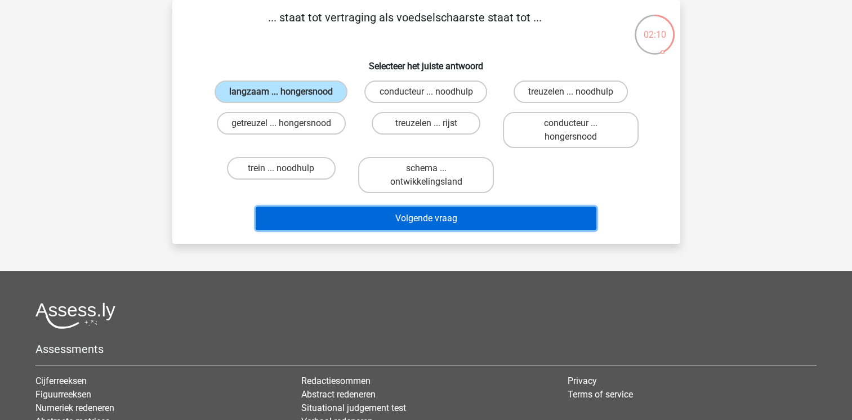
click at [384, 222] on button "Volgende vraag" at bounding box center [426, 219] width 341 height 24
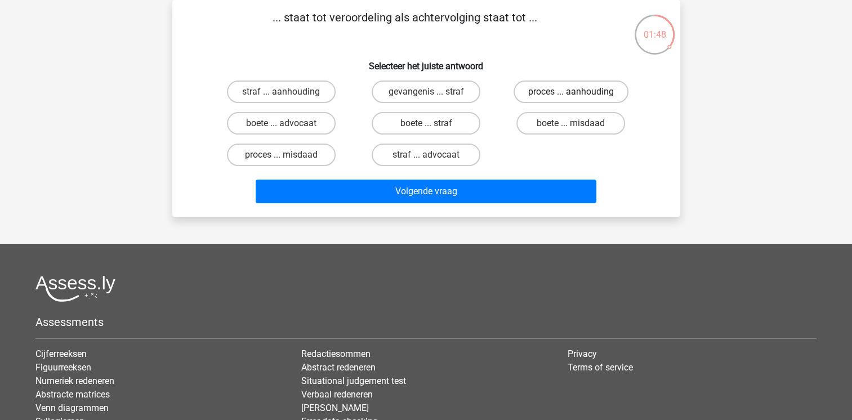
click at [571, 90] on label "proces ... aanhouding" at bounding box center [571, 92] width 115 height 23
click at [571, 92] on input "proces ... aanhouding" at bounding box center [574, 95] width 7 height 7
radio input "true"
click at [279, 91] on label "straf ... aanhouding" at bounding box center [281, 92] width 109 height 23
click at [281, 92] on input "straf ... aanhouding" at bounding box center [284, 95] width 7 height 7
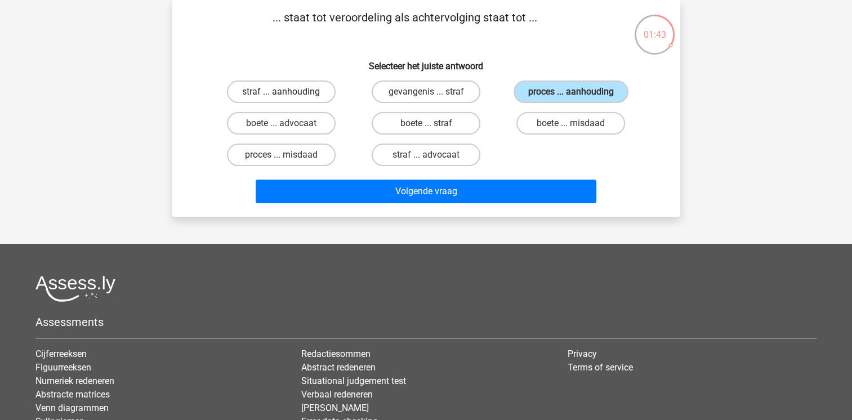
radio input "true"
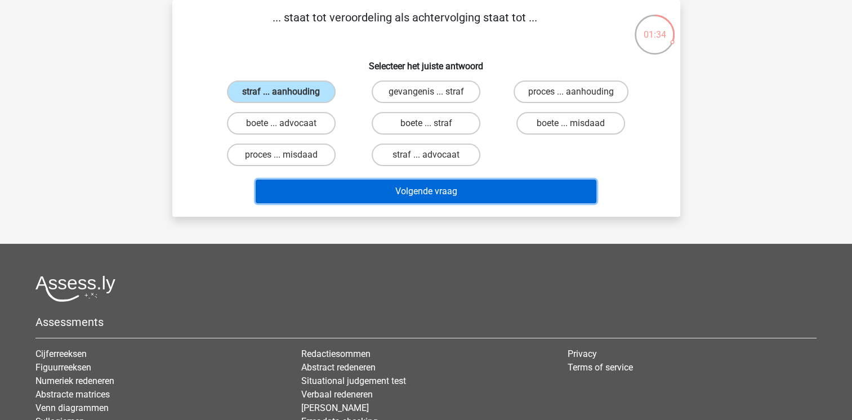
click at [354, 194] on button "Volgende vraag" at bounding box center [426, 192] width 341 height 24
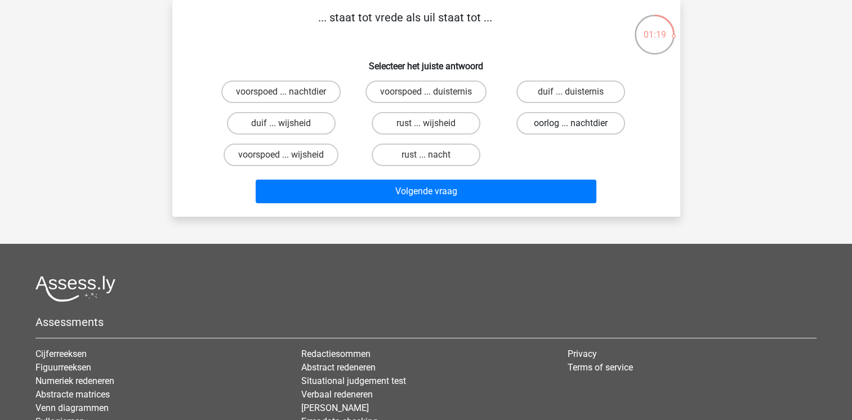
click at [582, 124] on label "oorlog ... nachtdier" at bounding box center [570, 123] width 109 height 23
click at [578, 124] on input "oorlog ... nachtdier" at bounding box center [574, 126] width 7 height 7
radio input "true"
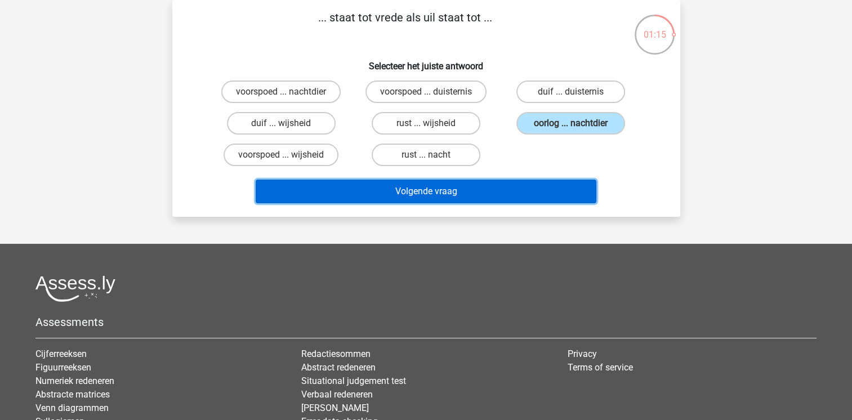
click at [480, 196] on button "Volgende vraag" at bounding box center [426, 192] width 341 height 24
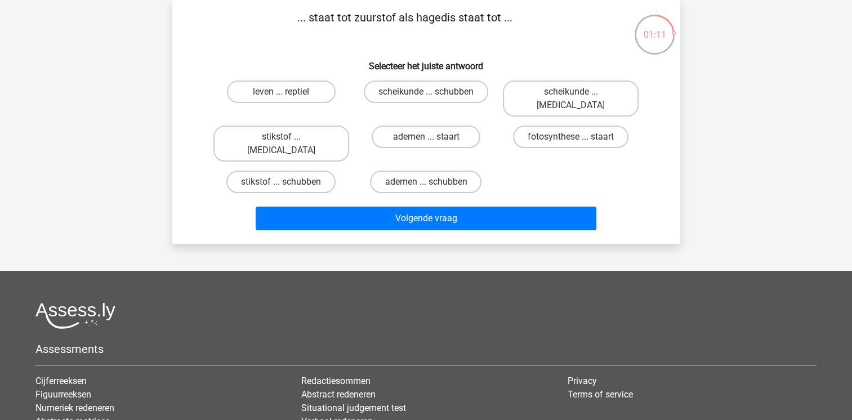
drag, startPoint x: 307, startPoint y: 18, endPoint x: 495, endPoint y: 26, distance: 187.7
click at [495, 26] on p "... staat tot zuurstof als hagedis staat tot ..." at bounding box center [405, 26] width 430 height 34
drag, startPoint x: 297, startPoint y: 14, endPoint x: 512, endPoint y: 20, distance: 215.2
click at [512, 20] on p "... staat tot zuurstof als hagedis staat tot ..." at bounding box center [405, 26] width 430 height 34
copy p "... staat tot zuurstof als hagedis staat tot ..."
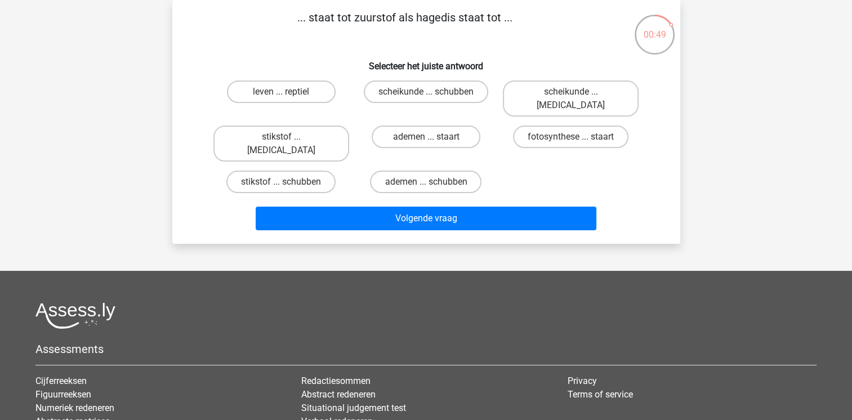
scroll to position [0, 0]
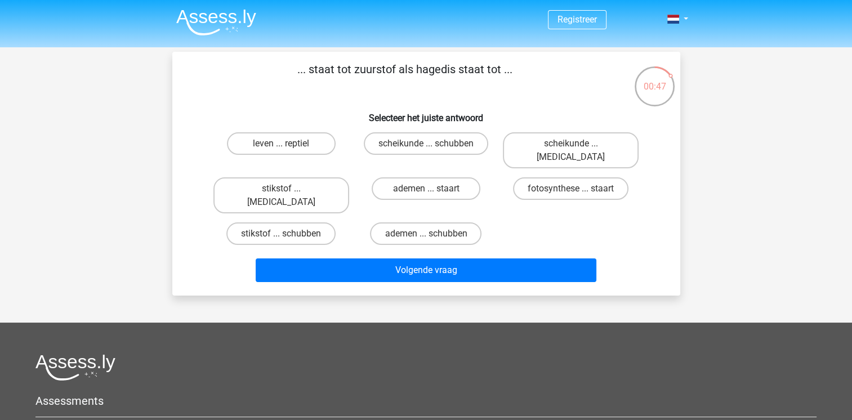
click at [280, 88] on p "... staat tot zuurstof als hagedis staat tot ..." at bounding box center [405, 78] width 430 height 34
click at [286, 145] on input "leven ... reptiel" at bounding box center [284, 147] width 7 height 7
radio input "true"
click at [455, 222] on label "ademen ... schubben" at bounding box center [426, 233] width 112 height 23
click at [433, 234] on input "ademen ... schubben" at bounding box center [429, 237] width 7 height 7
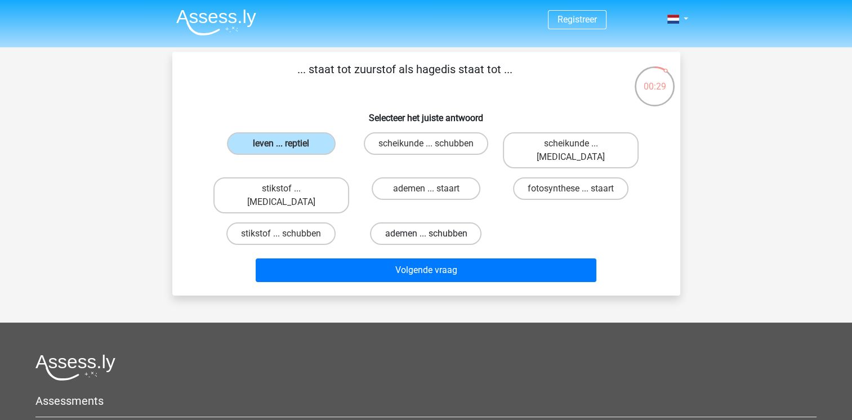
radio input "true"
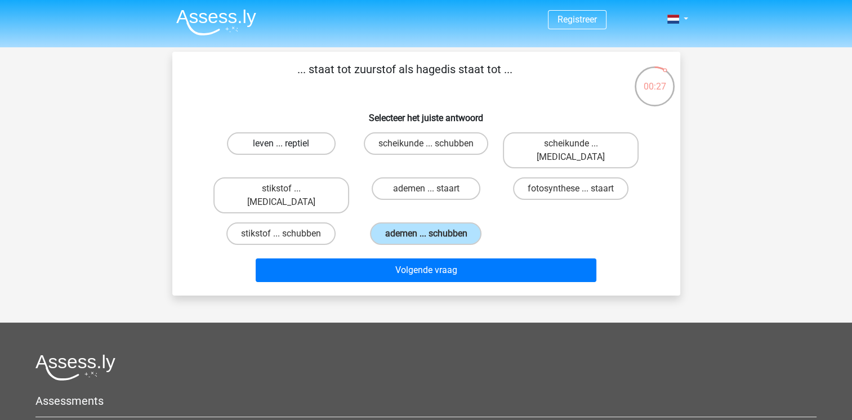
click at [277, 142] on label "leven ... reptiel" at bounding box center [281, 143] width 109 height 23
click at [281, 144] on input "leven ... reptiel" at bounding box center [284, 147] width 7 height 7
radio input "true"
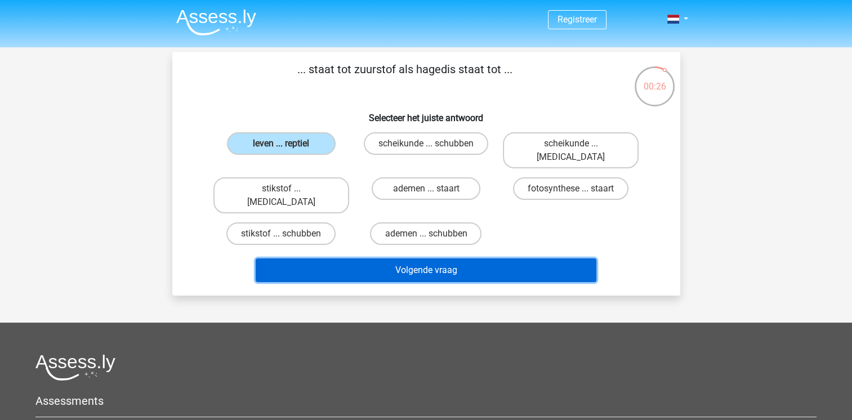
click at [358, 259] on button "Volgende vraag" at bounding box center [426, 271] width 341 height 24
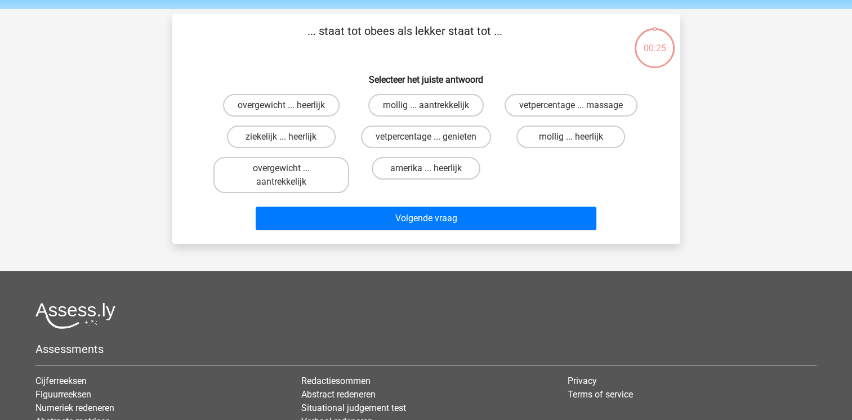
scroll to position [52, 0]
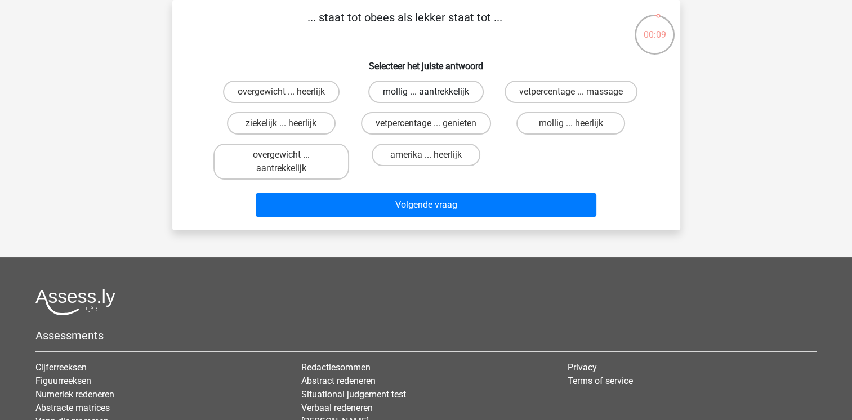
click at [462, 87] on label "mollig ... aantrekkelijk" at bounding box center [425, 92] width 115 height 23
click at [433, 92] on input "mollig ... aantrekkelijk" at bounding box center [429, 95] width 7 height 7
radio input "true"
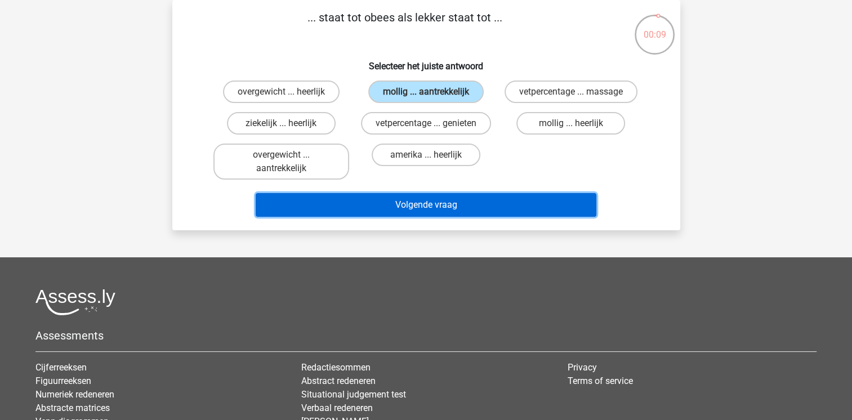
click at [457, 201] on button "Volgende vraag" at bounding box center [426, 205] width 341 height 24
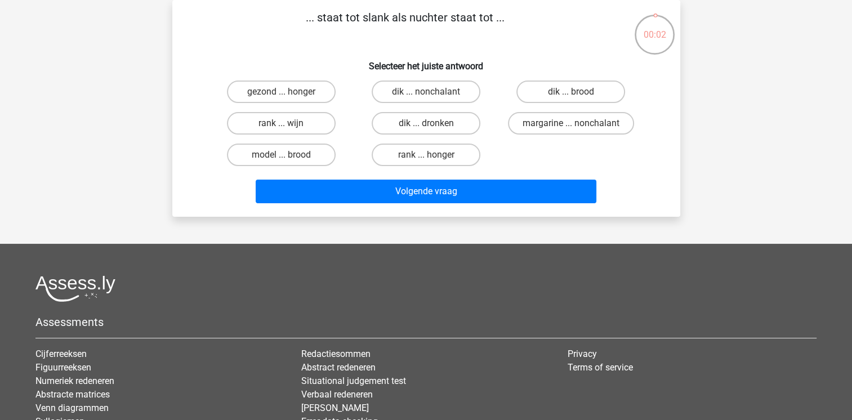
click at [430, 123] on input "dik ... dronken" at bounding box center [429, 126] width 7 height 7
radio input "true"
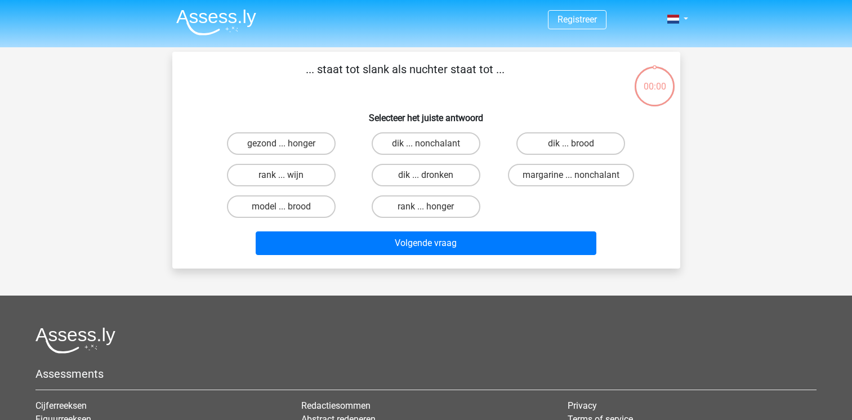
scroll to position [52, 0]
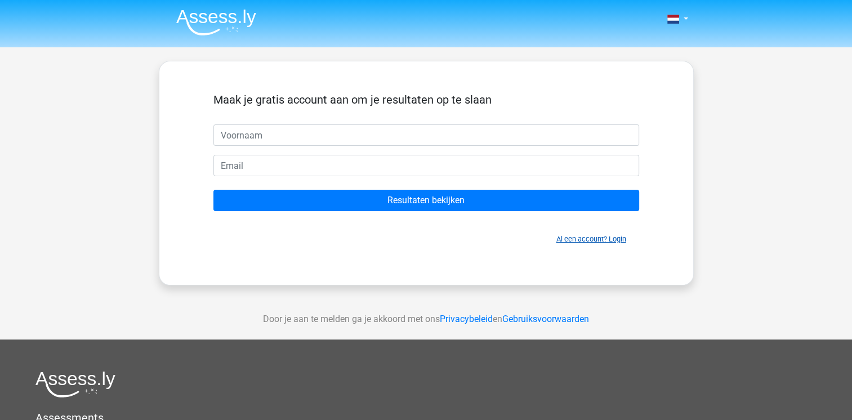
click at [620, 236] on link "Al een account? Login" at bounding box center [591, 239] width 70 height 8
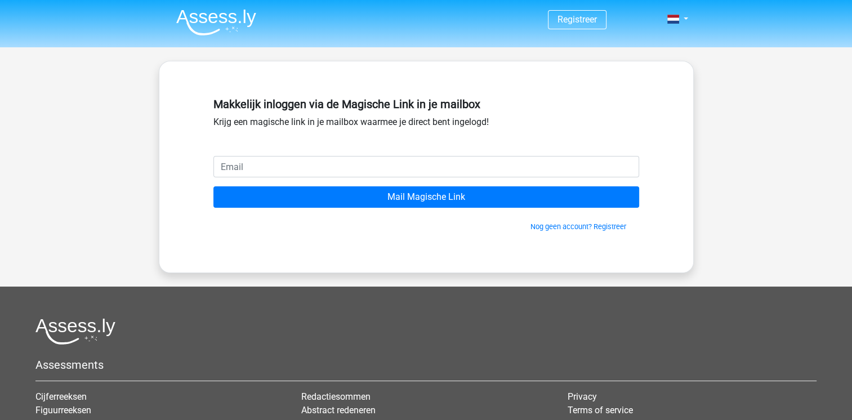
click at [408, 163] on input "email" at bounding box center [426, 166] width 426 height 21
type input "[EMAIL_ADDRESS][DOMAIN_NAME]"
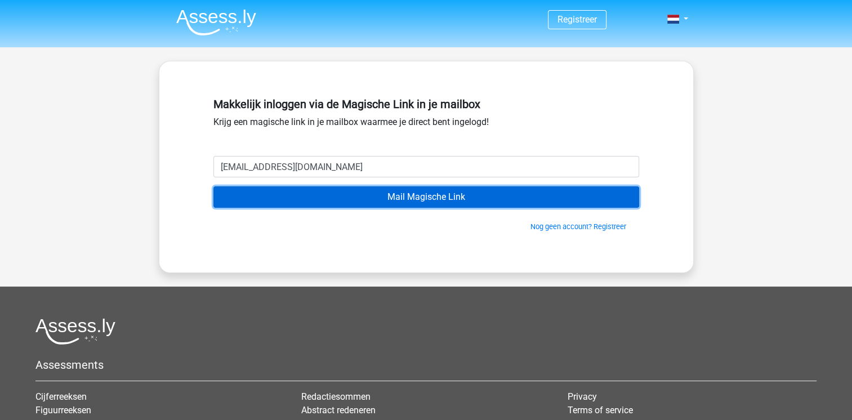
click at [559, 198] on input "Mail Magische Link" at bounding box center [426, 196] width 426 height 21
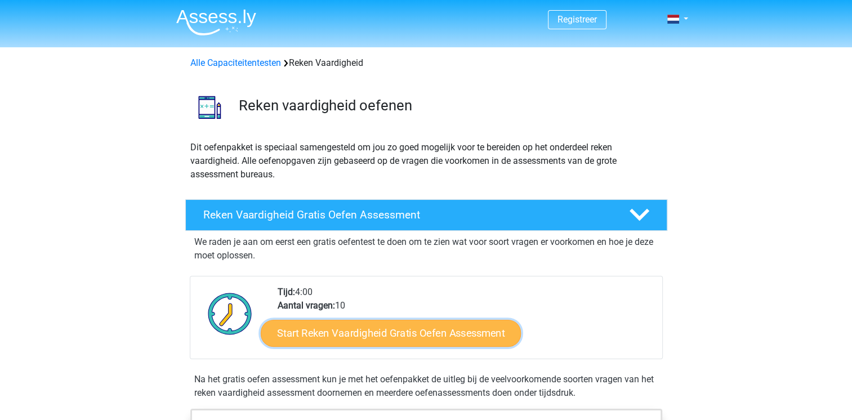
click at [415, 332] on link "Start Reken Vaardigheid Gratis Oefen Assessment" at bounding box center [391, 332] width 260 height 27
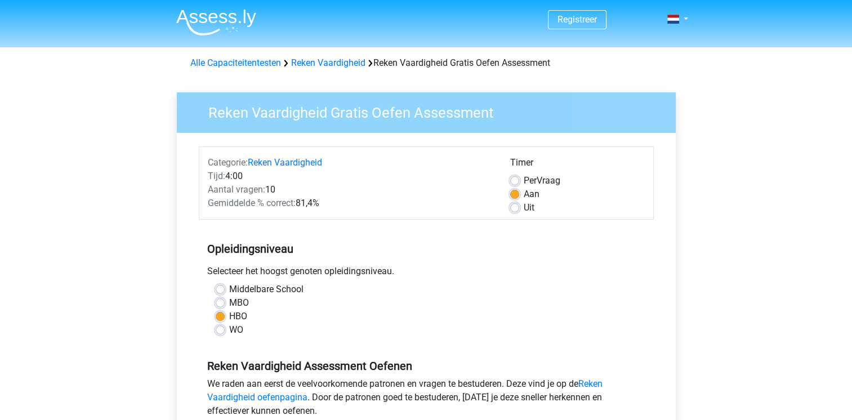
scroll to position [394, 0]
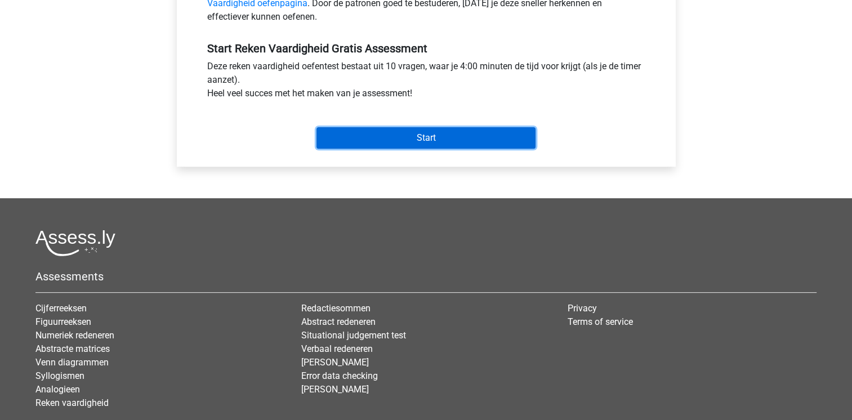
click at [407, 136] on input "Start" at bounding box center [426, 137] width 219 height 21
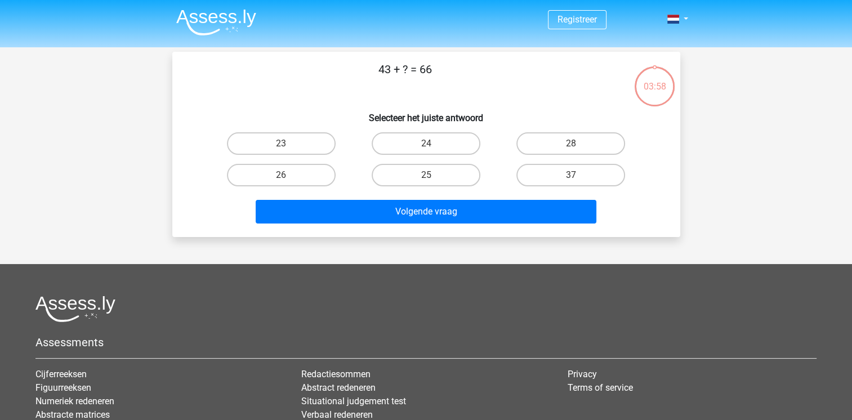
drag, startPoint x: 439, startPoint y: 68, endPoint x: 367, endPoint y: 66, distance: 72.1
click at [367, 66] on p "43 + ? = 66" at bounding box center [405, 78] width 430 height 34
copy p "43 + ? = 66"
click at [317, 144] on label "23" at bounding box center [281, 143] width 109 height 23
click at [288, 144] on input "23" at bounding box center [284, 147] width 7 height 7
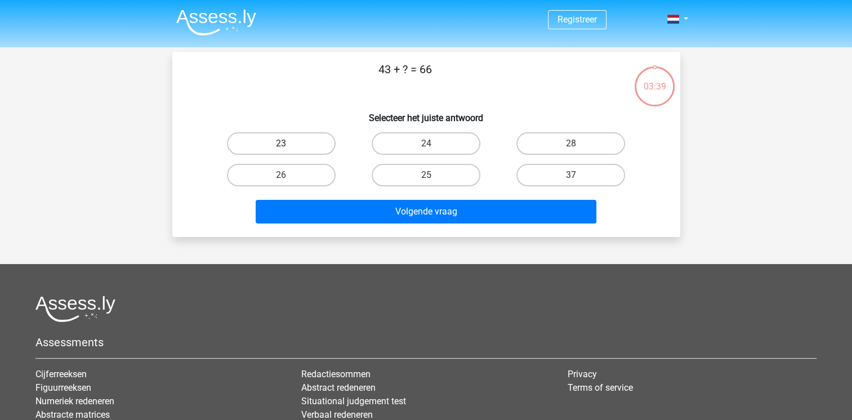
radio input "true"
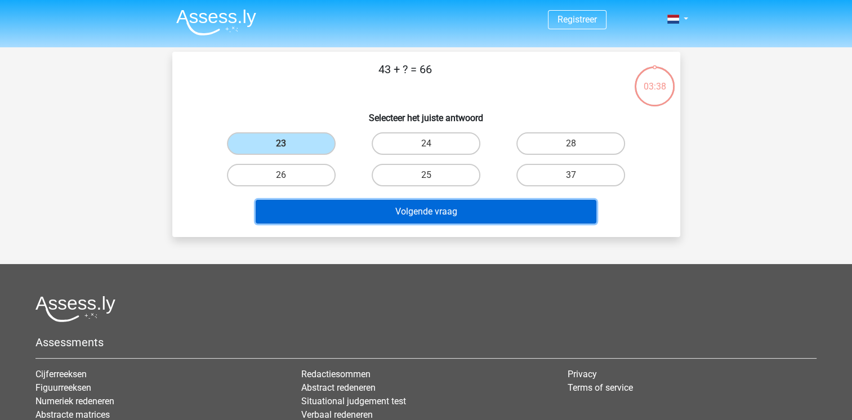
click at [347, 208] on button "Volgende vraag" at bounding box center [426, 212] width 341 height 24
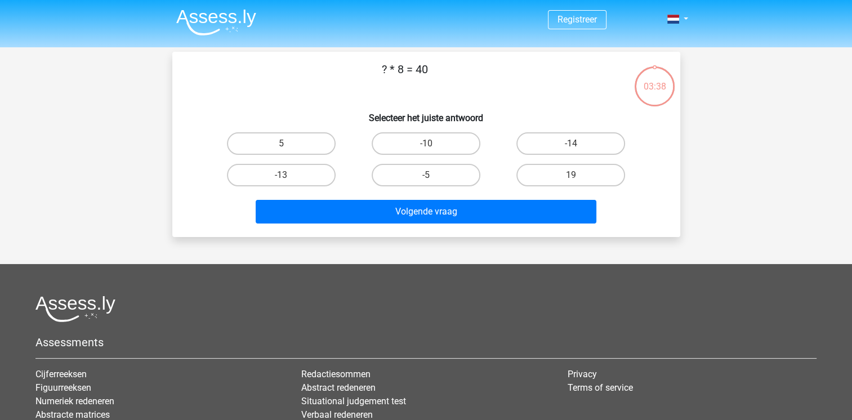
scroll to position [52, 0]
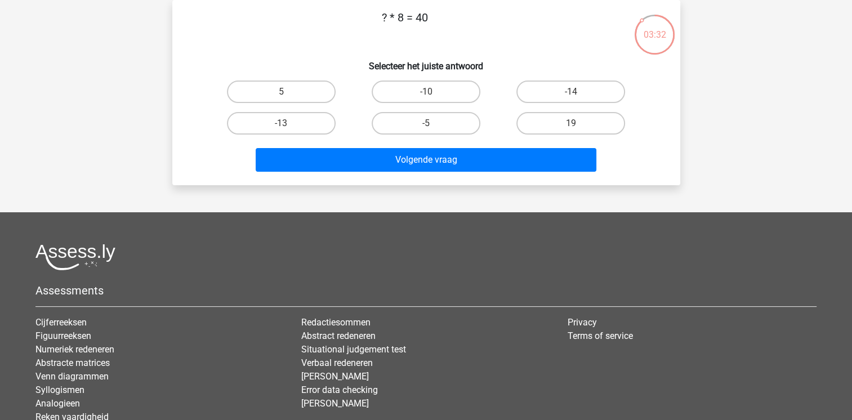
drag, startPoint x: 431, startPoint y: 15, endPoint x: 374, endPoint y: 15, distance: 57.4
click at [374, 15] on p "? * 8 = 40" at bounding box center [405, 26] width 430 height 34
copy p "? * 8 = 40"
click at [293, 89] on label "5" at bounding box center [281, 92] width 109 height 23
click at [288, 92] on input "5" at bounding box center [284, 95] width 7 height 7
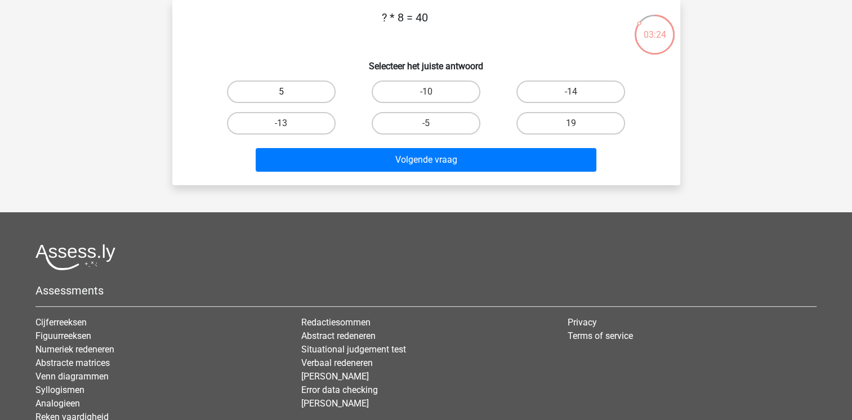
radio input "true"
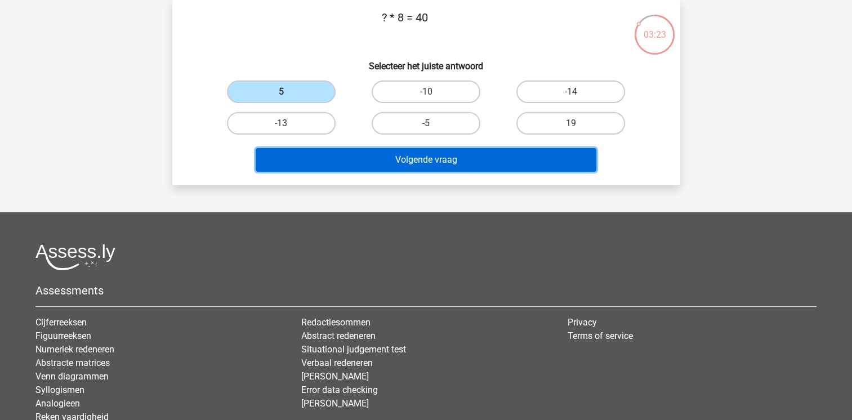
click at [349, 164] on button "Volgende vraag" at bounding box center [426, 160] width 341 height 24
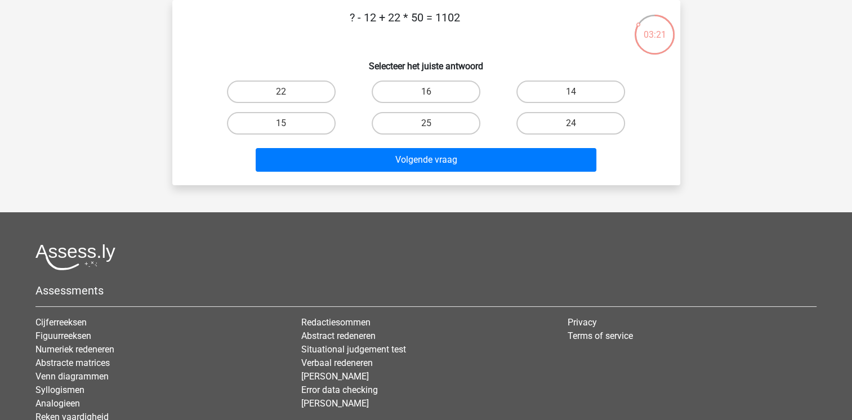
drag, startPoint x: 473, startPoint y: 20, endPoint x: 332, endPoint y: 24, distance: 140.8
click at [332, 24] on p "? - 12 + 22 * 50 = 1102" at bounding box center [405, 26] width 430 height 34
copy p "? - 12 + 22 * 50 = 1102"
click at [579, 91] on label "14" at bounding box center [570, 92] width 109 height 23
click at [578, 92] on input "14" at bounding box center [574, 95] width 7 height 7
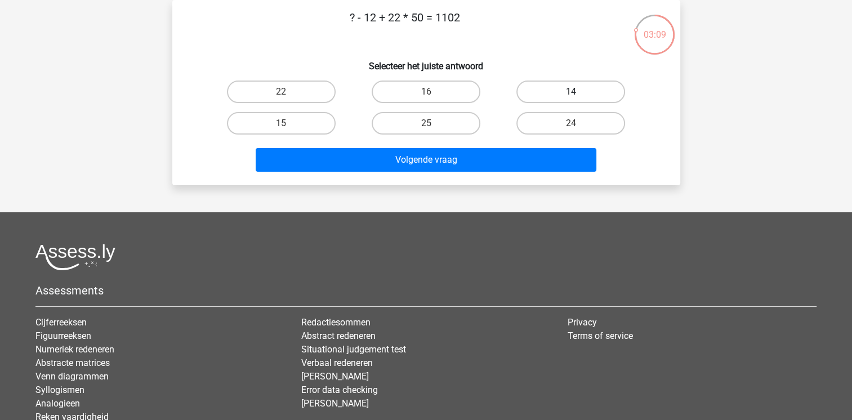
radio input "true"
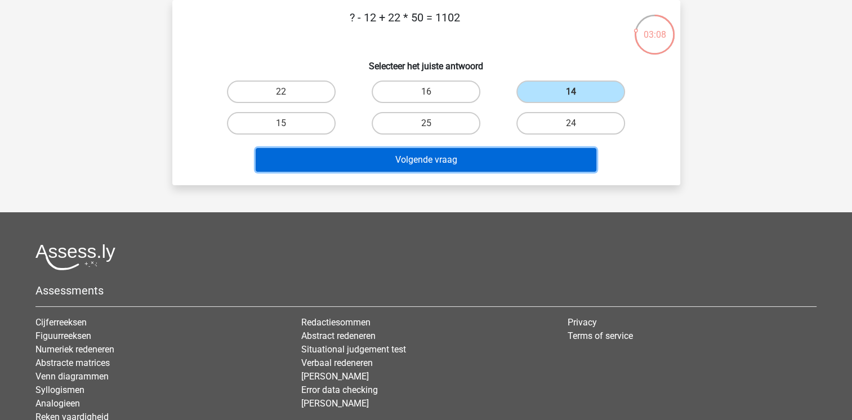
click at [528, 155] on button "Volgende vraag" at bounding box center [426, 160] width 341 height 24
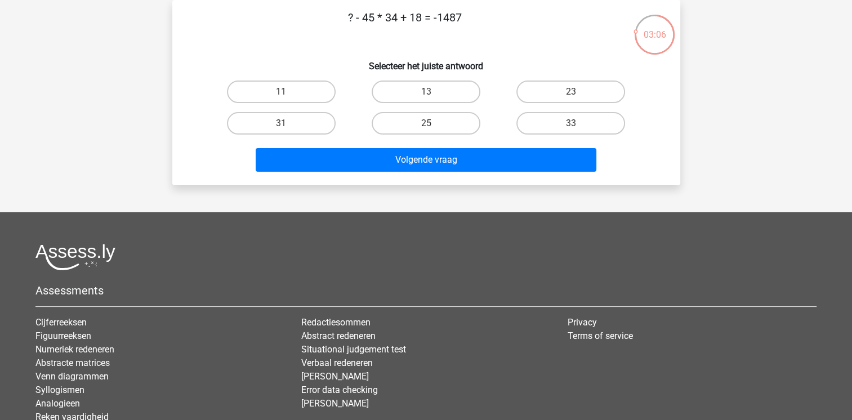
drag, startPoint x: 475, startPoint y: 14, endPoint x: 331, endPoint y: 15, distance: 144.2
click at [331, 15] on p "? - 45 * 34 + 18 = -1487" at bounding box center [405, 26] width 430 height 34
copy p "? - 45 * 34 + 18 = -1487"
click at [397, 117] on label "25" at bounding box center [426, 123] width 109 height 23
click at [426, 123] on input "25" at bounding box center [429, 126] width 7 height 7
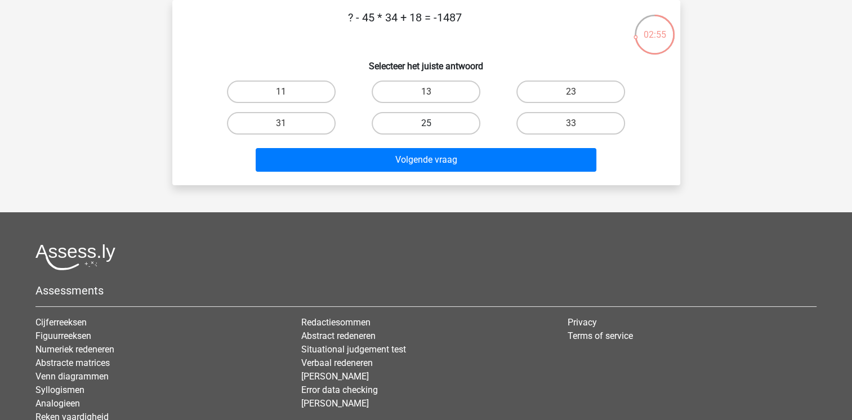
radio input "true"
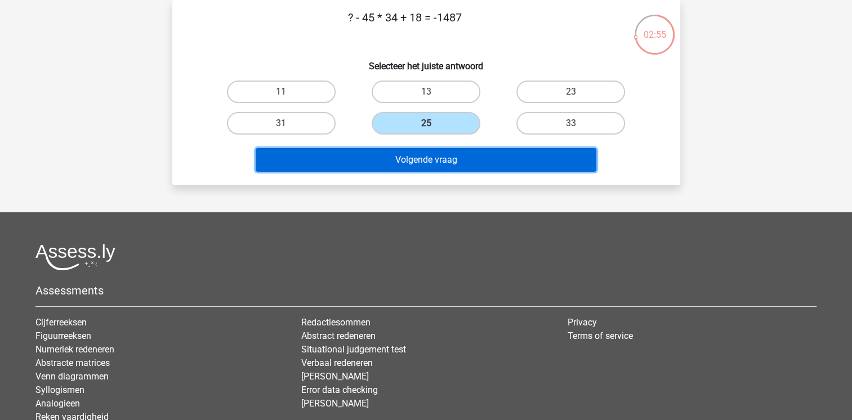
click at [370, 163] on button "Volgende vraag" at bounding box center [426, 160] width 341 height 24
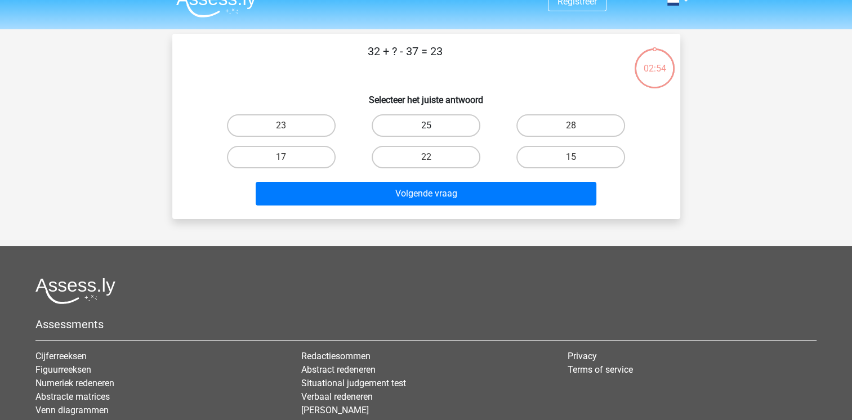
scroll to position [0, 0]
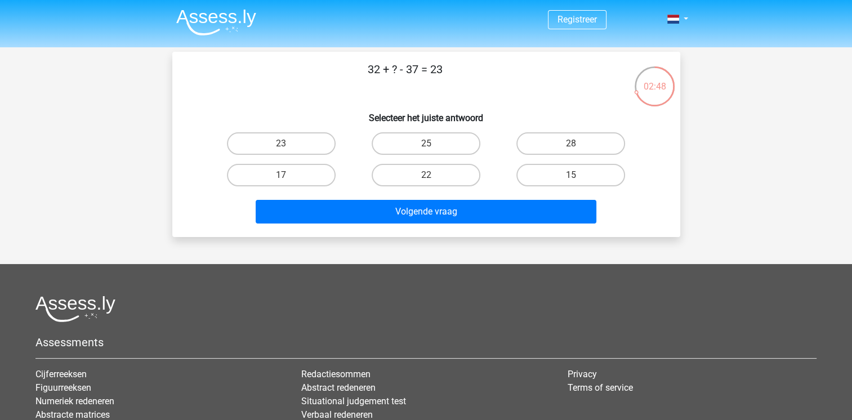
click at [447, 70] on p "32 + ? - 37 = 23" at bounding box center [405, 78] width 430 height 34
drag, startPoint x: 459, startPoint y: 72, endPoint x: 357, endPoint y: 69, distance: 102.0
click at [357, 69] on p "32 + ? - 37 = 23" at bounding box center [405, 78] width 430 height 34
copy p "32 + ? - 37 = 23"
click at [575, 142] on label "28" at bounding box center [570, 143] width 109 height 23
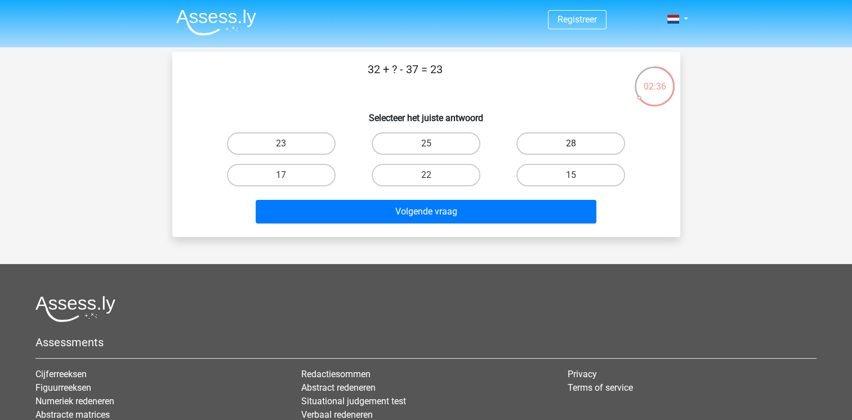
click at [575, 144] on input "28" at bounding box center [574, 147] width 7 height 7
radio input "true"
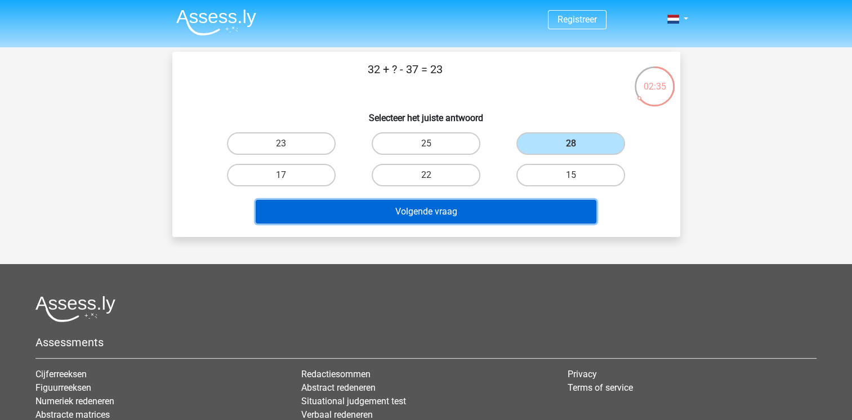
click at [500, 212] on button "Volgende vraag" at bounding box center [426, 212] width 341 height 24
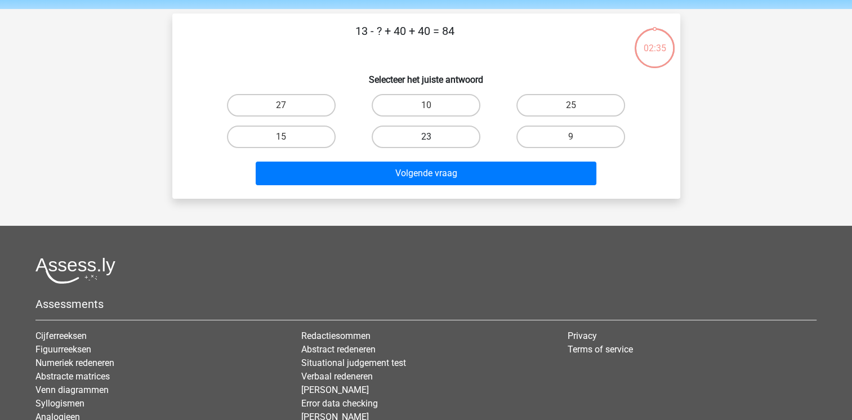
scroll to position [52, 0]
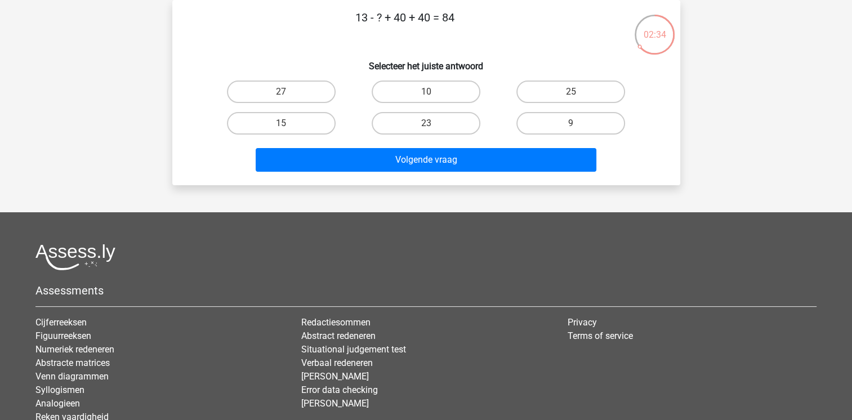
drag, startPoint x: 377, startPoint y: 11, endPoint x: 306, endPoint y: 16, distance: 71.2
click at [306, 16] on p "13 - ? + 40 + 40 = 84" at bounding box center [405, 26] width 430 height 34
copy p "13 - ? + 40 + 40 = 84"
click at [552, 121] on label "9" at bounding box center [570, 123] width 109 height 23
click at [571, 123] on input "9" at bounding box center [574, 126] width 7 height 7
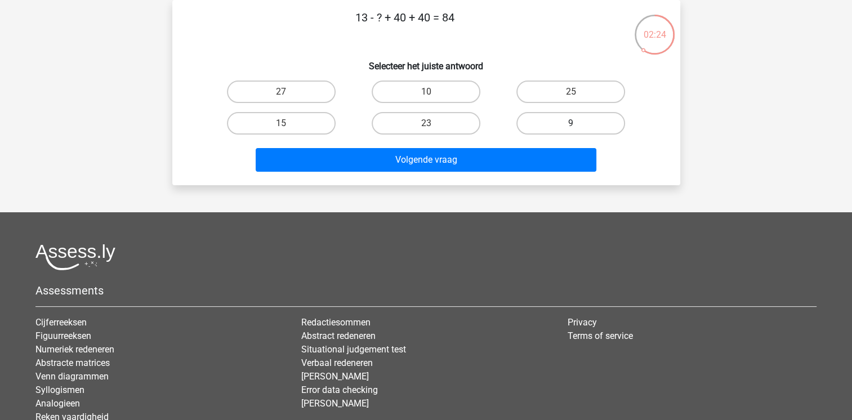
radio input "true"
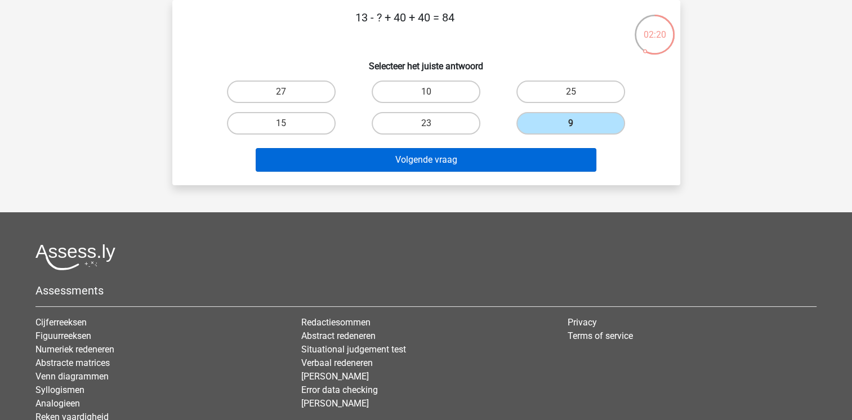
click at [451, 157] on button "Volgende vraag" at bounding box center [426, 160] width 341 height 24
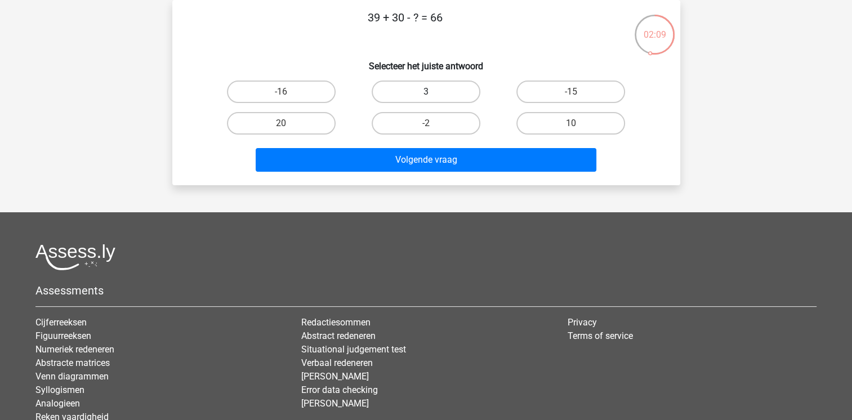
click at [435, 89] on label "3" at bounding box center [426, 92] width 109 height 23
click at [433, 92] on input "3" at bounding box center [429, 95] width 7 height 7
radio input "true"
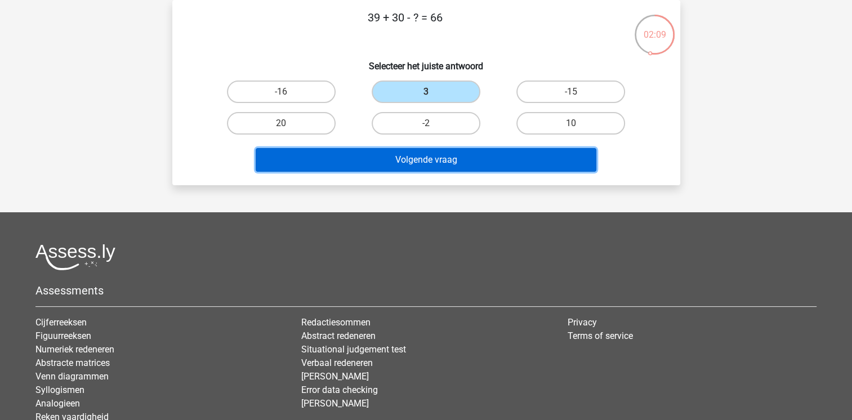
click at [429, 158] on button "Volgende vraag" at bounding box center [426, 160] width 341 height 24
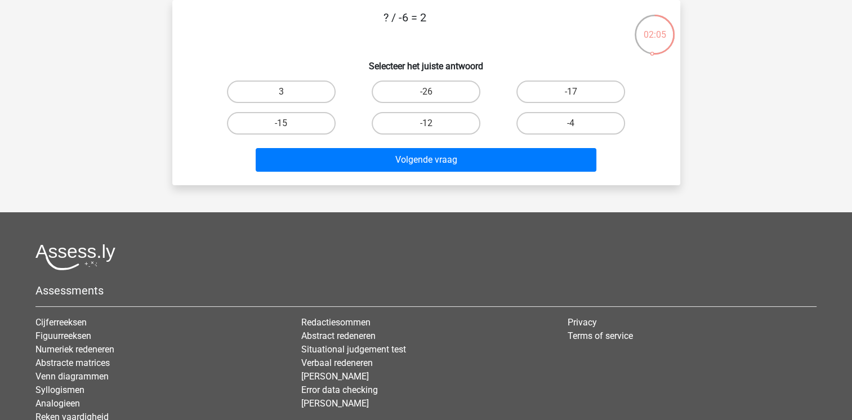
drag, startPoint x: 422, startPoint y: 17, endPoint x: 333, endPoint y: 15, distance: 89.6
click at [333, 15] on p "? / -6 = 2" at bounding box center [405, 26] width 430 height 34
copy p "? / -6 = 2"
click at [435, 123] on label "-12" at bounding box center [426, 123] width 109 height 23
click at [433, 123] on input "-12" at bounding box center [429, 126] width 7 height 7
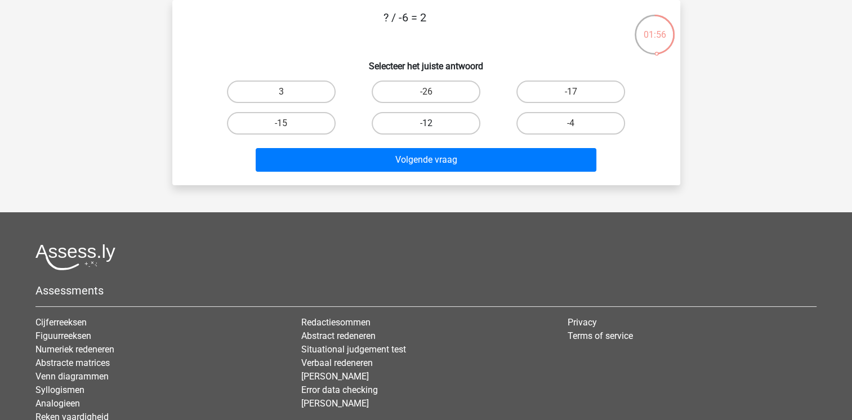
radio input "true"
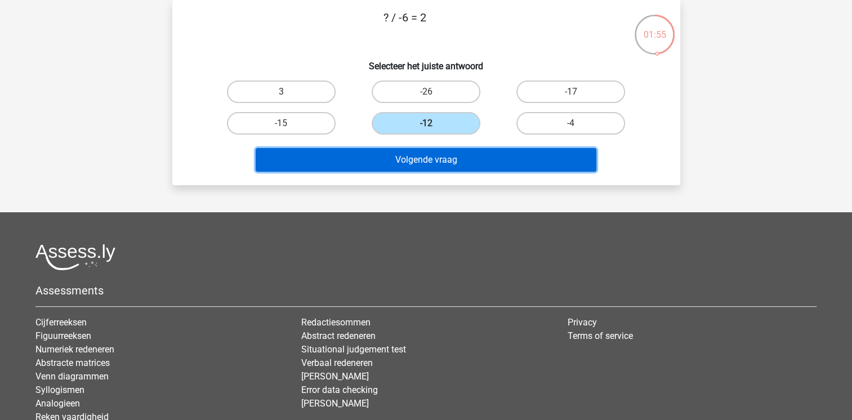
click at [431, 157] on button "Volgende vraag" at bounding box center [426, 160] width 341 height 24
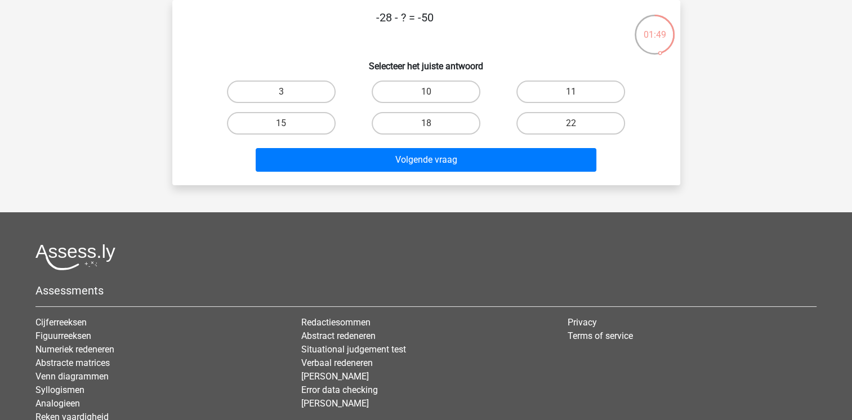
click at [446, 16] on p "-28 - ? = -50" at bounding box center [405, 26] width 430 height 34
drag, startPoint x: 446, startPoint y: 16, endPoint x: 363, endPoint y: 15, distance: 82.8
click at [363, 15] on p "-28 - ? = -50" at bounding box center [405, 26] width 430 height 34
copy p "-28 - ? = -50"
click at [563, 121] on label "22" at bounding box center [570, 123] width 109 height 23
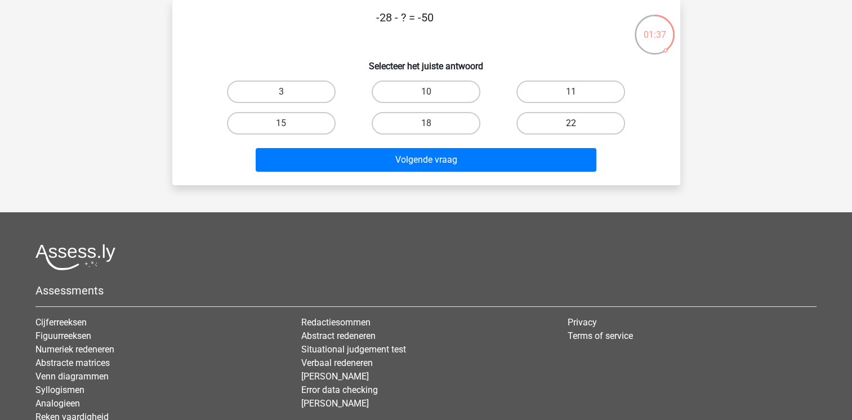
click at [571, 123] on input "22" at bounding box center [574, 126] width 7 height 7
radio input "true"
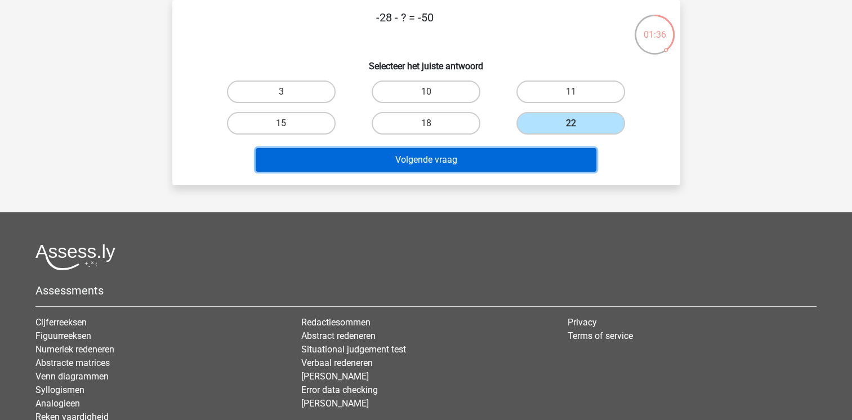
click at [527, 157] on button "Volgende vraag" at bounding box center [426, 160] width 341 height 24
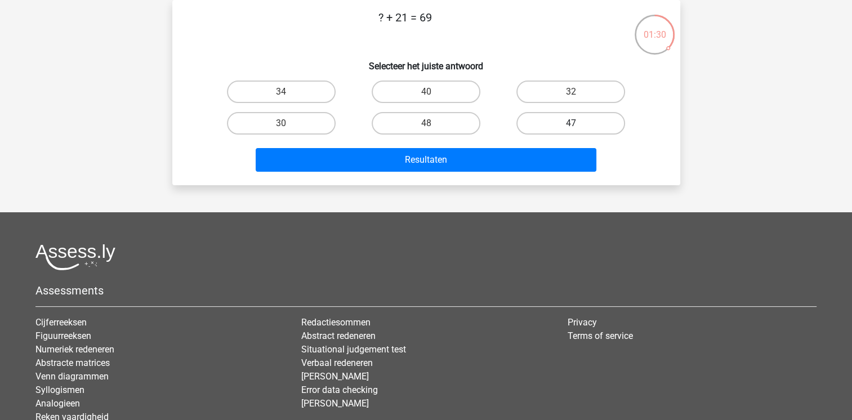
click at [555, 120] on label "47" at bounding box center [570, 123] width 109 height 23
click at [571, 123] on input "47" at bounding box center [574, 126] width 7 height 7
radio input "true"
click at [440, 126] on label "48" at bounding box center [426, 123] width 109 height 23
click at [433, 126] on input "48" at bounding box center [429, 126] width 7 height 7
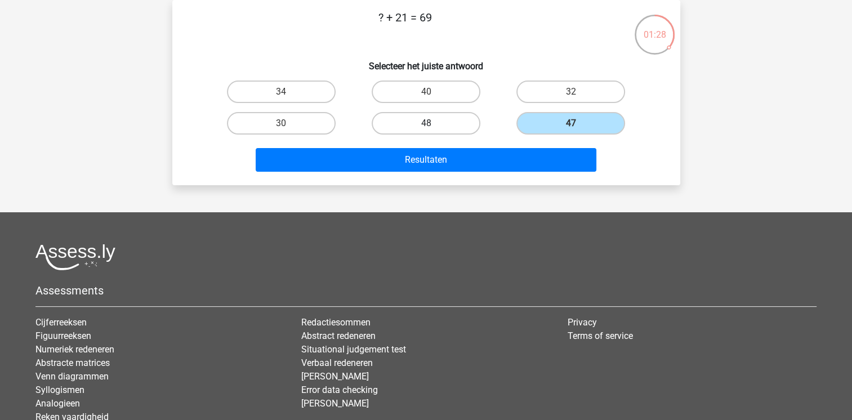
radio input "true"
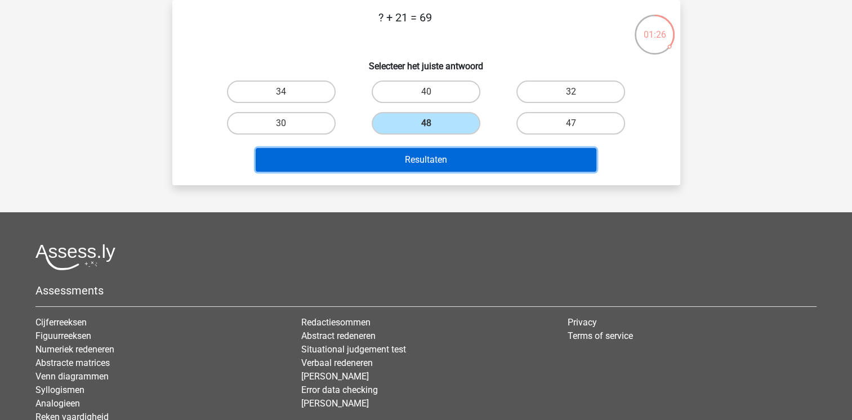
click at [433, 154] on button "Resultaten" at bounding box center [426, 160] width 341 height 24
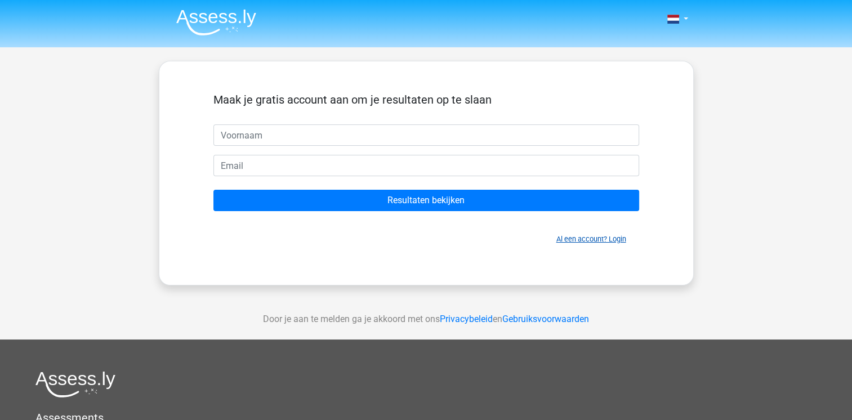
click at [621, 239] on link "Al een account? Login" at bounding box center [591, 239] width 70 height 8
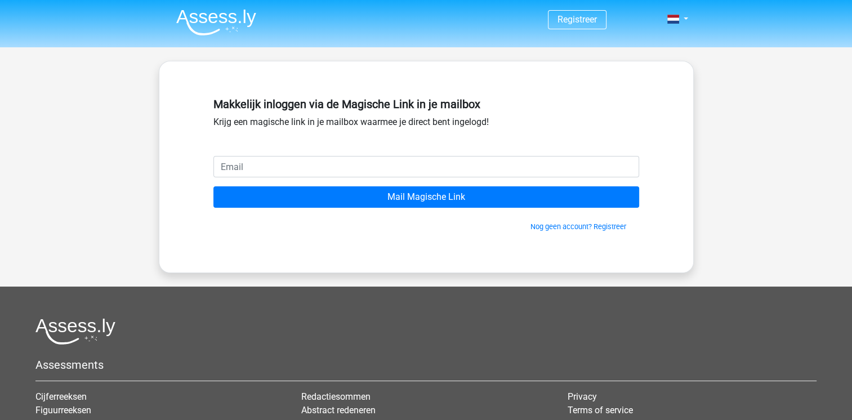
click at [397, 169] on input "email" at bounding box center [426, 166] width 426 height 21
type input "[EMAIL_ADDRESS][DOMAIN_NAME]"
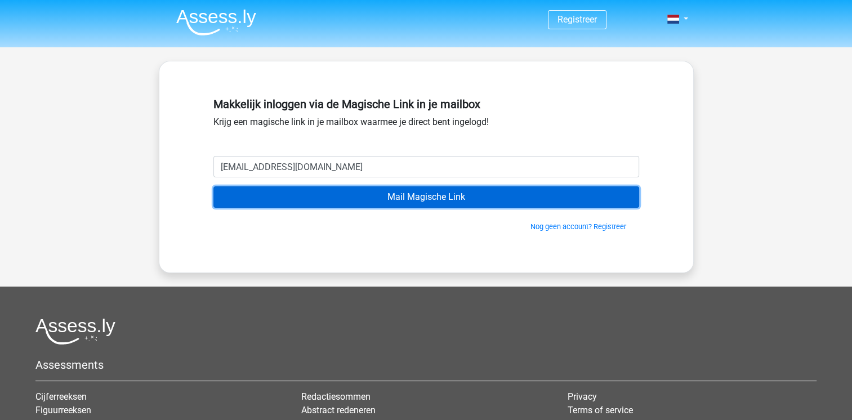
click at [361, 196] on input "Mail Magische Link" at bounding box center [426, 196] width 426 height 21
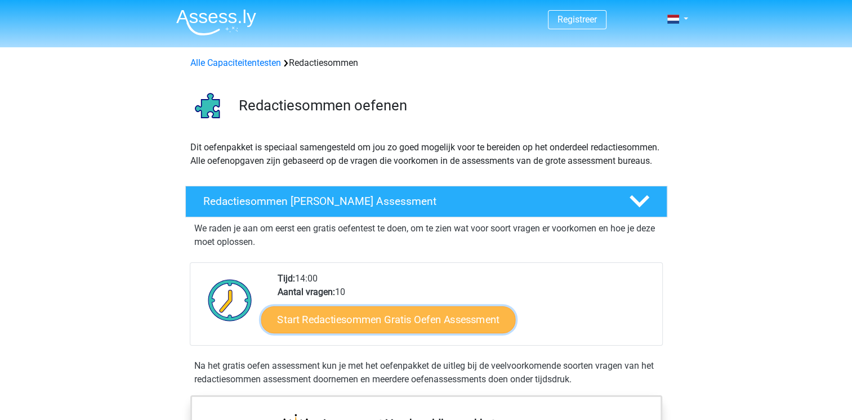
click at [372, 328] on link "Start Redactiesommen Gratis Oefen Assessment" at bounding box center [388, 319] width 255 height 27
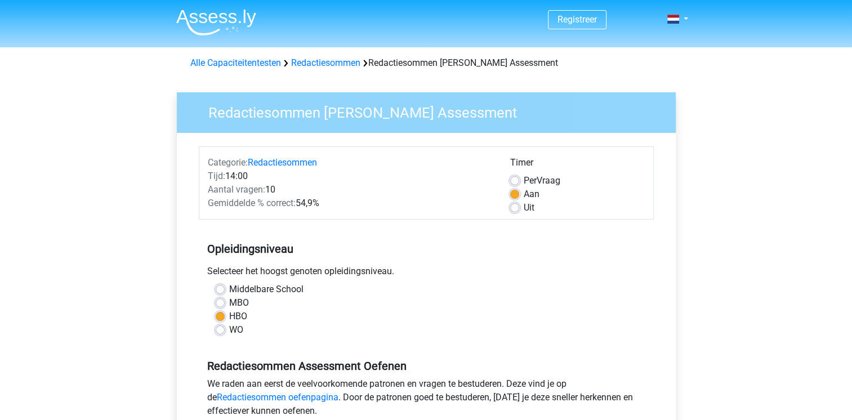
scroll to position [394, 0]
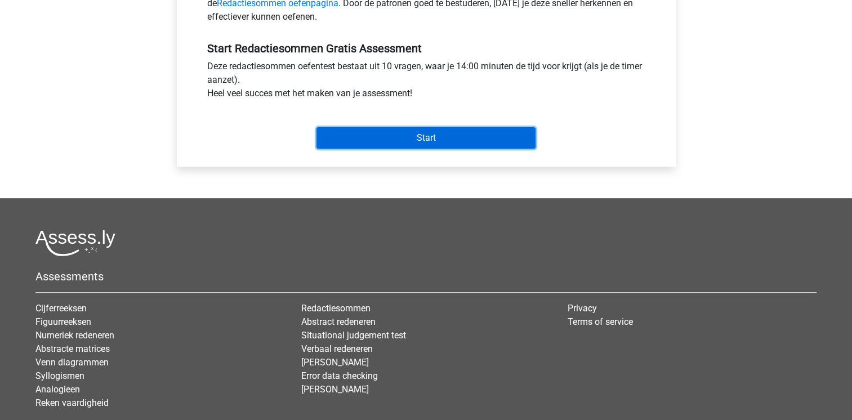
click at [401, 134] on input "Start" at bounding box center [426, 137] width 219 height 21
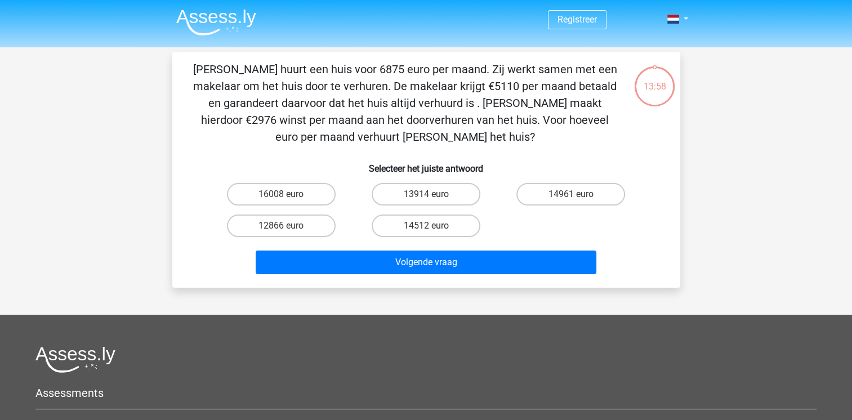
drag, startPoint x: 473, startPoint y: 137, endPoint x: 193, endPoint y: 68, distance: 288.9
click at [193, 68] on p "Clarissa huurt een huis voor 6875 euro per maand. Zij werkt samen met een makel…" at bounding box center [405, 103] width 430 height 84
copy p "Clarissa huurt een huis voor 6875 euro per maand. Zij werkt samen met een makel…"
click at [570, 197] on label "14961 euro" at bounding box center [570, 194] width 109 height 23
click at [571, 197] on input "14961 euro" at bounding box center [574, 197] width 7 height 7
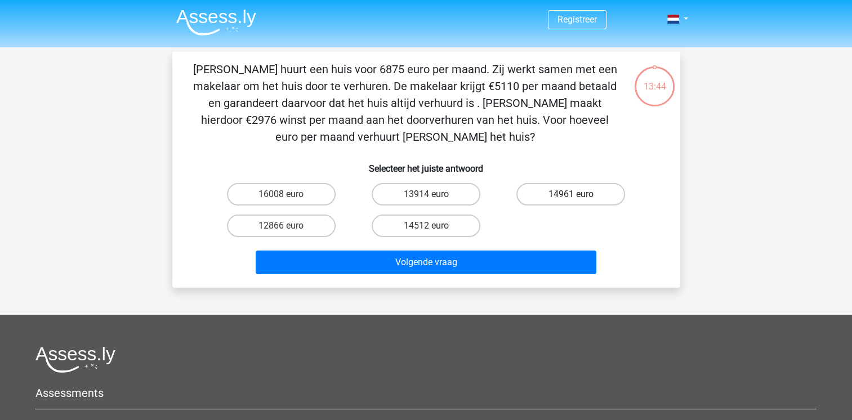
radio input "true"
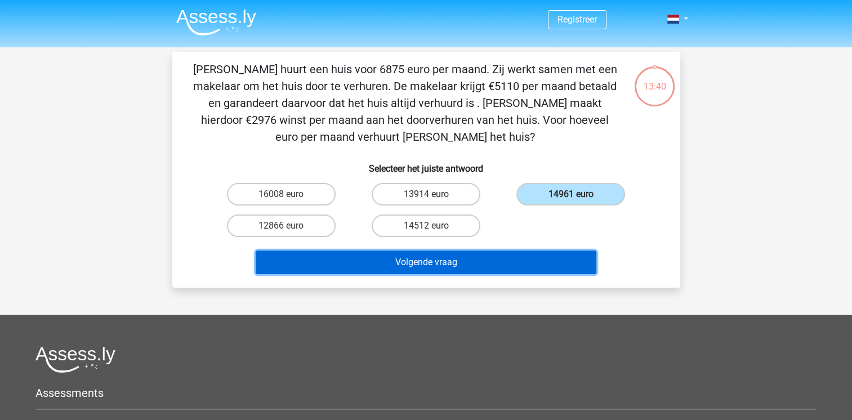
click at [505, 266] on button "Volgende vraag" at bounding box center [426, 263] width 341 height 24
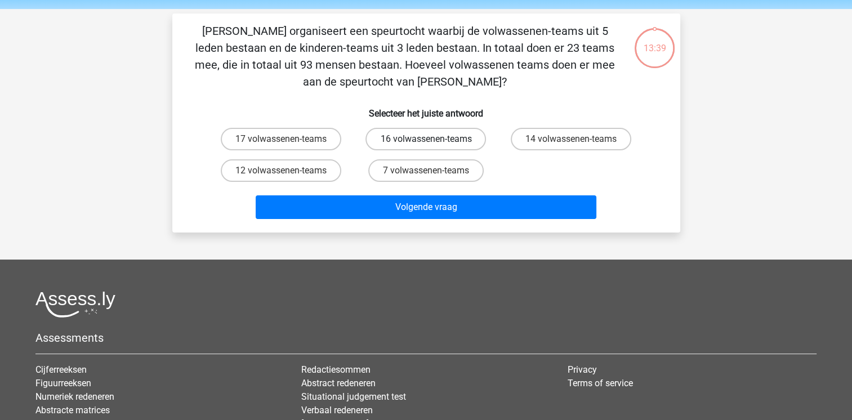
scroll to position [52, 0]
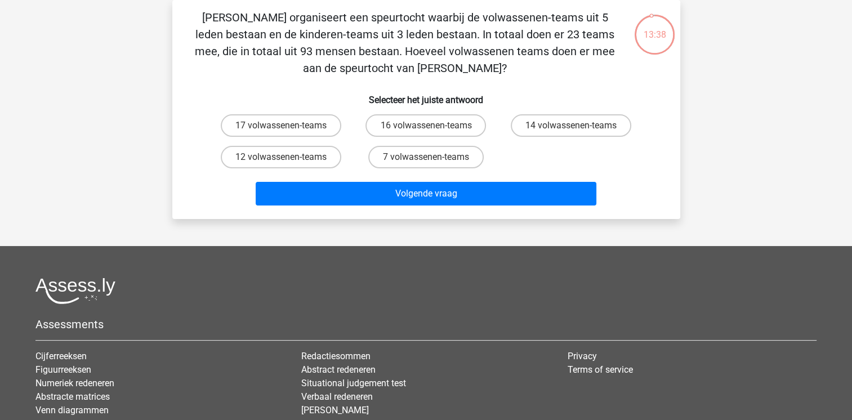
drag, startPoint x: 466, startPoint y: 65, endPoint x: 198, endPoint y: 11, distance: 273.5
click at [198, 11] on p "Chris organiseert een speurtocht waarbij de volwassenen-teams uit 5 leden besta…" at bounding box center [405, 43] width 430 height 68
copy p "Chris organiseert een speurtocht waarbij de volwassenen-teams uit 5 leden besta…"
click at [300, 159] on label "12 volwassenen-teams" at bounding box center [281, 157] width 121 height 23
click at [288, 159] on input "12 volwassenen-teams" at bounding box center [284, 160] width 7 height 7
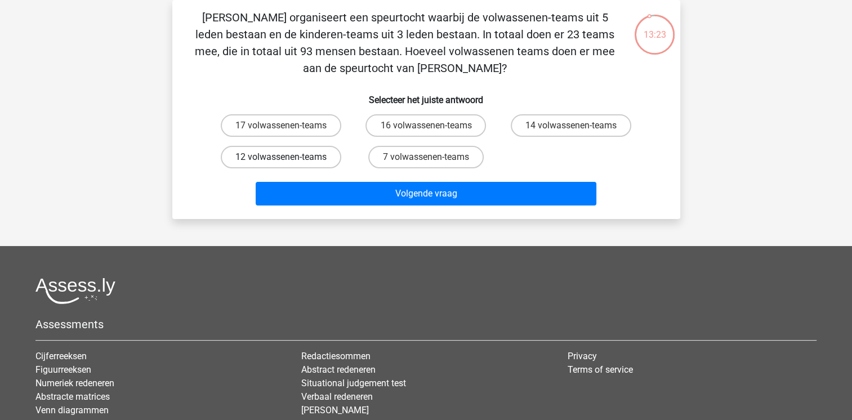
radio input "true"
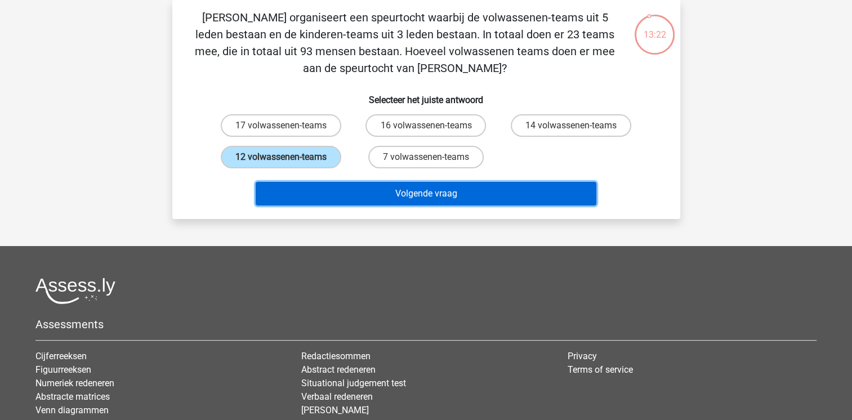
click at [349, 190] on button "Volgende vraag" at bounding box center [426, 194] width 341 height 24
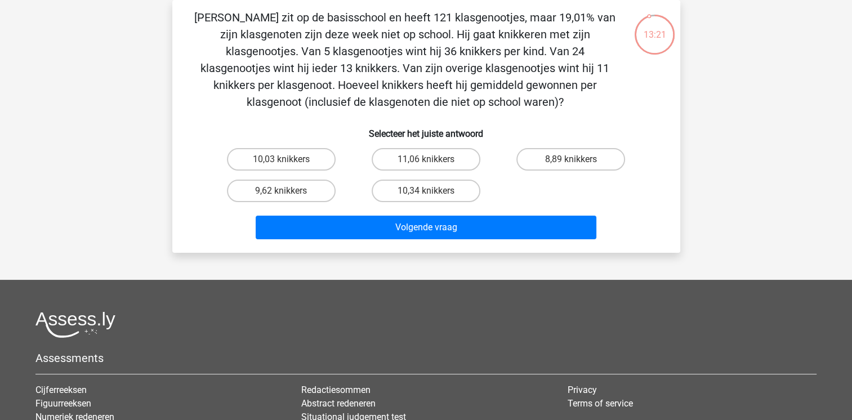
drag, startPoint x: 509, startPoint y: 105, endPoint x: 118, endPoint y: 11, distance: 402.6
click at [117, 11] on div "Registreer Nederlands English" at bounding box center [426, 262] width 852 height 629
copy p "Jacques zit op de basisschool en heeft 121 klasgenootjes, maar 19,01% van zijn …"
click at [402, 188] on label "10,34 knikkers" at bounding box center [426, 191] width 109 height 23
click at [426, 191] on input "10,34 knikkers" at bounding box center [429, 194] width 7 height 7
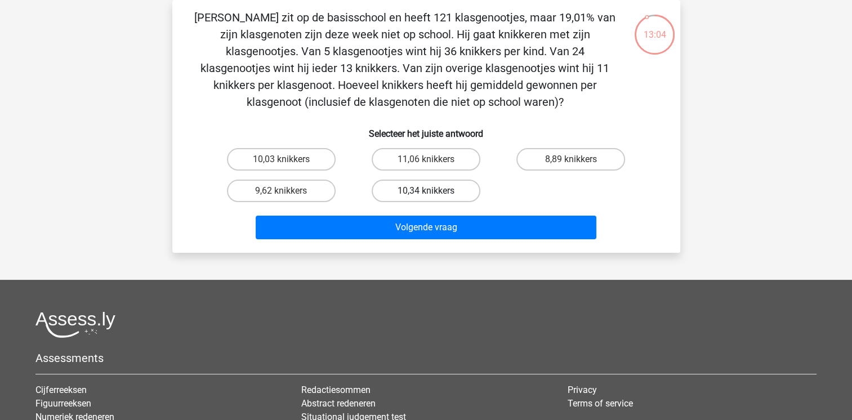
radio input "true"
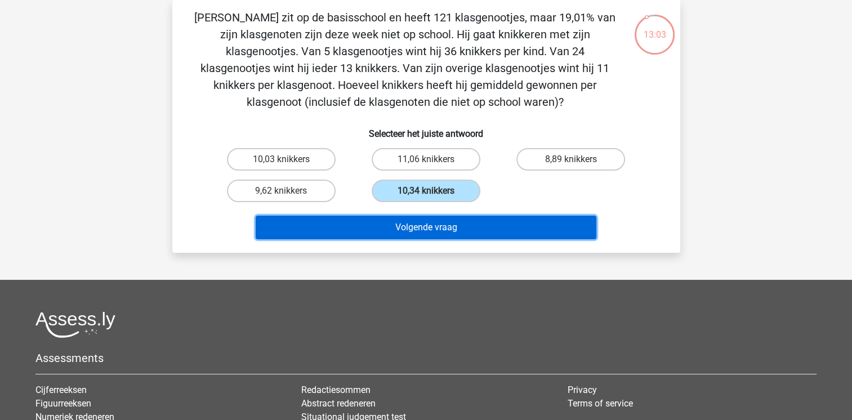
click at [381, 231] on button "Volgende vraag" at bounding box center [426, 228] width 341 height 24
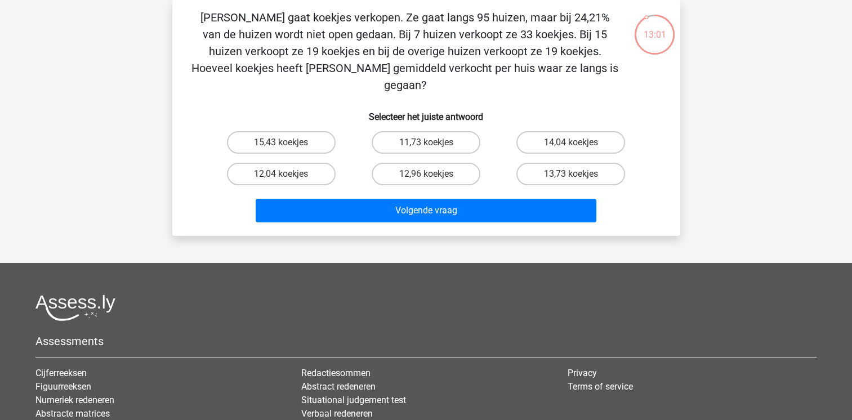
scroll to position [0, 0]
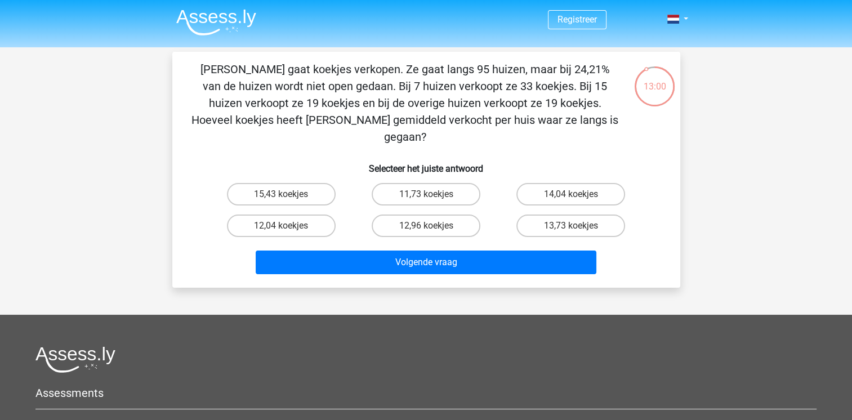
drag, startPoint x: 544, startPoint y: 66, endPoint x: 106, endPoint y: 71, distance: 438.2
click at [106, 71] on div "Registreer Nederlands English" at bounding box center [426, 306] width 852 height 612
copy p "Anne gaat koekjes verkopen. Ze gaat langs 95 huizen, maar bij 24,21% van de hui…"
click at [283, 194] on input "15,43 koekjes" at bounding box center [284, 197] width 7 height 7
radio input "true"
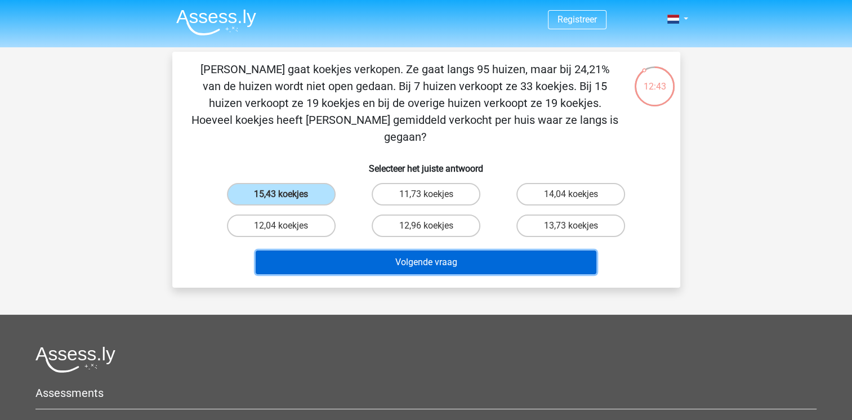
click at [358, 251] on button "Volgende vraag" at bounding box center [426, 263] width 341 height 24
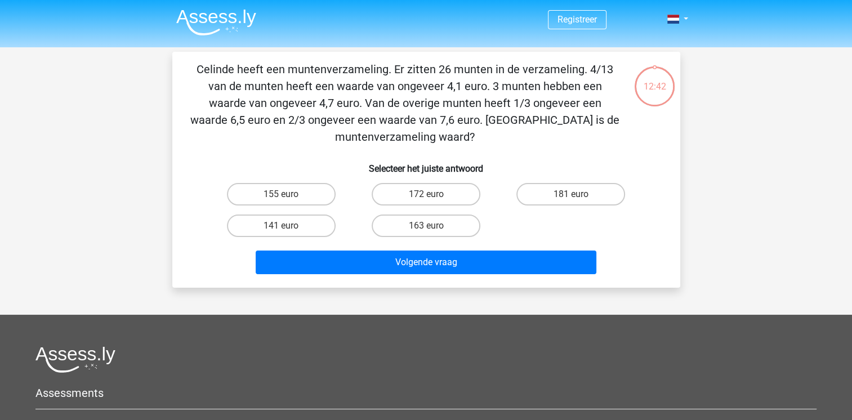
scroll to position [52, 0]
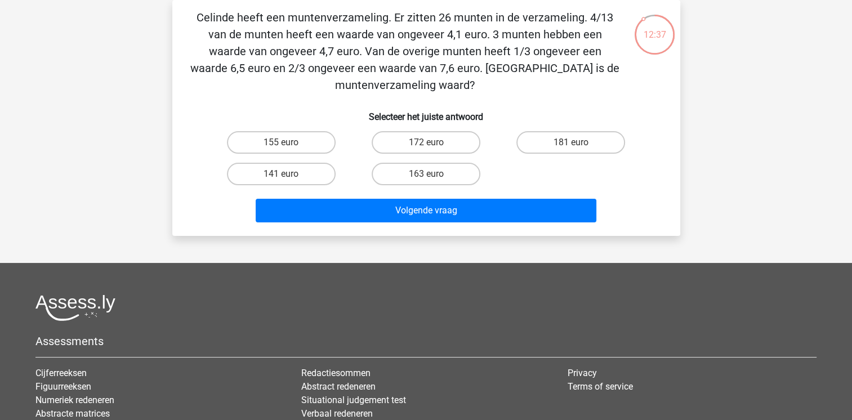
drag, startPoint x: 440, startPoint y: 15, endPoint x: 613, endPoint y: 66, distance: 181.0
click at [613, 66] on p "Celinde heeft een muntenverzameling. Er zitten 26 munten in de verzameling. 4/1…" at bounding box center [405, 51] width 430 height 84
copy p "26 munten in de verzameling. 4/13 van de munten heeft een waarde van ongeveer 4…"
click at [271, 144] on label "155 euro" at bounding box center [281, 142] width 109 height 23
click at [281, 144] on input "155 euro" at bounding box center [284, 145] width 7 height 7
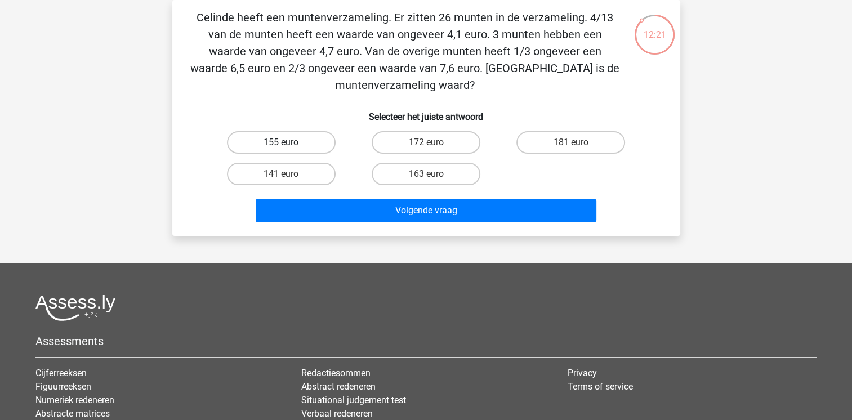
radio input "true"
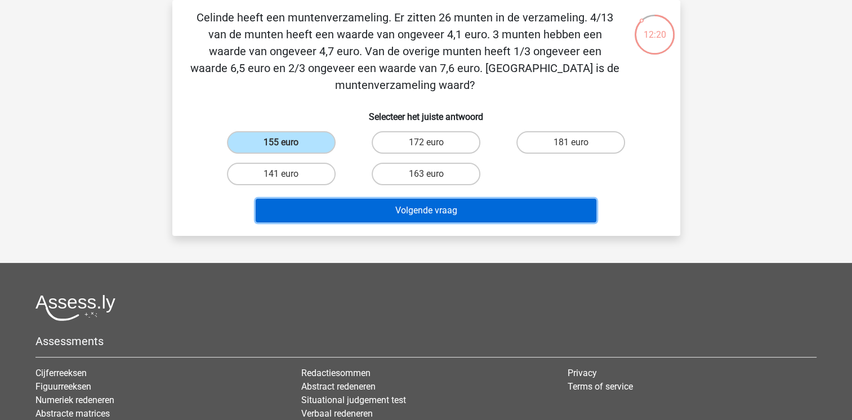
click at [375, 215] on button "Volgende vraag" at bounding box center [426, 211] width 341 height 24
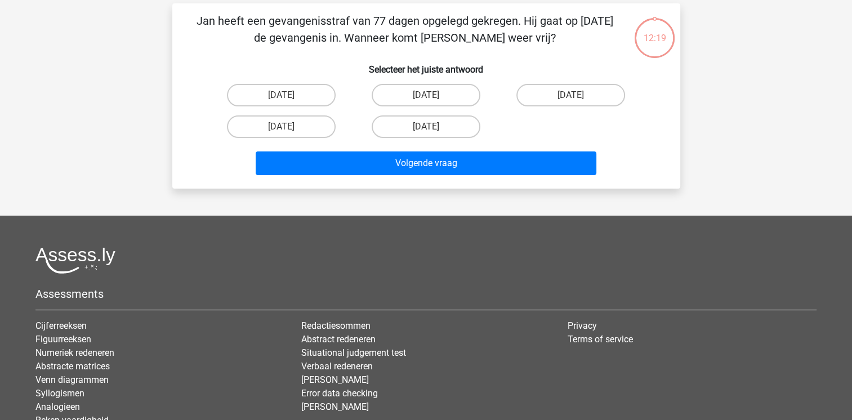
scroll to position [0, 0]
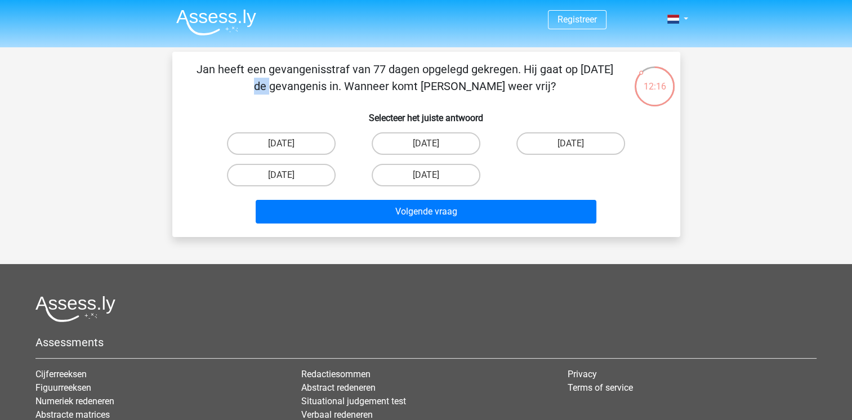
drag, startPoint x: 374, startPoint y: 68, endPoint x: 392, endPoint y: 66, distance: 18.1
click at [392, 66] on p "Jan heeft een gevangenisstraf van 77 dagen opgelegd gekregen. Hij gaat op 28 me…" at bounding box center [405, 78] width 430 height 34
drag, startPoint x: 392, startPoint y: 66, endPoint x: 383, endPoint y: 65, distance: 9.2
click at [384, 65] on p "Jan heeft een gevangenisstraf van 77 dagen opgelegd gekregen. Hij gaat op 28 me…" at bounding box center [405, 78] width 430 height 34
click at [362, 59] on div "Jan heeft een gevangenisstraf van 77 dagen opgelegd gekregen. Hij gaat op 28 me…" at bounding box center [426, 144] width 508 height 185
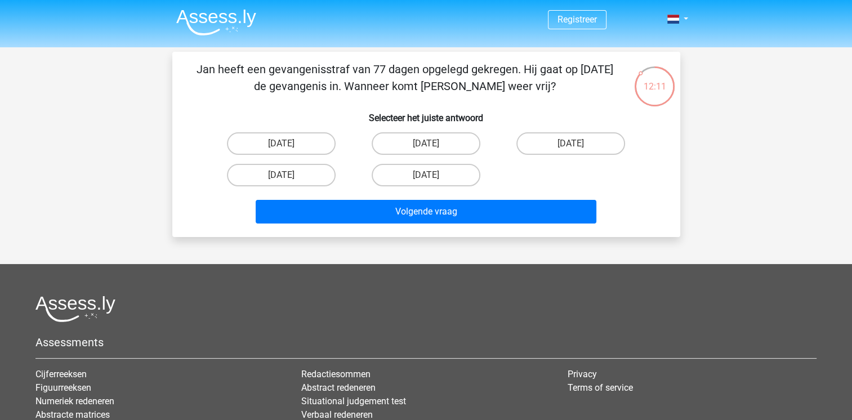
drag, startPoint x: 197, startPoint y: 69, endPoint x: 707, endPoint y: 85, distance: 510.5
click at [707, 85] on div "Registreer Nederlands English" at bounding box center [426, 281] width 852 height 562
copy p "Jan heeft een gevangenisstraf van 77 dagen opgelegd gekregen. Hij gaat op 28 me…"
click at [400, 175] on label "12 augustus" at bounding box center [426, 175] width 109 height 23
click at [426, 175] on input "12 augustus" at bounding box center [429, 178] width 7 height 7
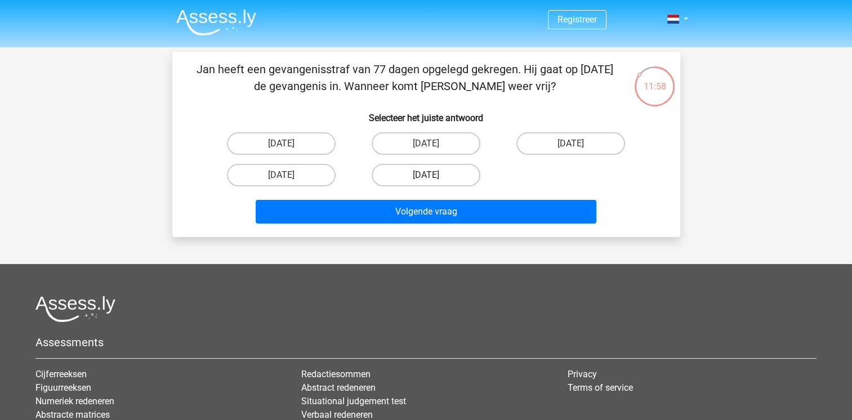
radio input "true"
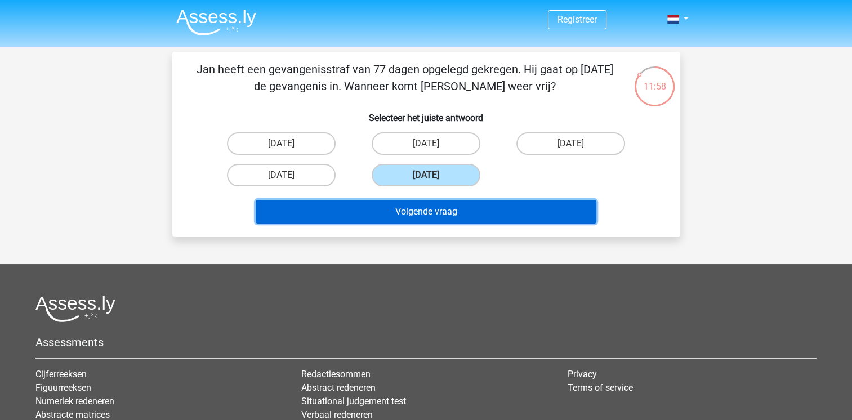
click at [390, 211] on button "Volgende vraag" at bounding box center [426, 212] width 341 height 24
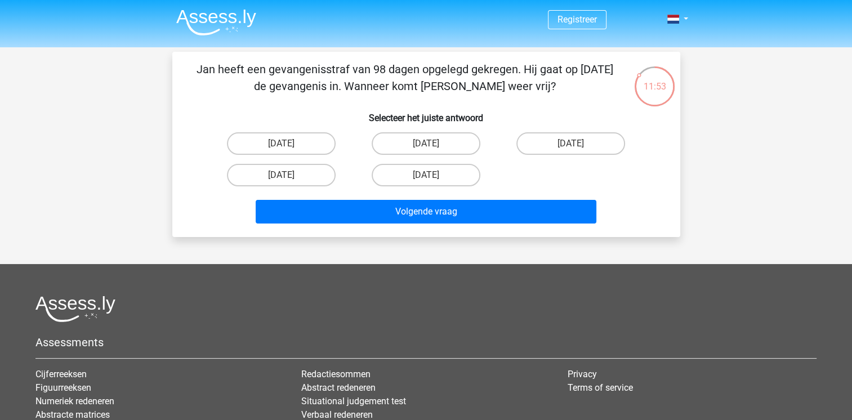
drag, startPoint x: 202, startPoint y: 70, endPoint x: 685, endPoint y: 93, distance: 483.8
click at [685, 93] on div "11:53 Vraag 7 van de 10 Categorie: redactiesommen set 1 Selecteer het juiste an…" at bounding box center [426, 144] width 526 height 185
copy p "an heeft een gevangenisstraf van 98 dagen opgelegd gekregen. Hij gaat op 16 mei…"
drag, startPoint x: 594, startPoint y: 143, endPoint x: 559, endPoint y: 177, distance: 48.6
click at [594, 143] on label "20 augustus" at bounding box center [570, 143] width 109 height 23
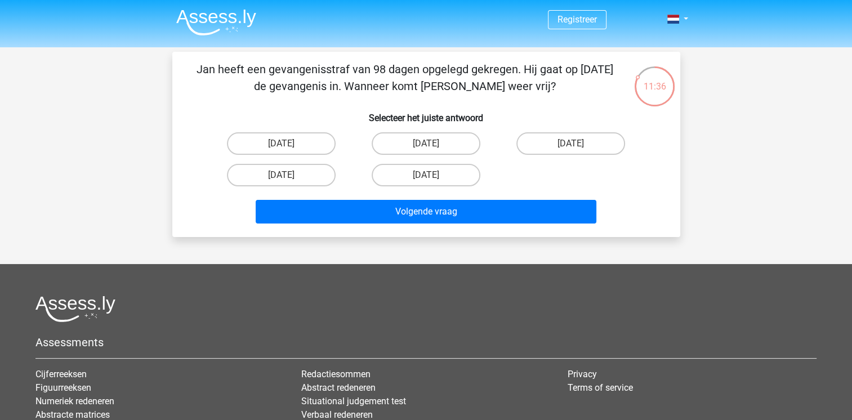
click at [578, 144] on input "20 augustus" at bounding box center [574, 147] width 7 height 7
radio input "true"
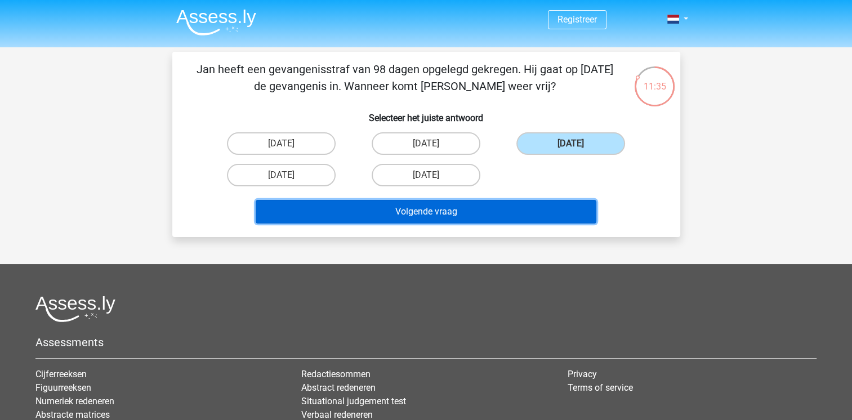
click at [473, 209] on button "Volgende vraag" at bounding box center [426, 212] width 341 height 24
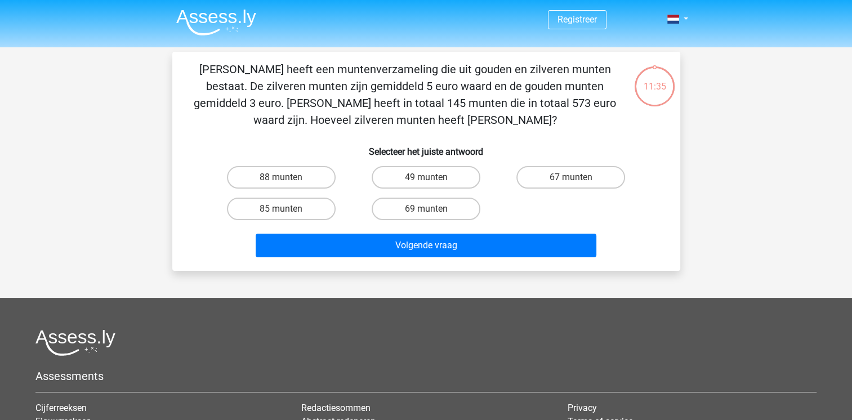
scroll to position [52, 0]
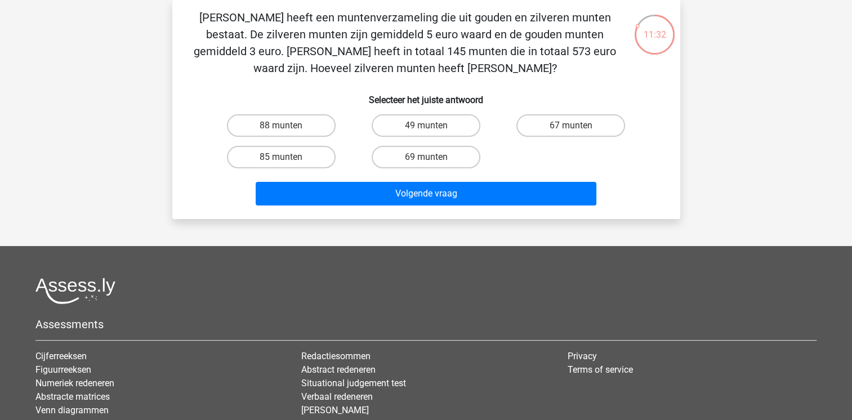
drag, startPoint x: 201, startPoint y: 15, endPoint x: 485, endPoint y: 60, distance: 287.5
click at [485, 60] on p "Chris heeft een muntenverzameling die uit gouden en zilveren munten bestaat. De…" at bounding box center [405, 43] width 430 height 68
copy p "Chris heeft een muntenverzameling die uit gouden en zilveren munten bestaat. De…"
click at [451, 145] on div "69 munten" at bounding box center [426, 157] width 145 height 32
click at [451, 150] on label "69 munten" at bounding box center [426, 157] width 109 height 23
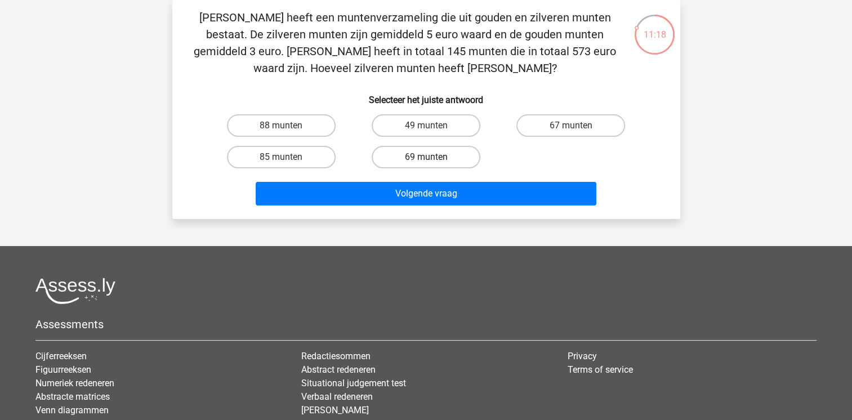
click at [433, 157] on input "69 munten" at bounding box center [429, 160] width 7 height 7
radio input "true"
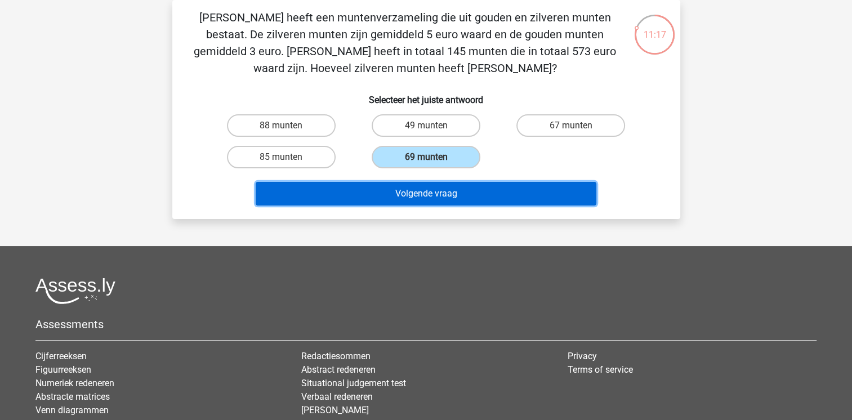
click at [455, 194] on button "Volgende vraag" at bounding box center [426, 194] width 341 height 24
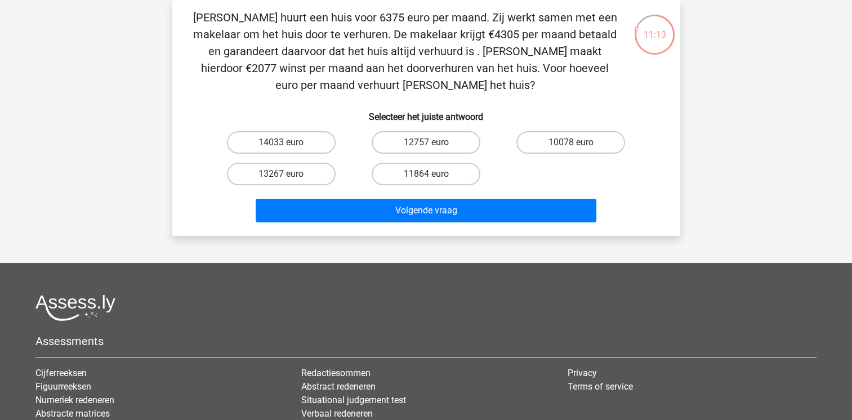
drag, startPoint x: 191, startPoint y: 14, endPoint x: 509, endPoint y: 91, distance: 326.9
click at [509, 91] on p "Clarissa huurt een huis voor 6375 euro per maand. Zij werkt samen met een makel…" at bounding box center [405, 51] width 430 height 84
click at [509, 90] on p "Clarissa huurt een huis voor 6375 euro per maand. Zij werkt samen met een makel…" at bounding box center [405, 51] width 430 height 84
copy p "Clarissa huurt een huis voor 6375 euro per maand. Zij werkt samen met een makel…"
click at [405, 147] on label "12757 euro" at bounding box center [426, 142] width 109 height 23
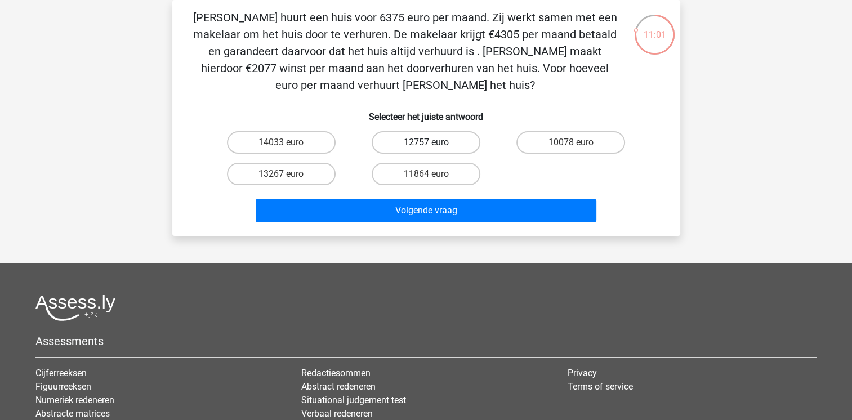
click at [426, 147] on input "12757 euro" at bounding box center [429, 145] width 7 height 7
radio input "true"
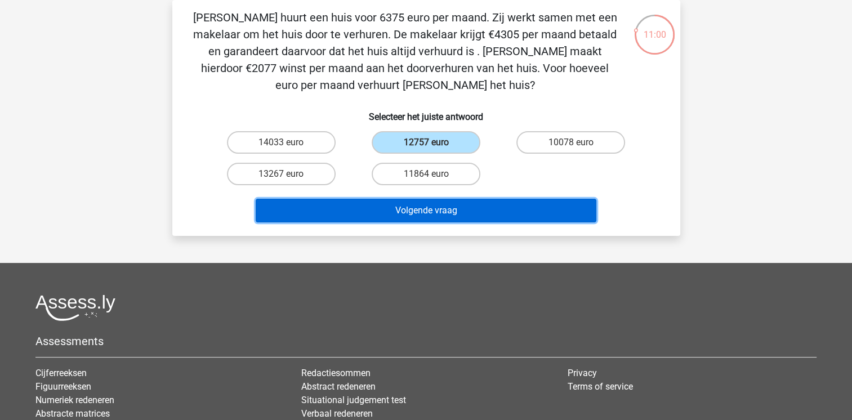
click at [465, 210] on button "Volgende vraag" at bounding box center [426, 211] width 341 height 24
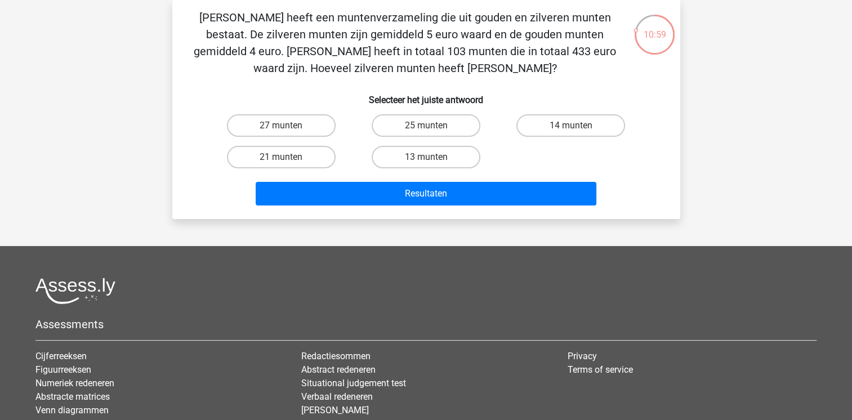
drag, startPoint x: 470, startPoint y: 70, endPoint x: 185, endPoint y: 16, distance: 290.0
click at [185, 16] on div "Chris heeft een muntenverzameling die uit gouden en zilveren munten bestaat. De…" at bounding box center [426, 109] width 499 height 201
copy p "Chris heeft een muntenverzameling die uit gouden en zilveren munten bestaat. De…"
drag, startPoint x: 305, startPoint y: 150, endPoint x: 323, endPoint y: 175, distance: 30.2
click at [305, 151] on label "21 munten" at bounding box center [281, 157] width 109 height 23
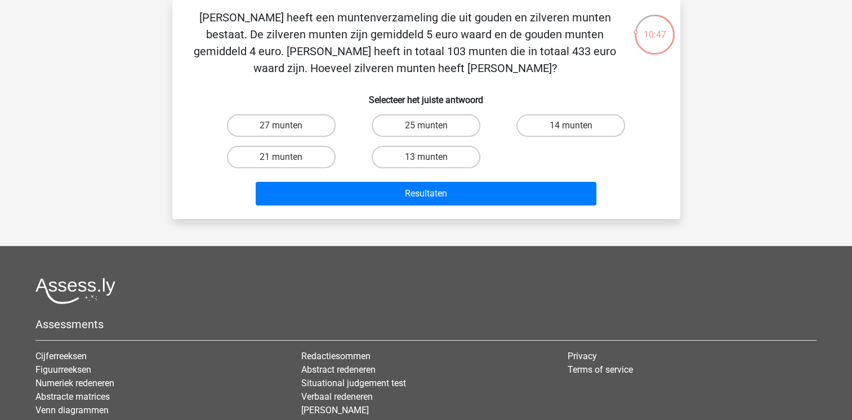
click at [288, 157] on input "21 munten" at bounding box center [284, 160] width 7 height 7
radio input "true"
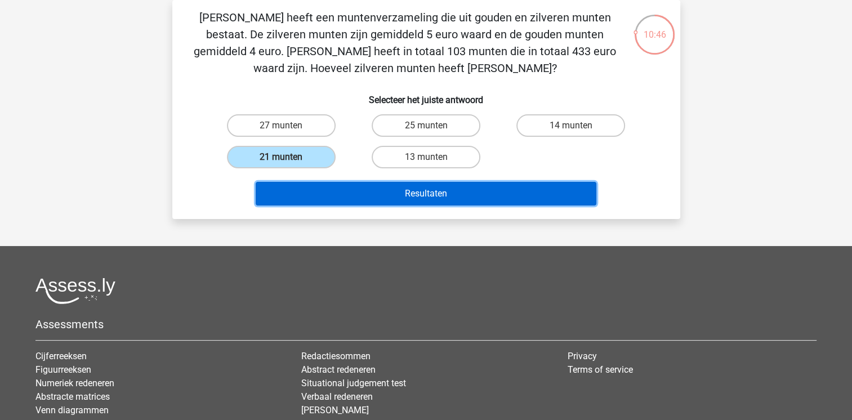
click at [332, 195] on button "Resultaten" at bounding box center [426, 194] width 341 height 24
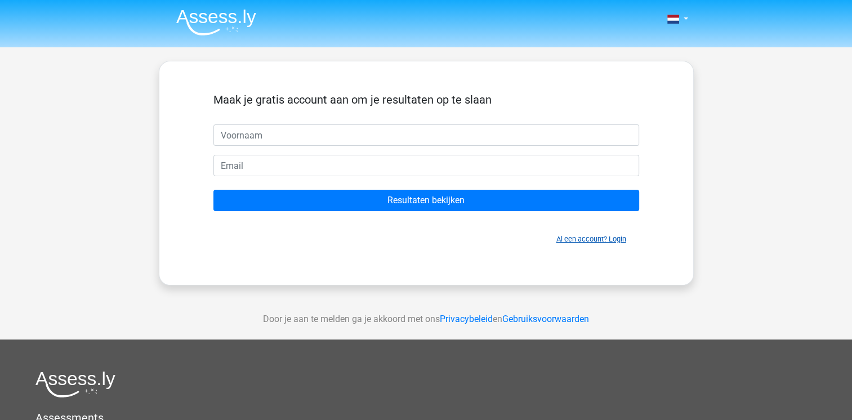
click at [621, 238] on link "Al een account? Login" at bounding box center [591, 239] width 70 height 8
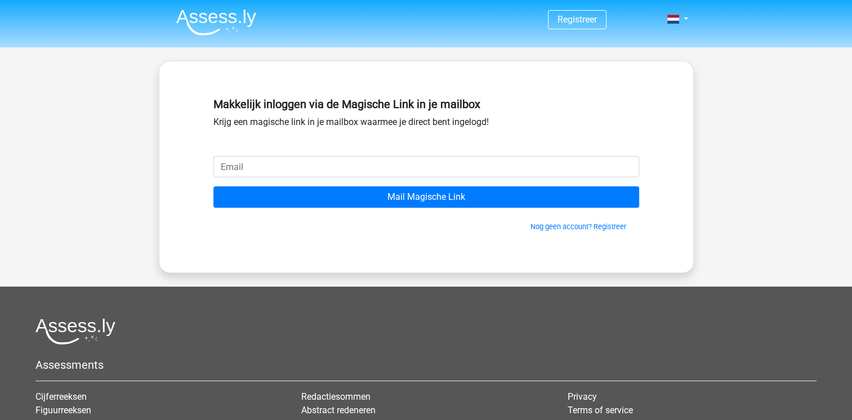
click at [446, 170] on input "email" at bounding box center [426, 166] width 426 height 21
type input "meubelsmr@gmail.com"
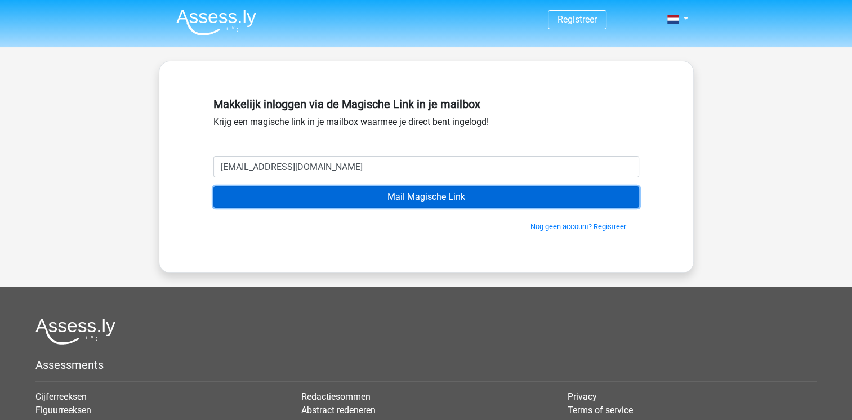
click at [518, 201] on input "Mail Magische Link" at bounding box center [426, 196] width 426 height 21
